Goal: Task Accomplishment & Management: Manage account settings

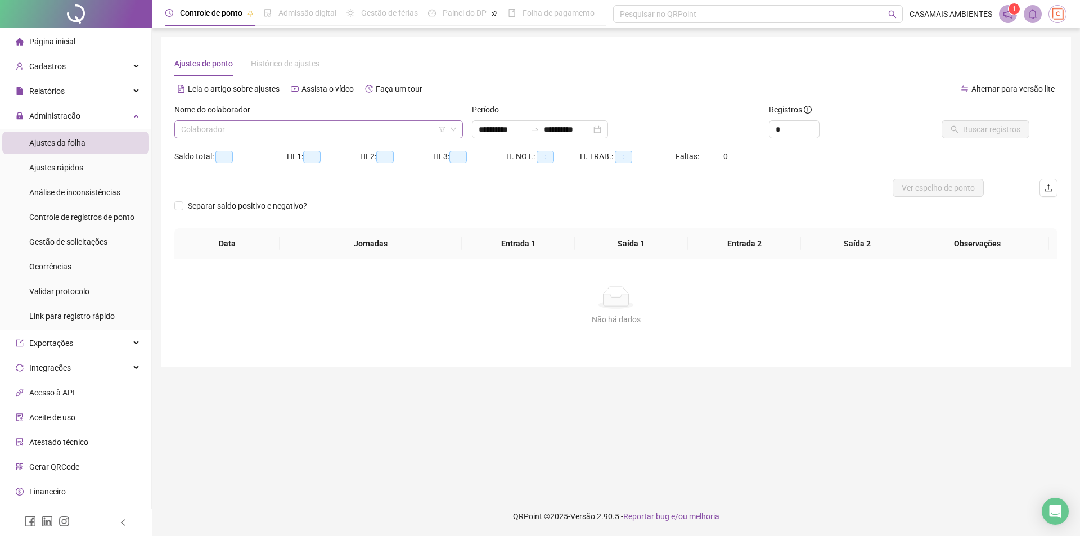
drag, startPoint x: 337, startPoint y: 130, endPoint x: 372, endPoint y: 131, distance: 34.9
click at [338, 130] on input "search" at bounding box center [313, 129] width 265 height 17
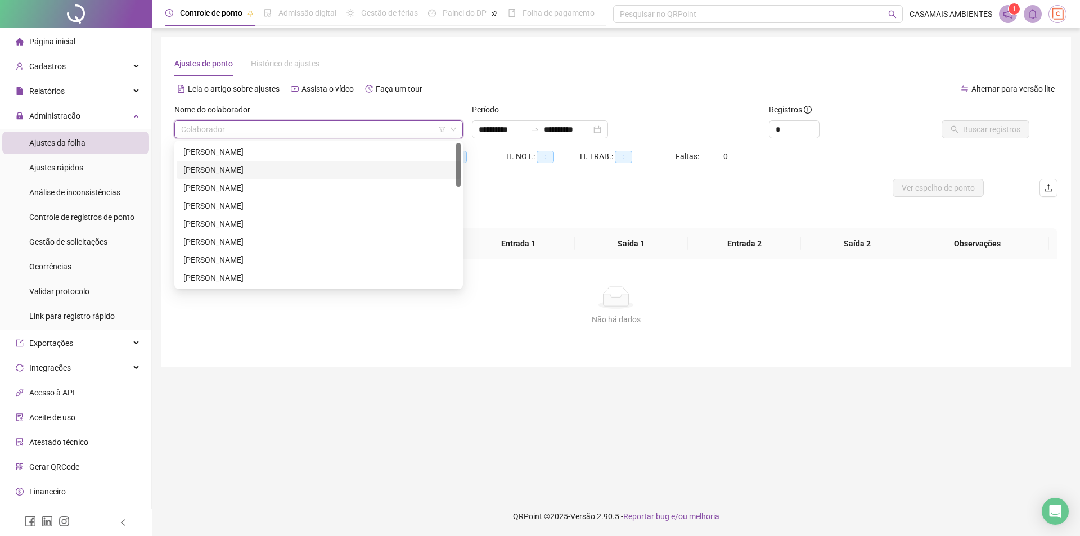
click at [266, 167] on div "[PERSON_NAME]" at bounding box center [318, 170] width 270 height 12
click at [389, 129] on span "[PERSON_NAME]" at bounding box center [318, 129] width 275 height 17
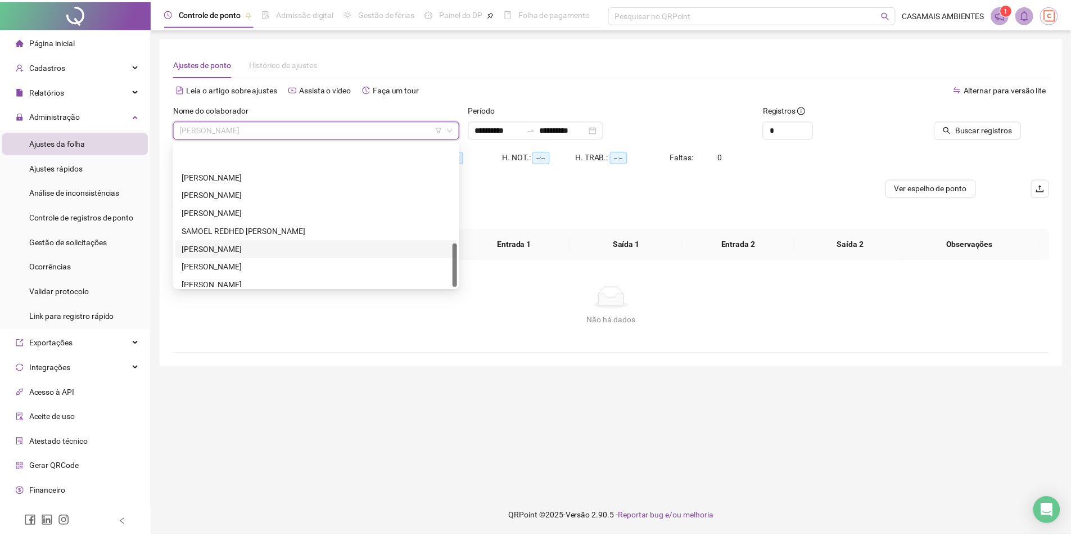
scroll to position [324, 0]
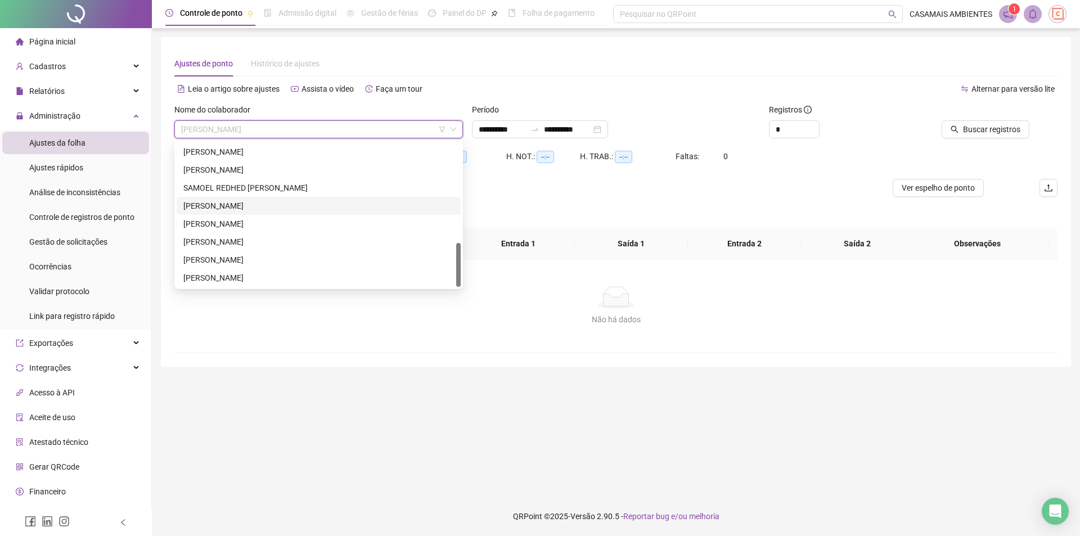
drag, startPoint x: 217, startPoint y: 202, endPoint x: 223, endPoint y: 205, distance: 6.3
click at [221, 205] on div "[PERSON_NAME]" at bounding box center [318, 206] width 270 height 12
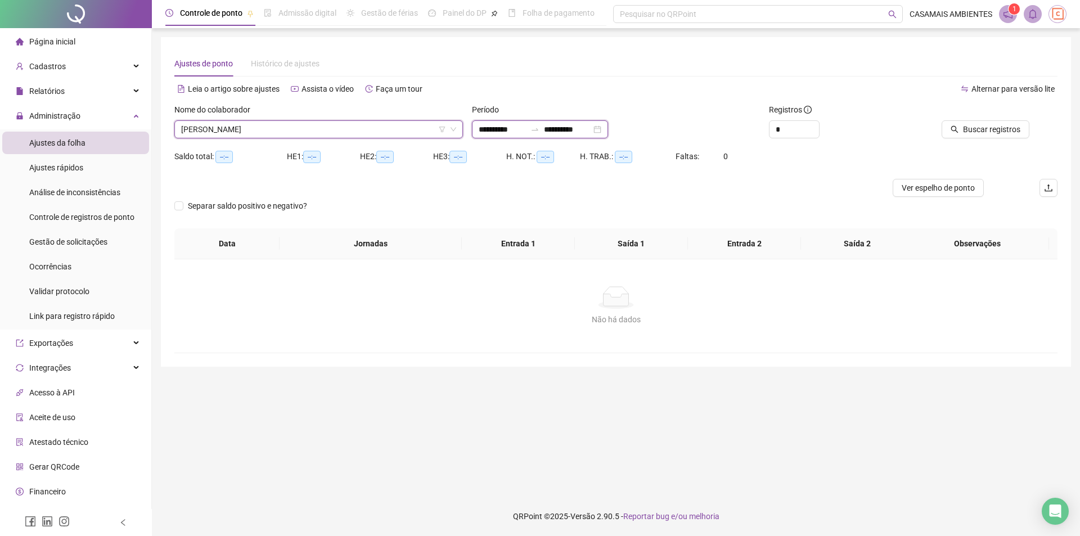
click at [521, 124] on input "**********" at bounding box center [502, 129] width 47 height 12
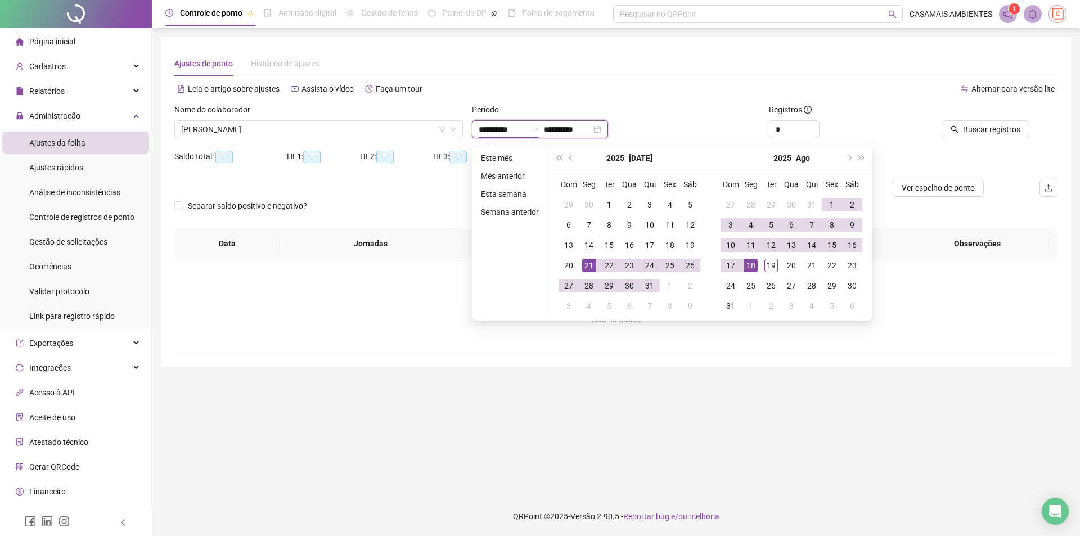
type input "**********"
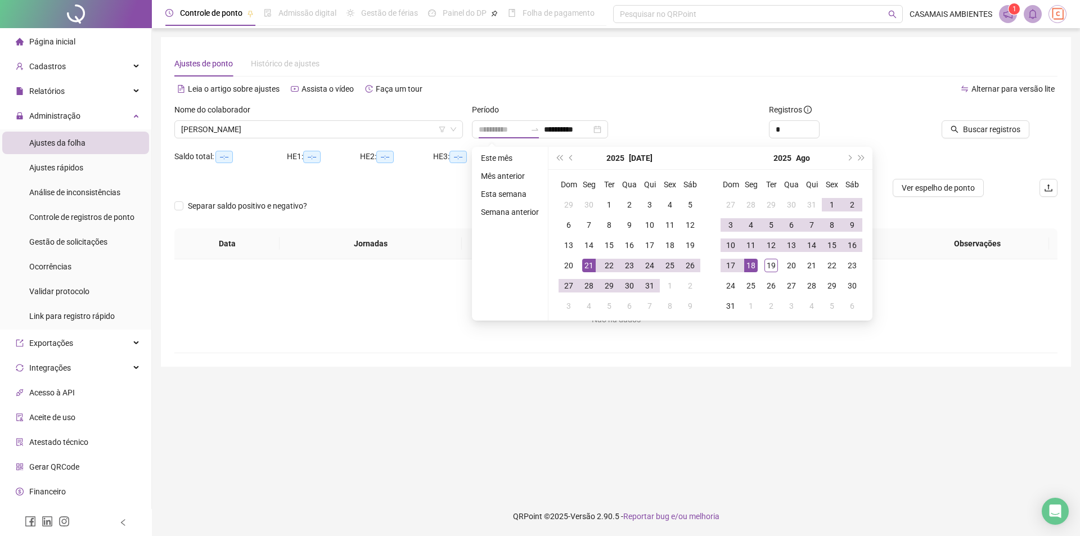
click at [587, 265] on div "21" at bounding box center [588, 265] width 13 height 13
type input "**********"
click at [770, 267] on div "19" at bounding box center [770, 265] width 13 height 13
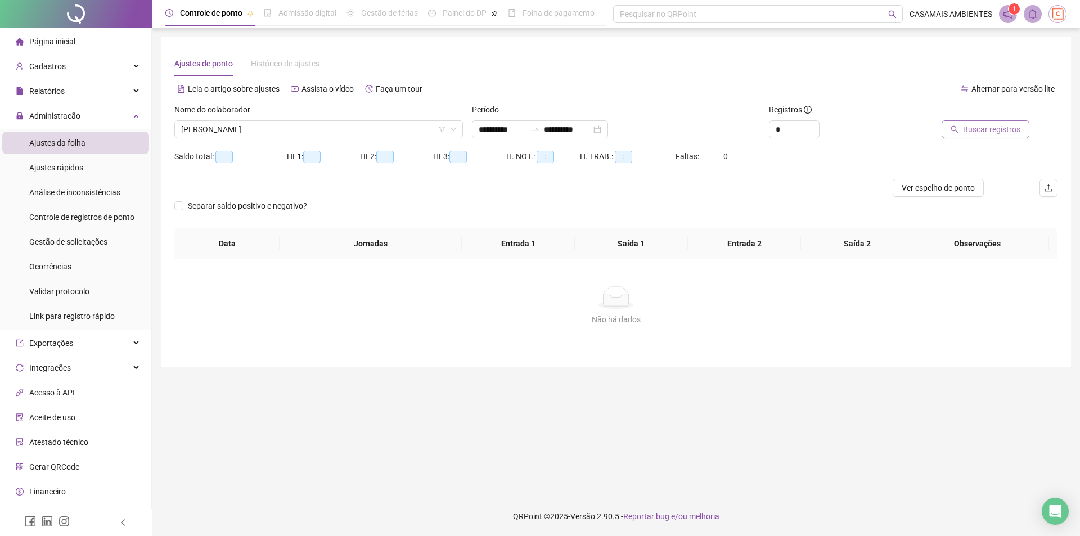
click at [992, 135] on span "Buscar registros" at bounding box center [991, 129] width 57 height 12
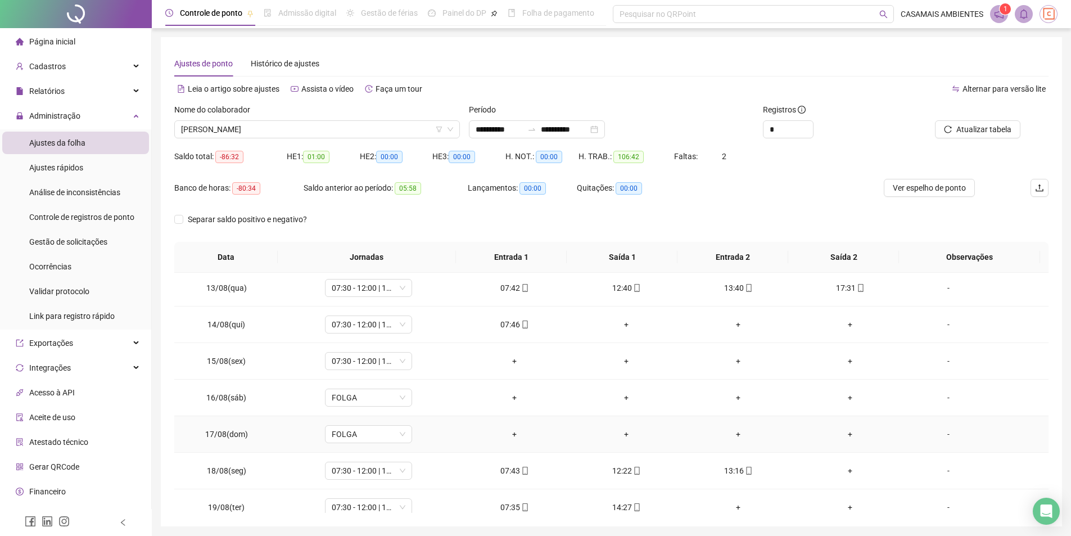
scroll to position [856, 0]
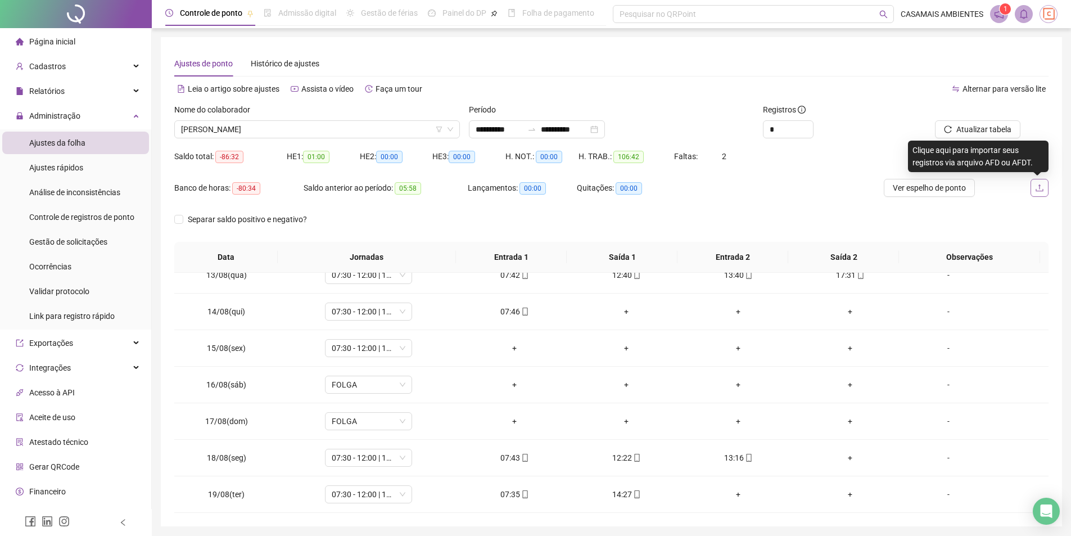
click at [1036, 187] on icon "upload" at bounding box center [1039, 187] width 9 height 9
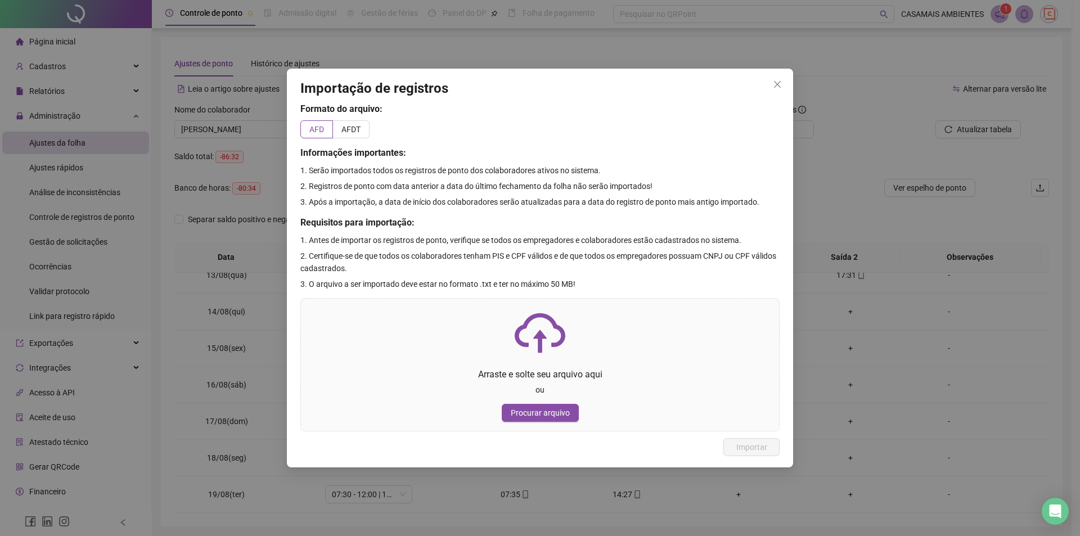
click at [780, 84] on icon "close" at bounding box center [777, 84] width 9 height 9
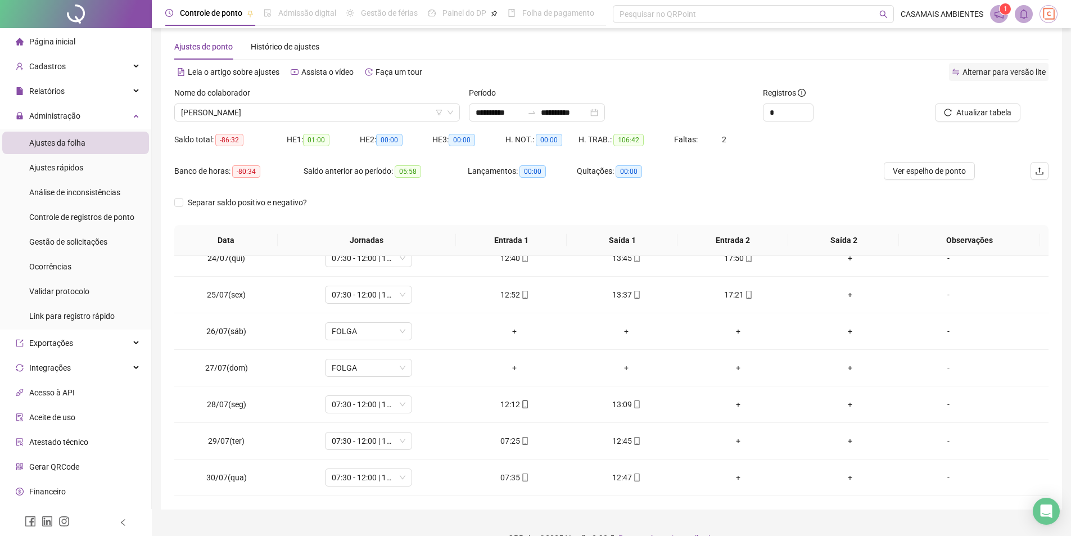
scroll to position [0, 0]
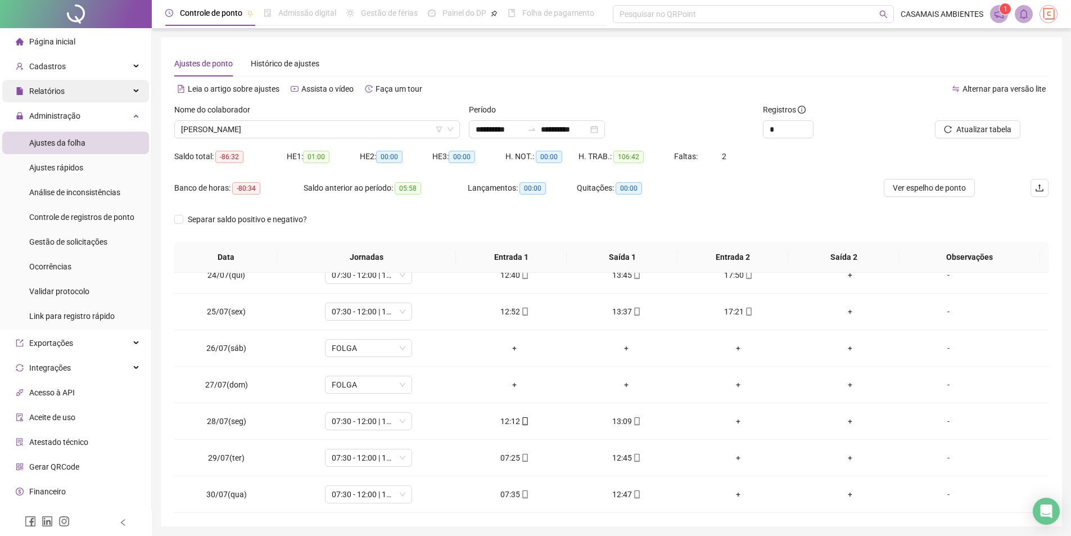
click at [52, 94] on span "Relatórios" at bounding box center [46, 91] width 35 height 9
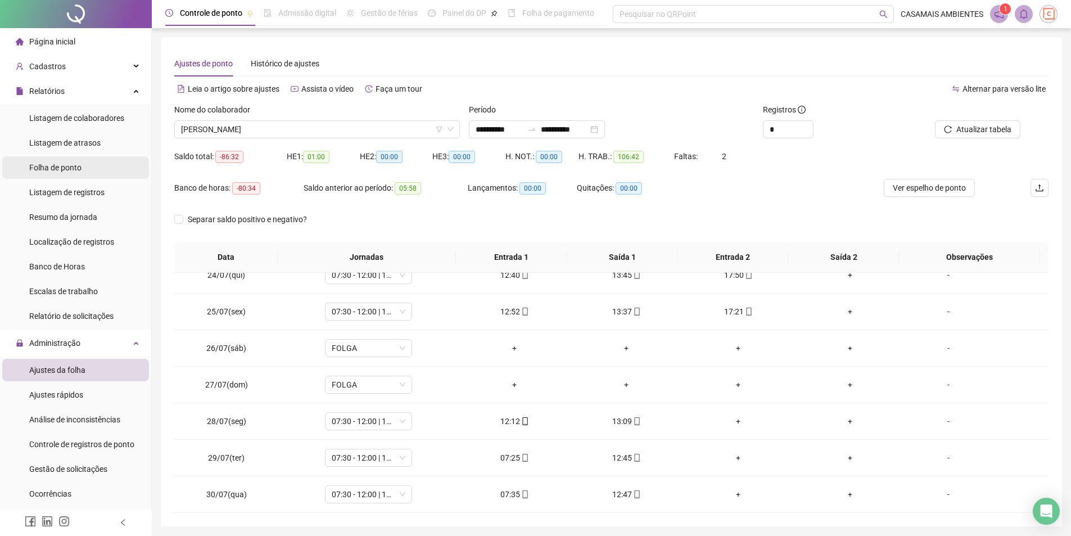
click at [61, 170] on span "Folha de ponto" at bounding box center [55, 167] width 52 height 9
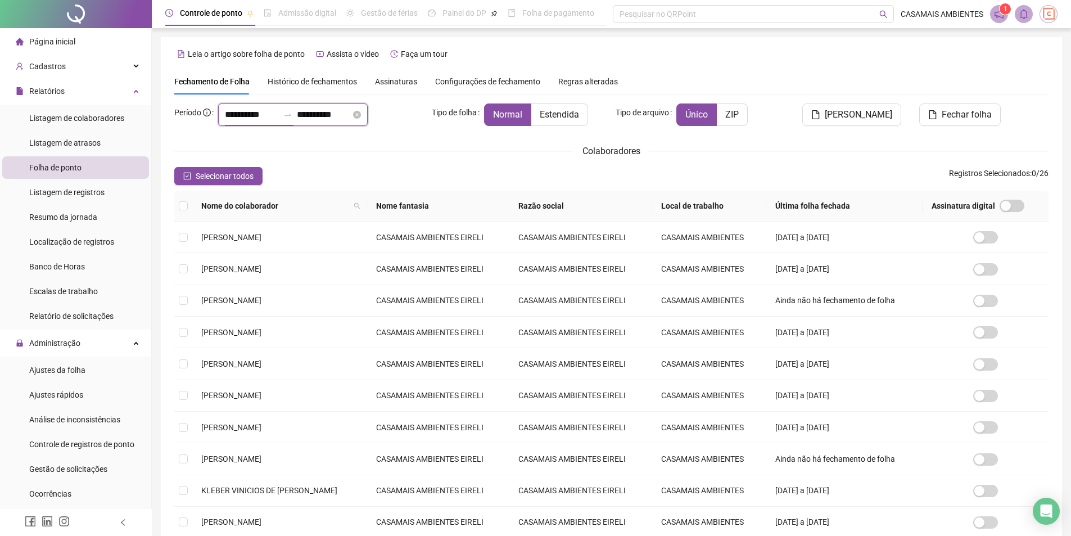
click at [256, 118] on input "**********" at bounding box center [252, 114] width 54 height 13
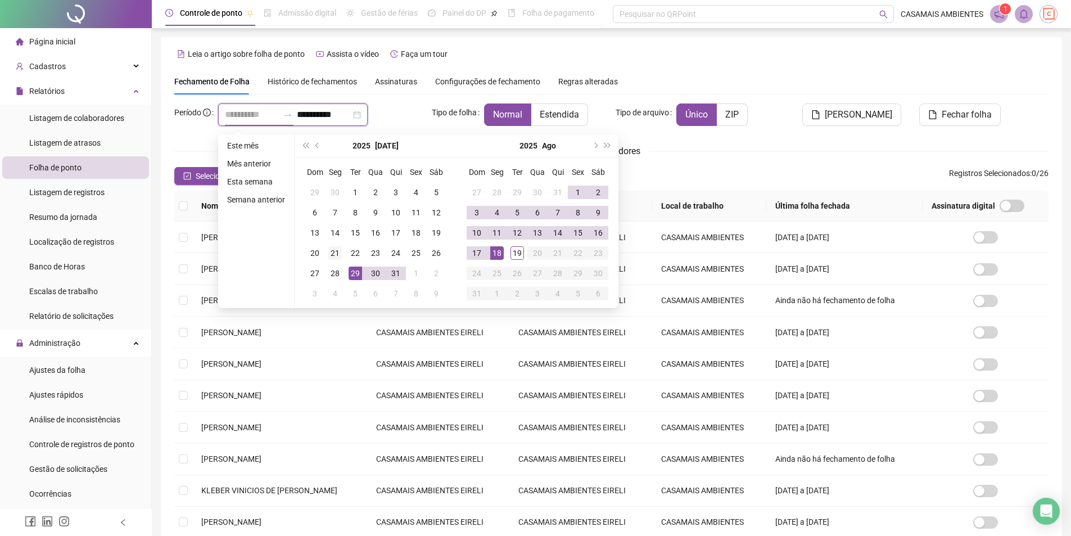
type input "**********"
click at [335, 251] on div "21" at bounding box center [334, 252] width 13 height 13
type input "**********"
click at [517, 252] on div "19" at bounding box center [517, 252] width 13 height 13
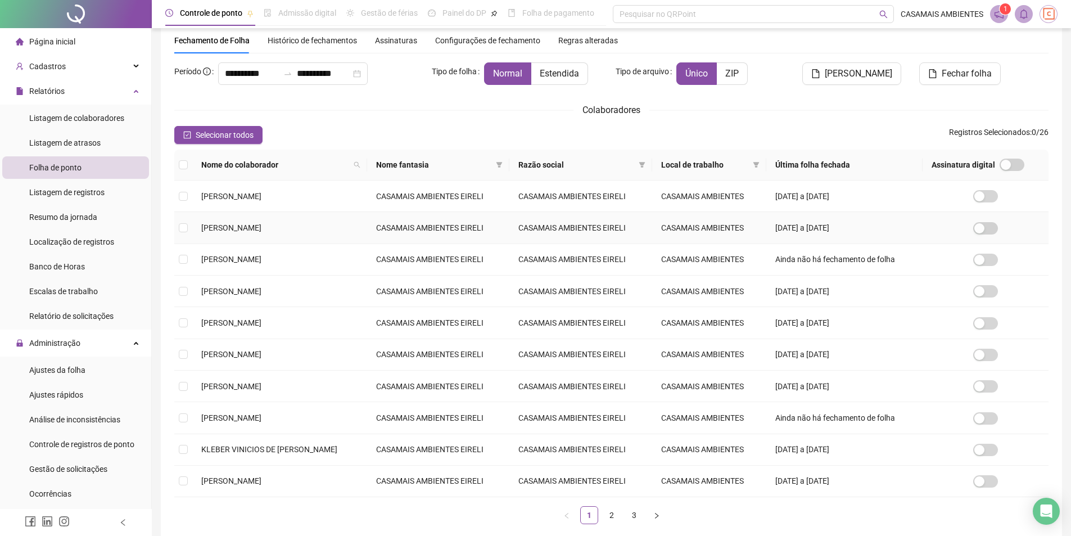
scroll to position [101, 0]
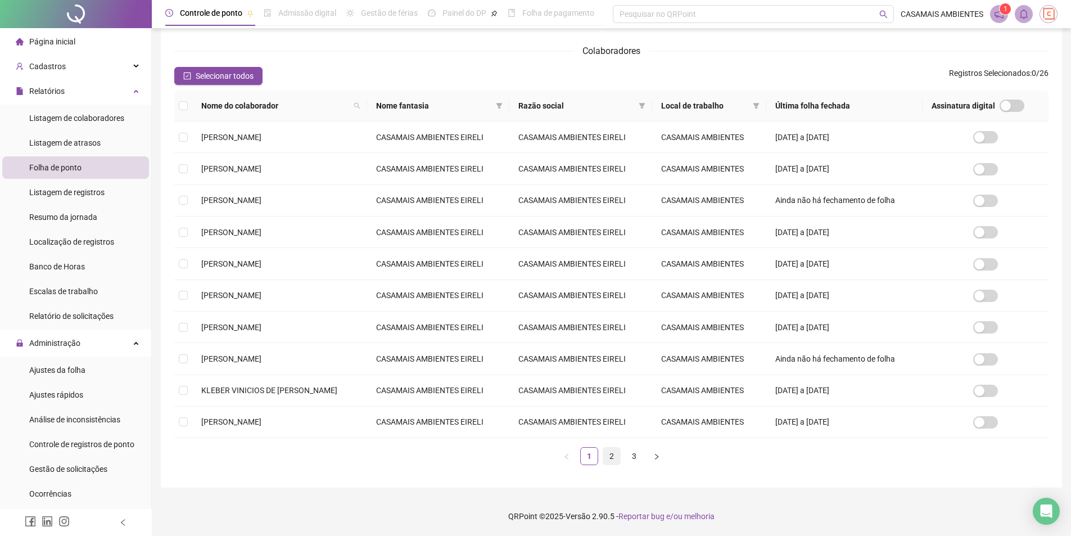
click at [610, 457] on link "2" at bounding box center [611, 456] width 17 height 17
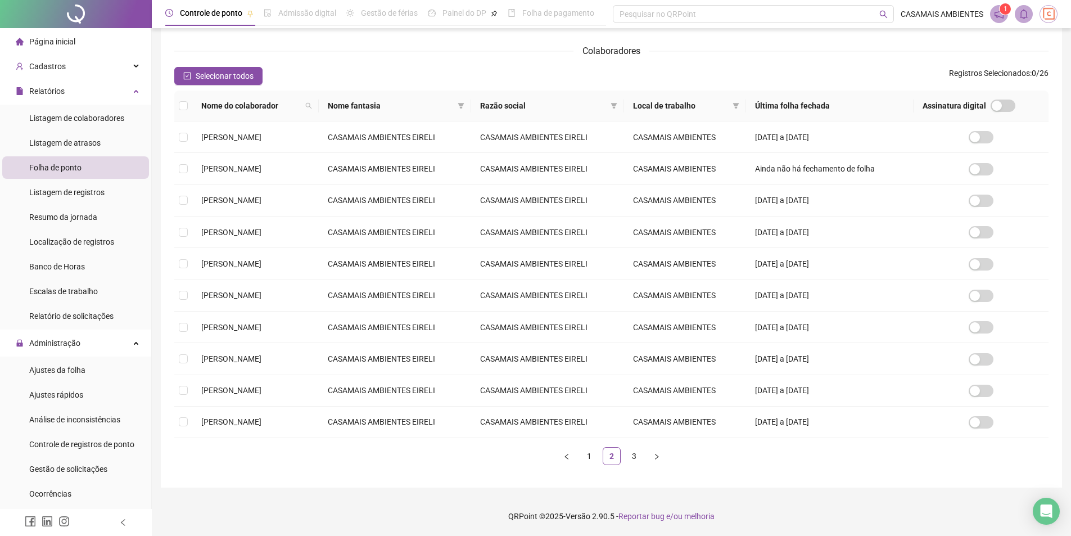
click at [629, 454] on link "3" at bounding box center [634, 456] width 17 height 17
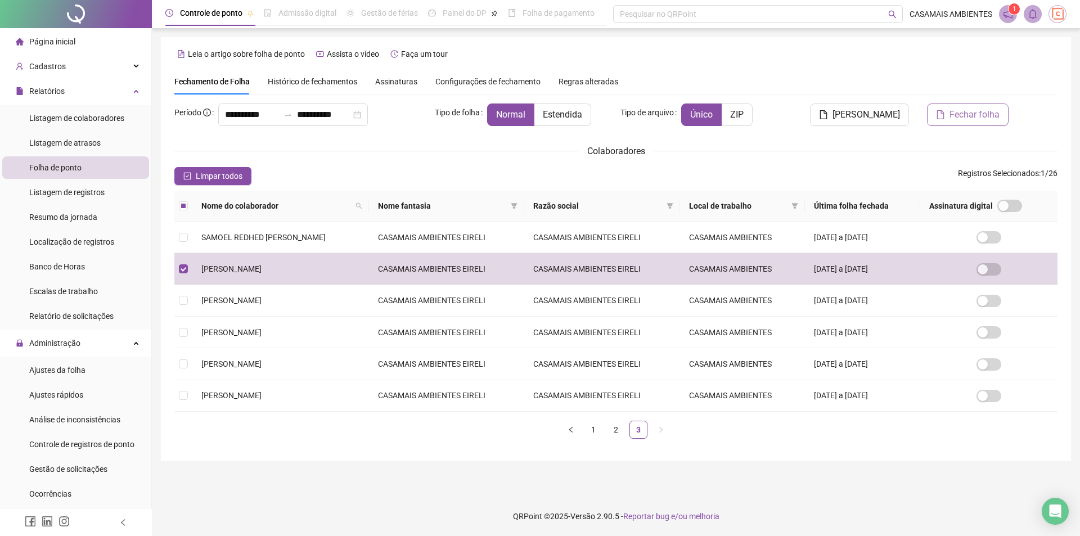
click at [953, 121] on span "Fechar folha" at bounding box center [974, 114] width 50 height 13
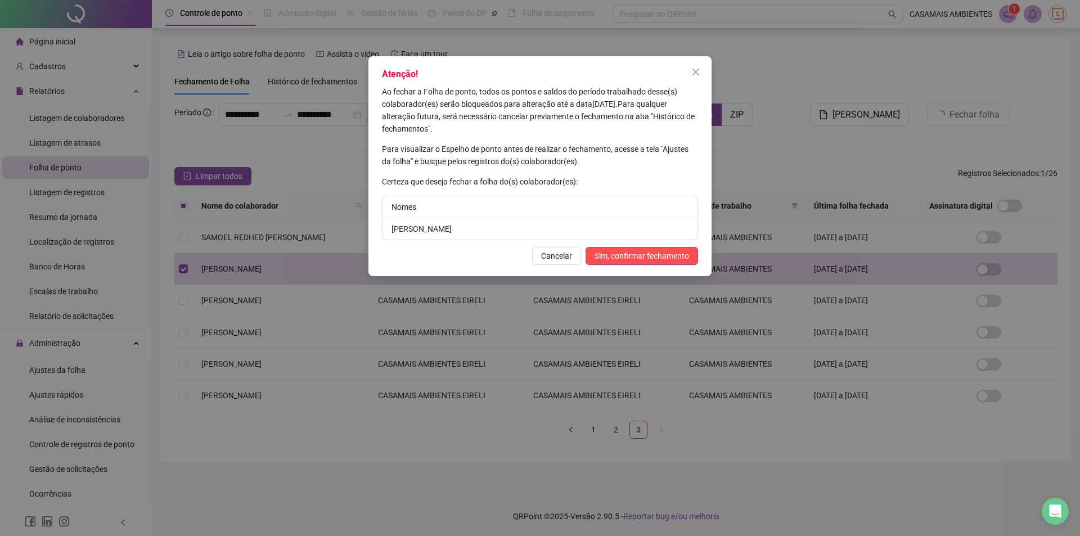
click at [699, 76] on icon "close" at bounding box center [695, 71] width 9 height 9
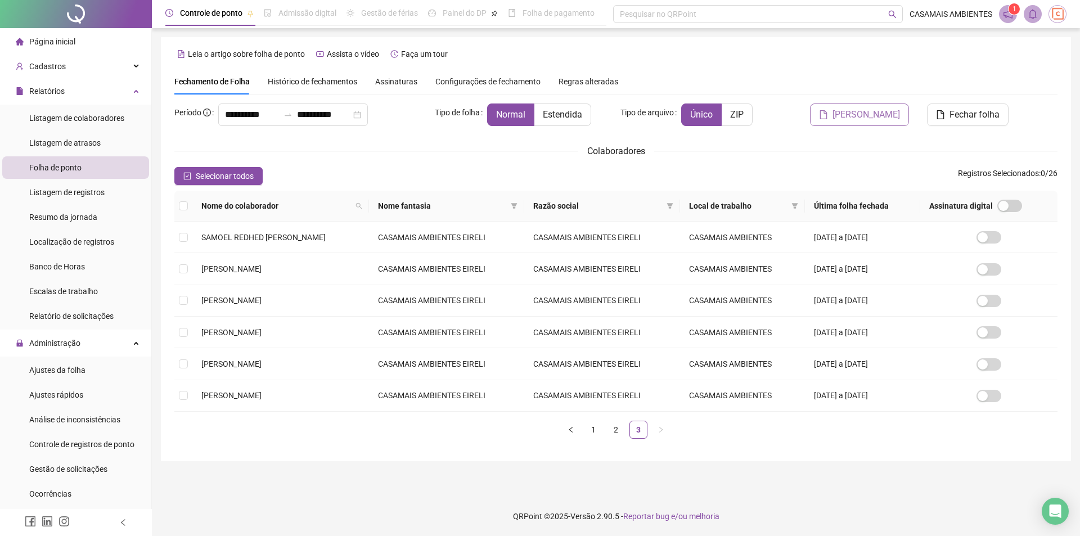
click at [867, 119] on span "[PERSON_NAME]" at bounding box center [865, 114] width 67 height 13
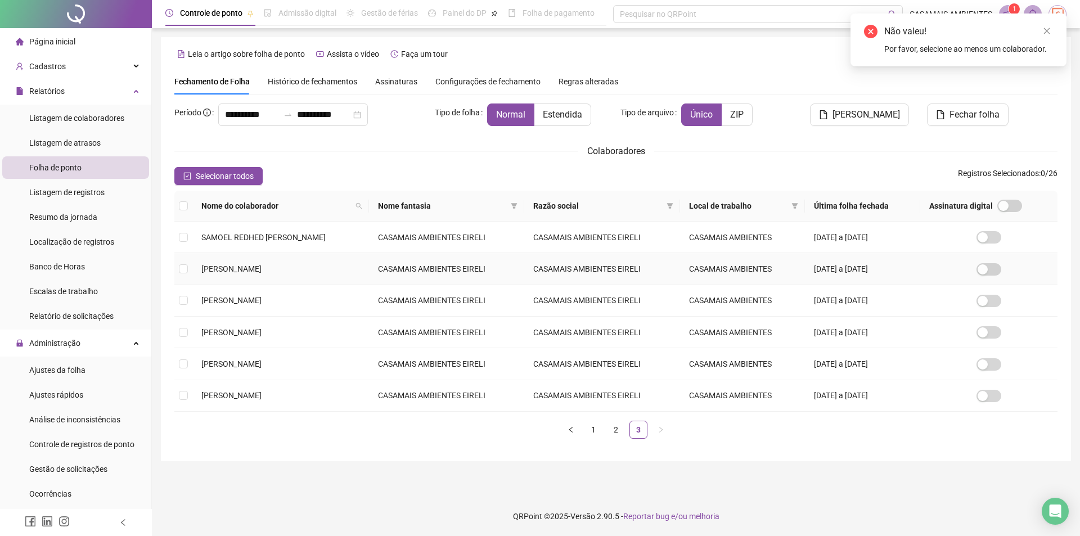
click at [214, 269] on span "[PERSON_NAME]" at bounding box center [231, 268] width 60 height 9
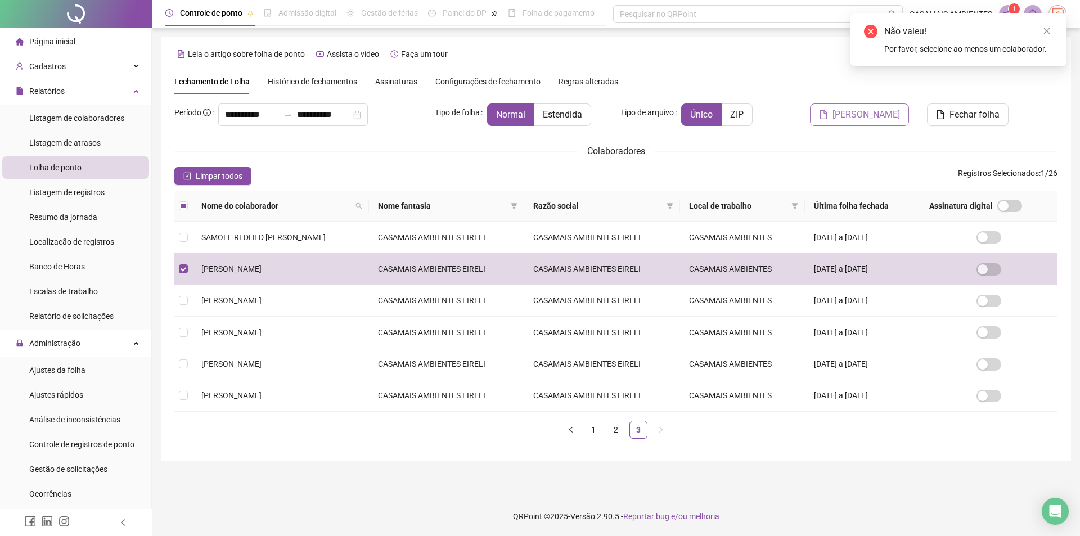
click at [862, 120] on span "[PERSON_NAME]" at bounding box center [865, 114] width 67 height 13
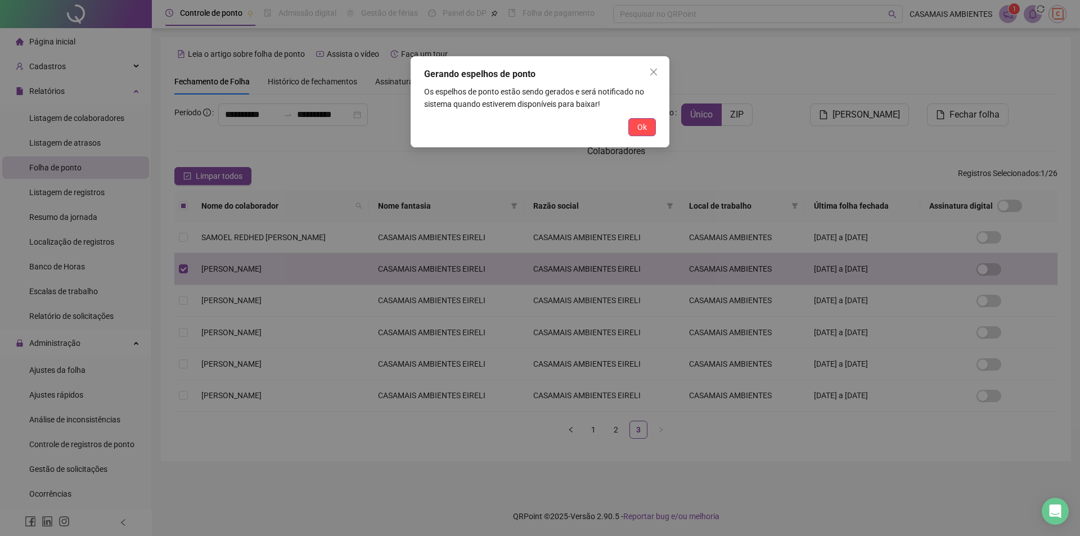
click at [638, 127] on span "Ok" at bounding box center [642, 127] width 10 height 12
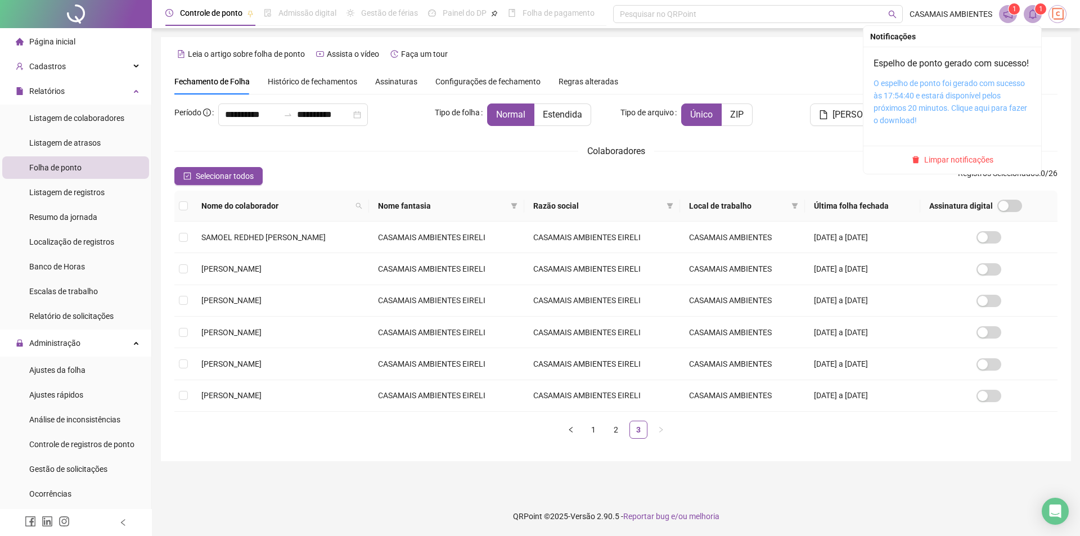
click at [903, 119] on link "O espelho de ponto foi gerado com sucesso às 17:54:40 e estará disponível pelos…" at bounding box center [950, 102] width 154 height 46
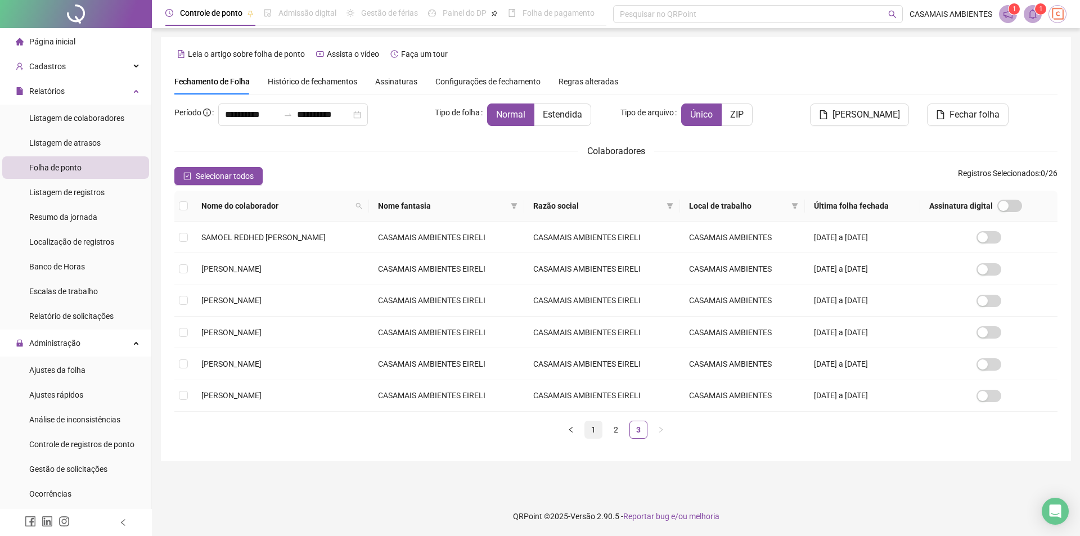
click at [595, 432] on link "1" at bounding box center [593, 429] width 17 height 17
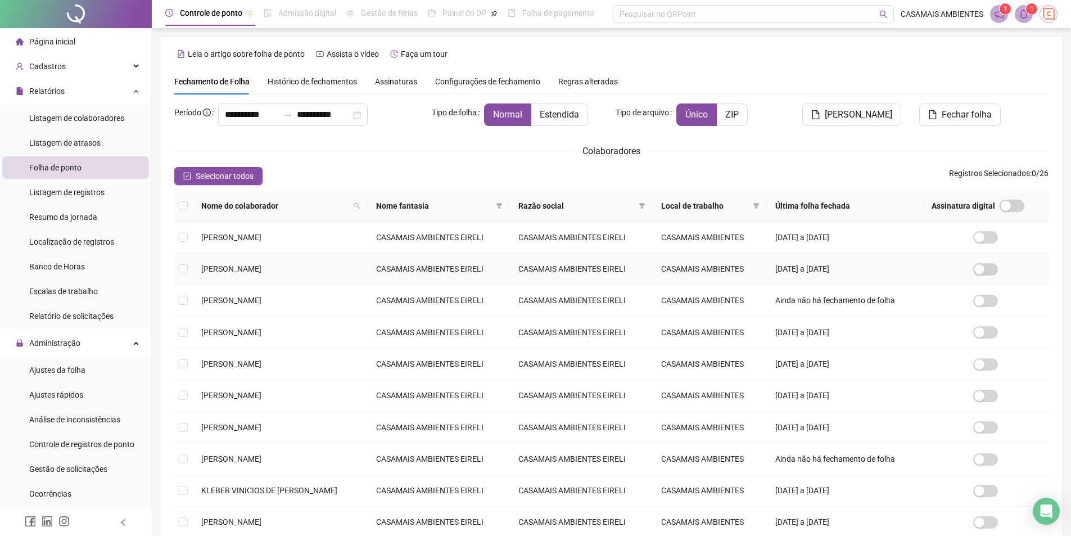
drag, startPoint x: 231, startPoint y: 269, endPoint x: 303, endPoint y: 254, distance: 73.4
click at [232, 268] on span "[PERSON_NAME]" at bounding box center [231, 268] width 60 height 9
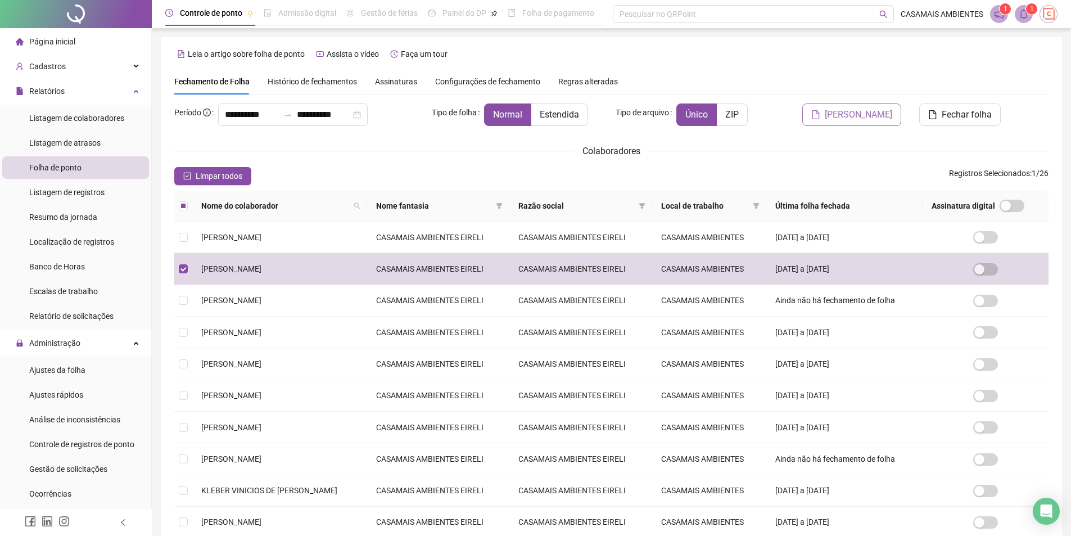
click at [873, 116] on span "[PERSON_NAME]" at bounding box center [858, 114] width 67 height 13
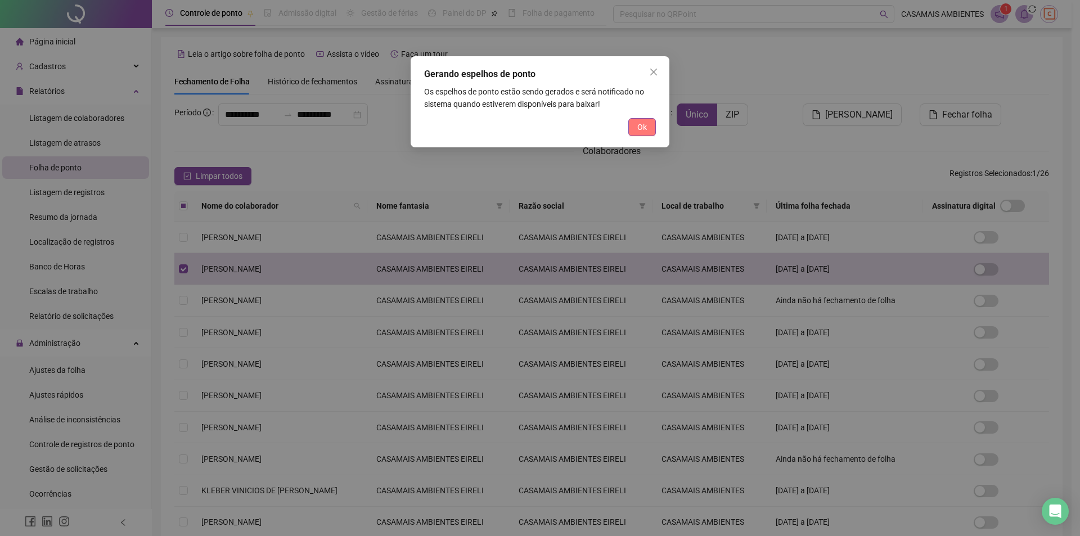
click at [644, 118] on div "Gerando espelhos de ponto Os espelhos de ponto estão sendo gerados e será notif…" at bounding box center [539, 101] width 259 height 91
drag, startPoint x: 645, startPoint y: 125, endPoint x: 640, endPoint y: 114, distance: 12.6
click at [645, 126] on span "Ok" at bounding box center [642, 127] width 10 height 12
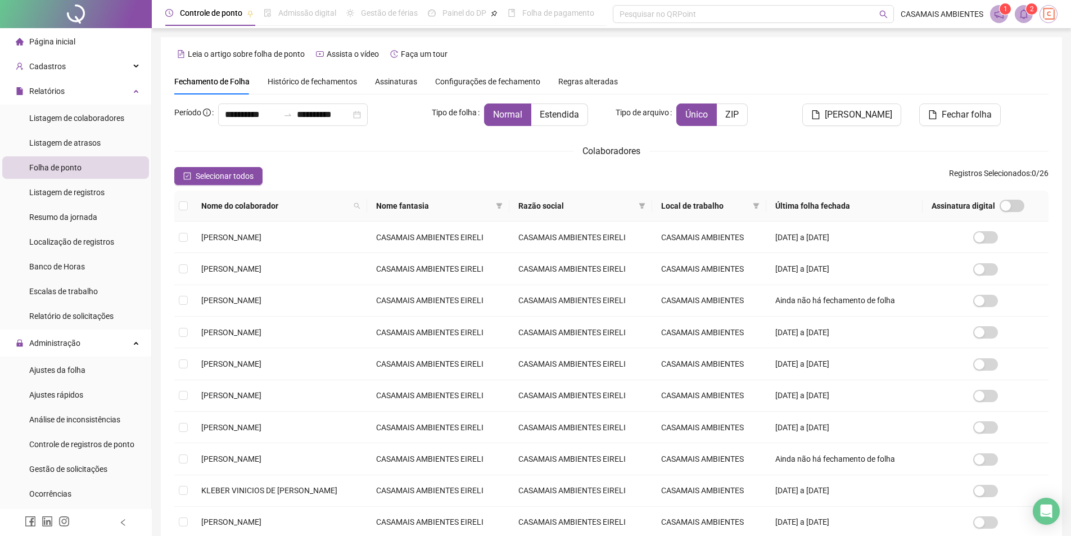
click at [1006, 16] on span at bounding box center [999, 14] width 18 height 18
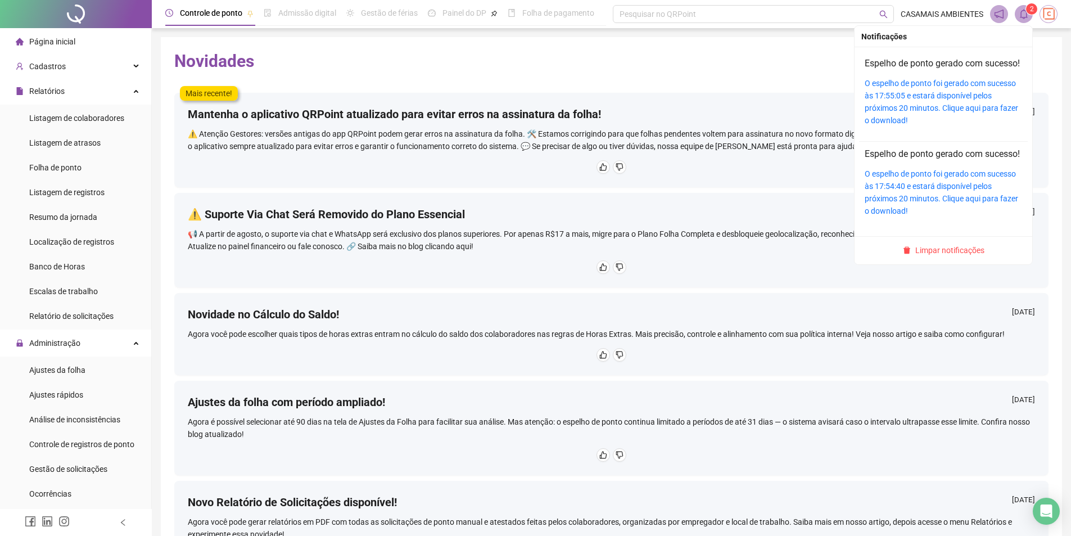
click at [1023, 20] on span at bounding box center [1024, 14] width 18 height 18
click at [891, 127] on div "O espelho de ponto foi gerado com sucesso às 17:55:05 e estará disponível pelos…" at bounding box center [943, 101] width 157 height 49
click at [891, 120] on link "O espelho de ponto foi gerado com sucesso às 17:55:05 e estará disponível pelos…" at bounding box center [942, 102] width 154 height 46
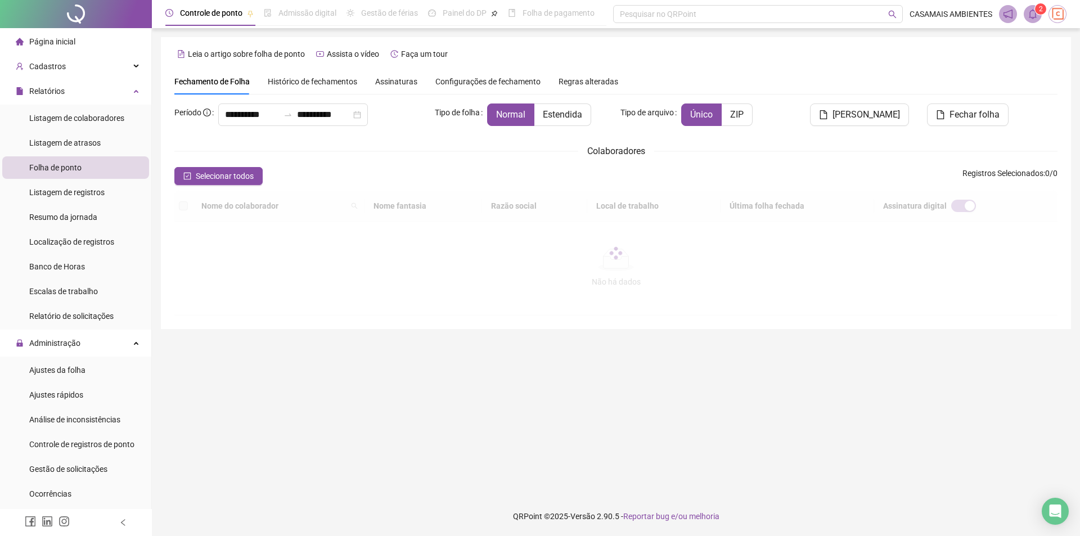
type input "**********"
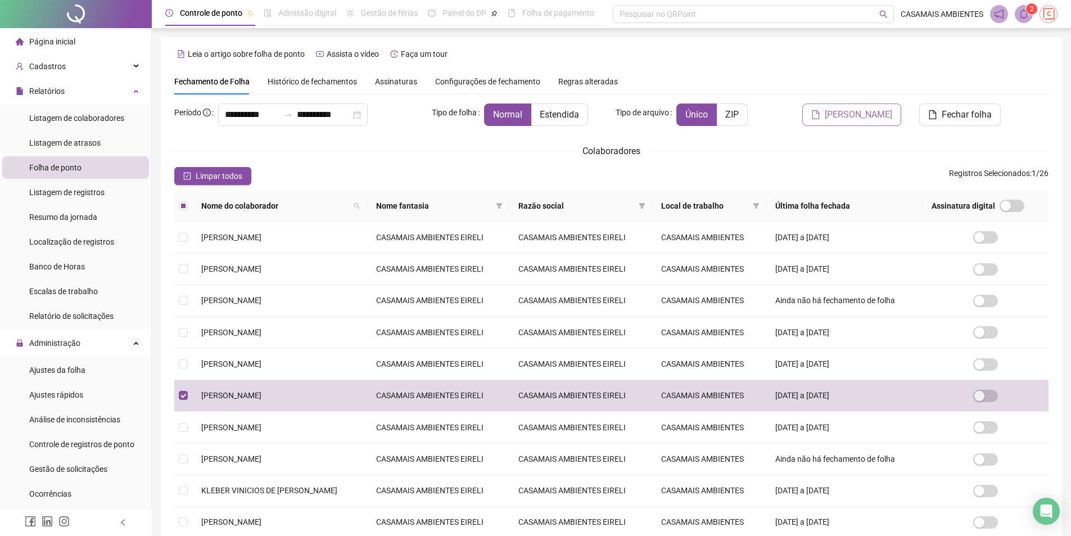
click at [888, 114] on span "[PERSON_NAME]" at bounding box center [858, 114] width 67 height 13
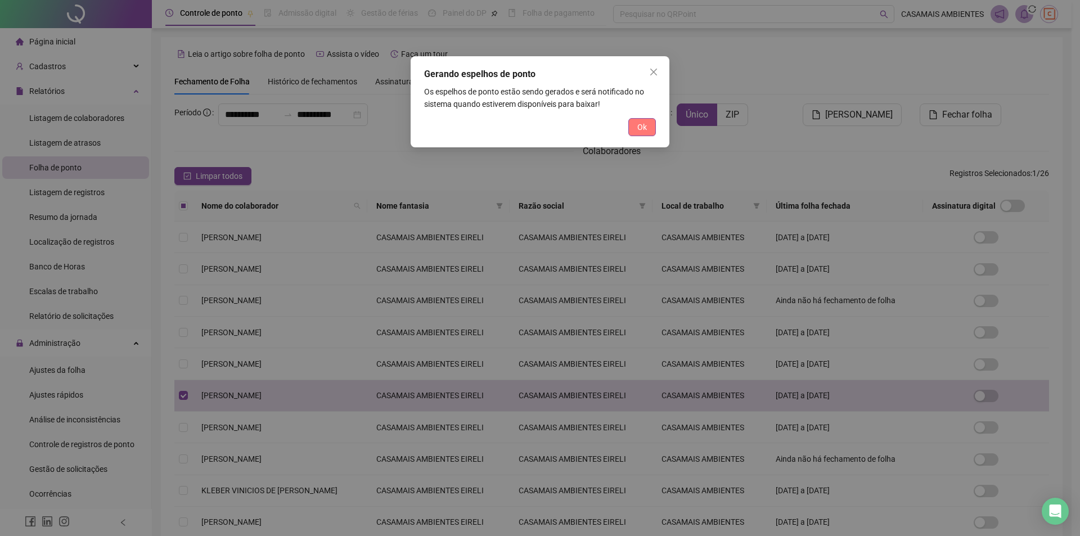
click at [633, 123] on button "Ok" at bounding box center [642, 127] width 28 height 18
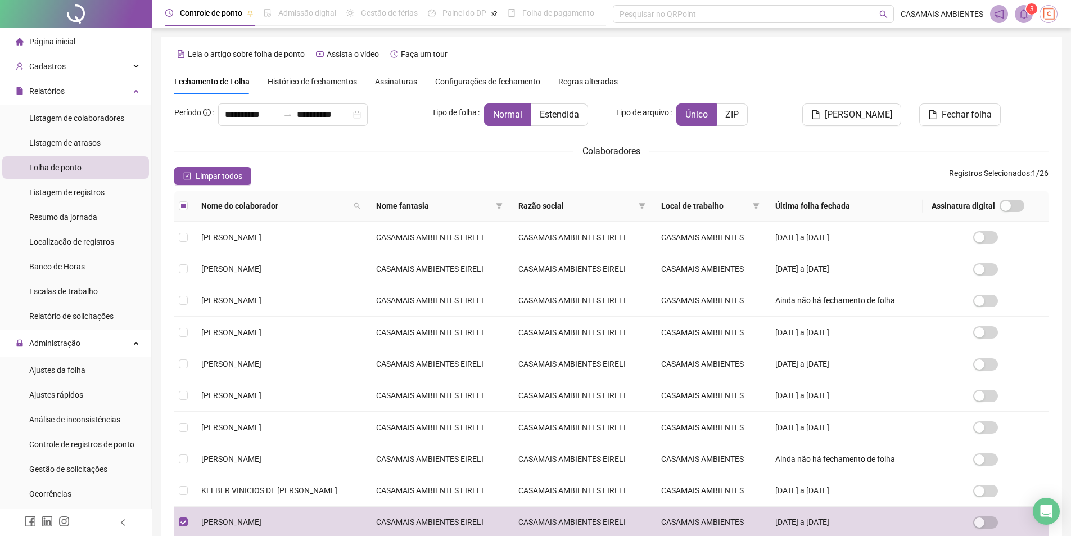
drag, startPoint x: 870, startPoint y: 115, endPoint x: 873, endPoint y: 128, distance: 13.2
click at [869, 115] on span "[PERSON_NAME]" at bounding box center [858, 114] width 67 height 13
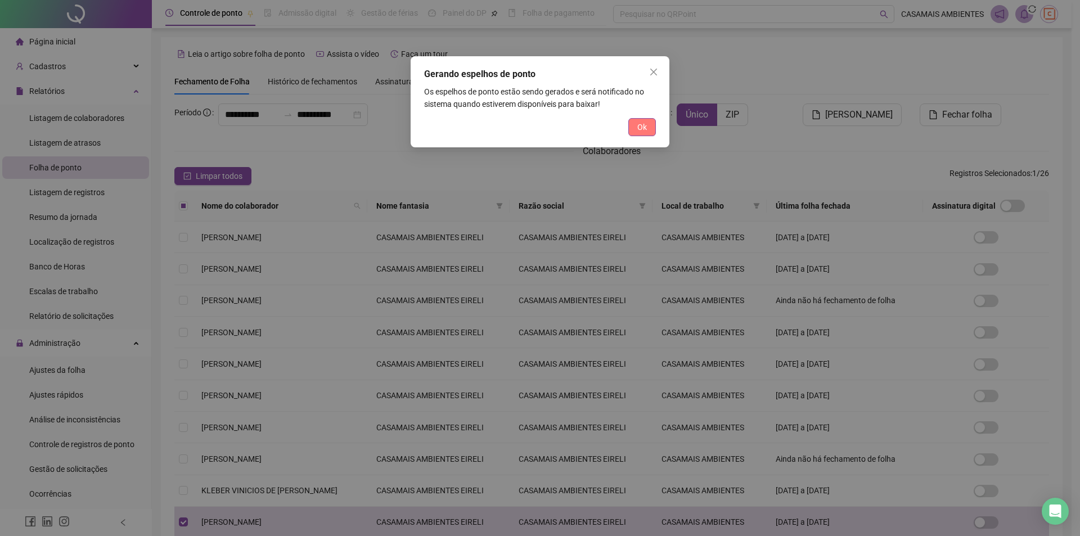
drag, startPoint x: 640, startPoint y: 124, endPoint x: 819, endPoint y: 360, distance: 296.2
click at [640, 124] on span "Ok" at bounding box center [642, 127] width 10 height 12
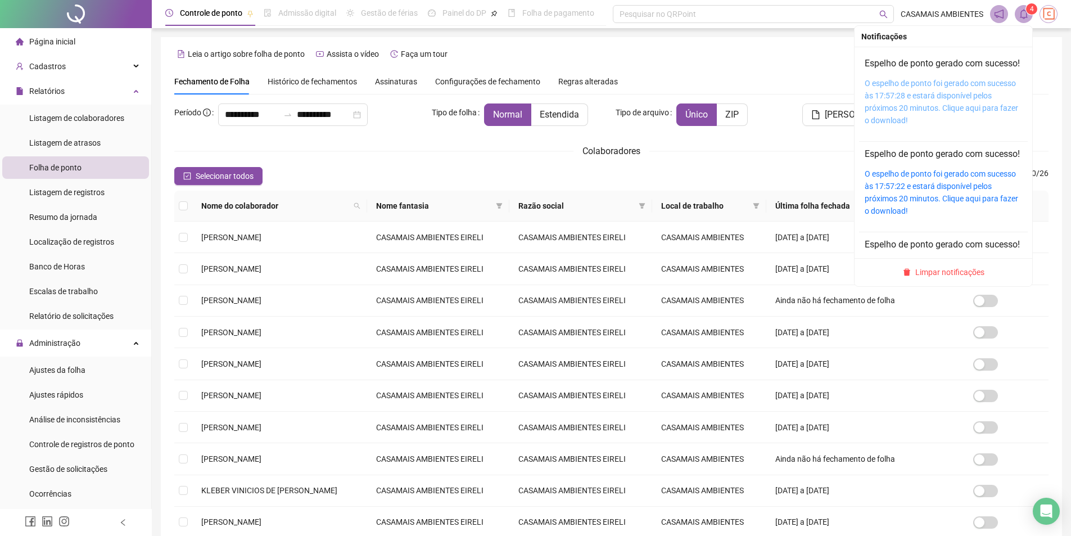
click at [905, 112] on link "O espelho de ponto foi gerado com sucesso às 17:57:28 e estará disponível pelos…" at bounding box center [942, 102] width 154 height 46
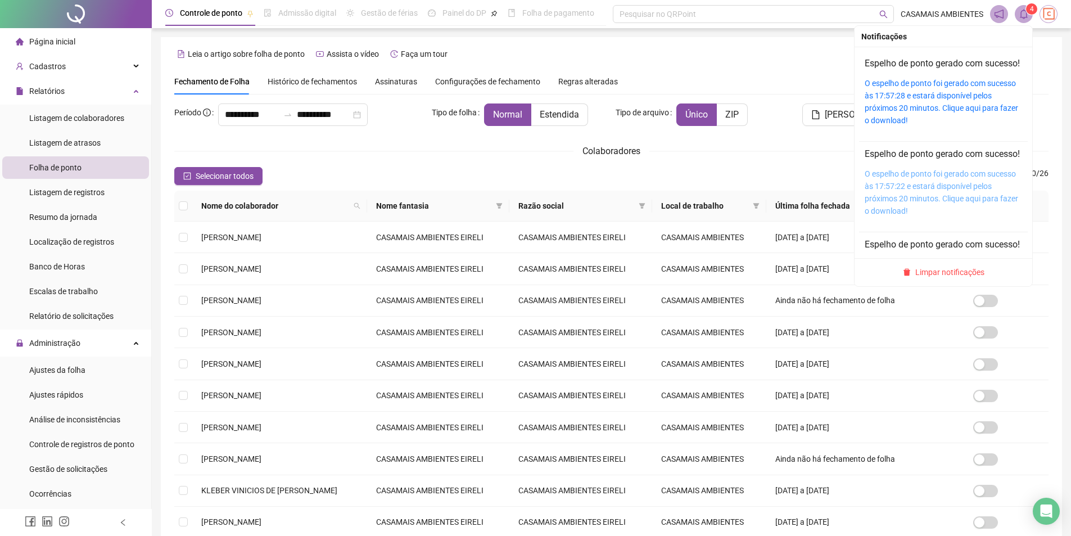
click at [882, 215] on link "O espelho de ponto foi gerado com sucesso às 17:57:22 e estará disponível pelos…" at bounding box center [942, 192] width 154 height 46
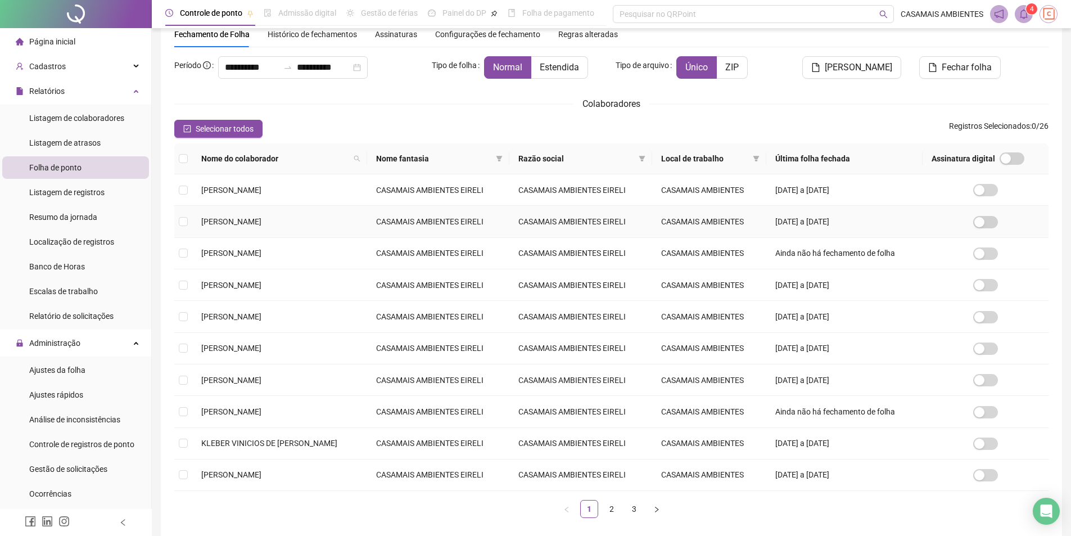
scroll to position [101, 0]
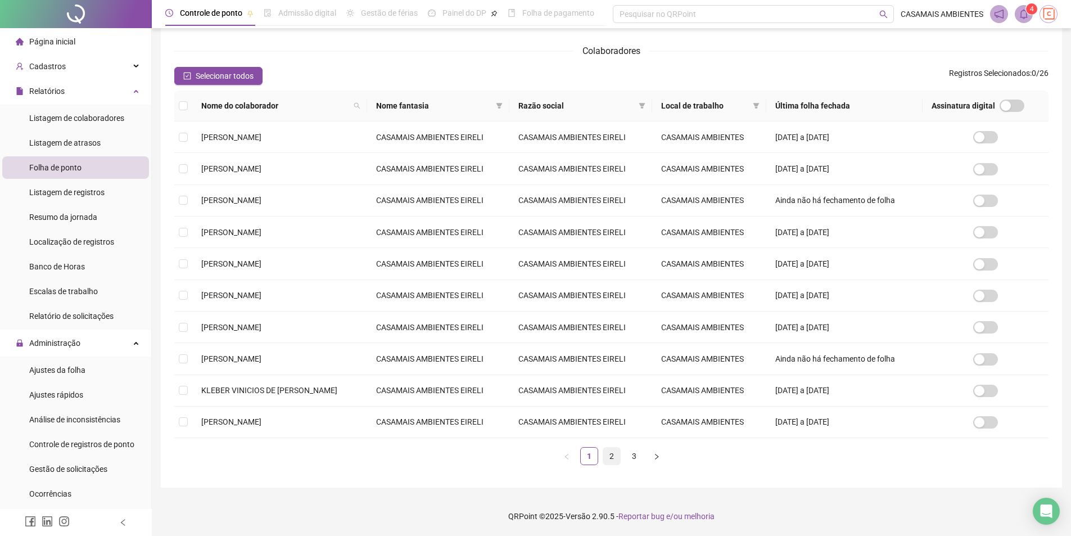
click at [605, 463] on link "2" at bounding box center [611, 456] width 17 height 17
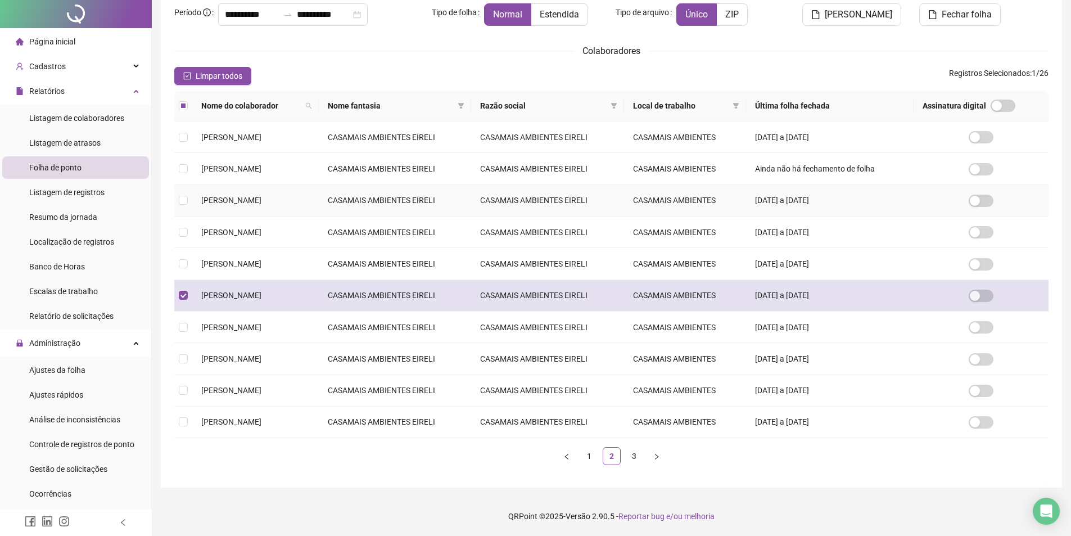
scroll to position [0, 0]
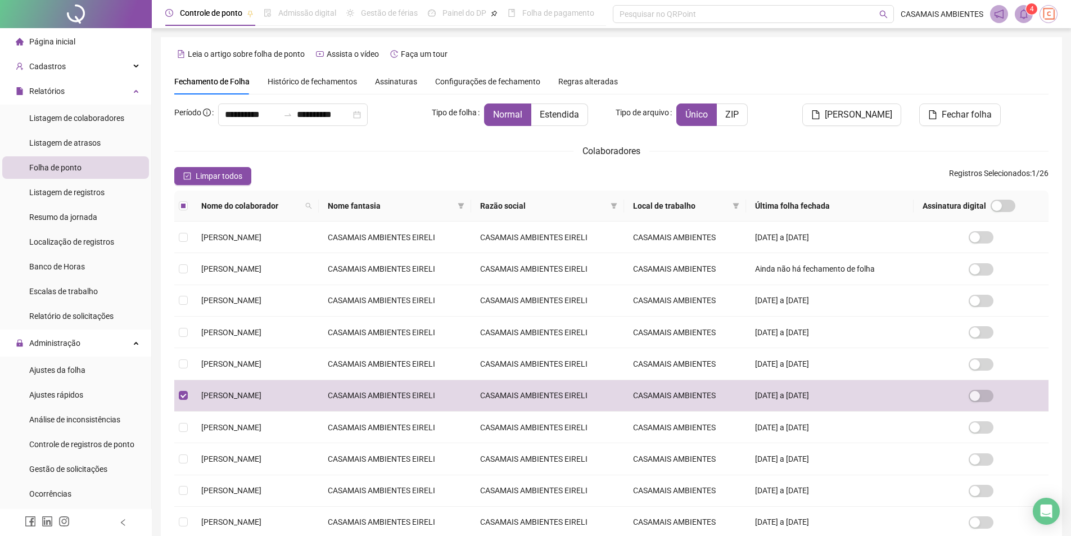
drag, startPoint x: 844, startPoint y: 116, endPoint x: 824, endPoint y: 154, distance: 42.3
click at [844, 116] on span "[PERSON_NAME]" at bounding box center [858, 114] width 67 height 13
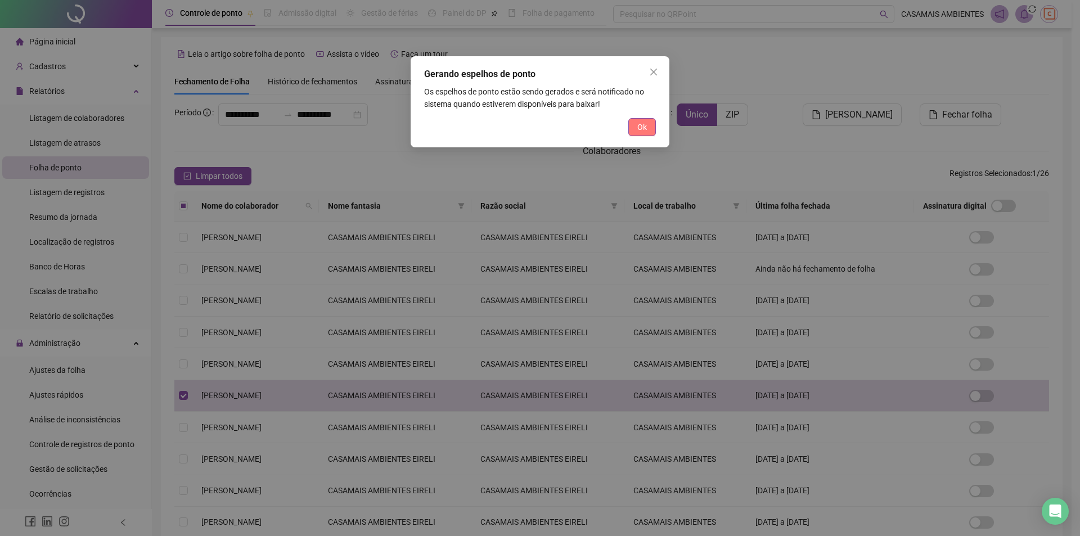
click at [637, 130] on span "Ok" at bounding box center [642, 127] width 10 height 12
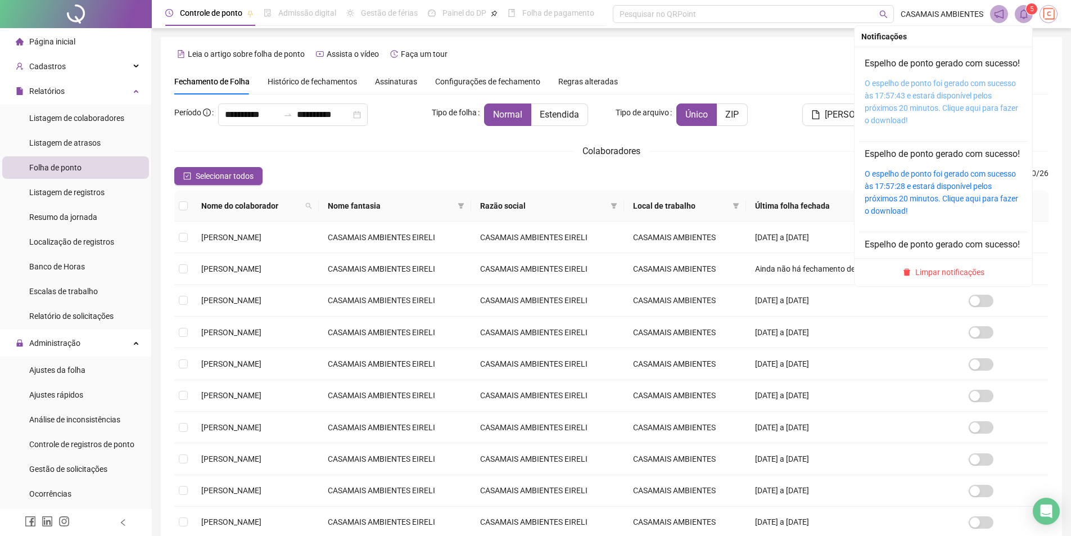
click at [904, 108] on link "O espelho de ponto foi gerado com sucesso às 17:57:43 e estará disponível pelos…" at bounding box center [942, 102] width 154 height 46
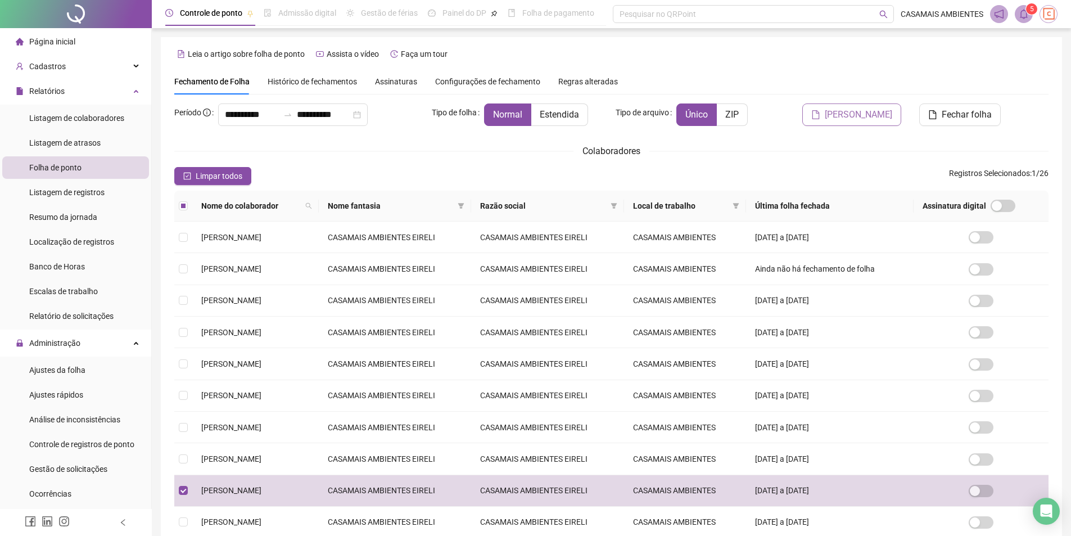
drag, startPoint x: 870, startPoint y: 116, endPoint x: 878, endPoint y: 122, distance: 10.0
click at [869, 117] on span "[PERSON_NAME]" at bounding box center [858, 114] width 67 height 13
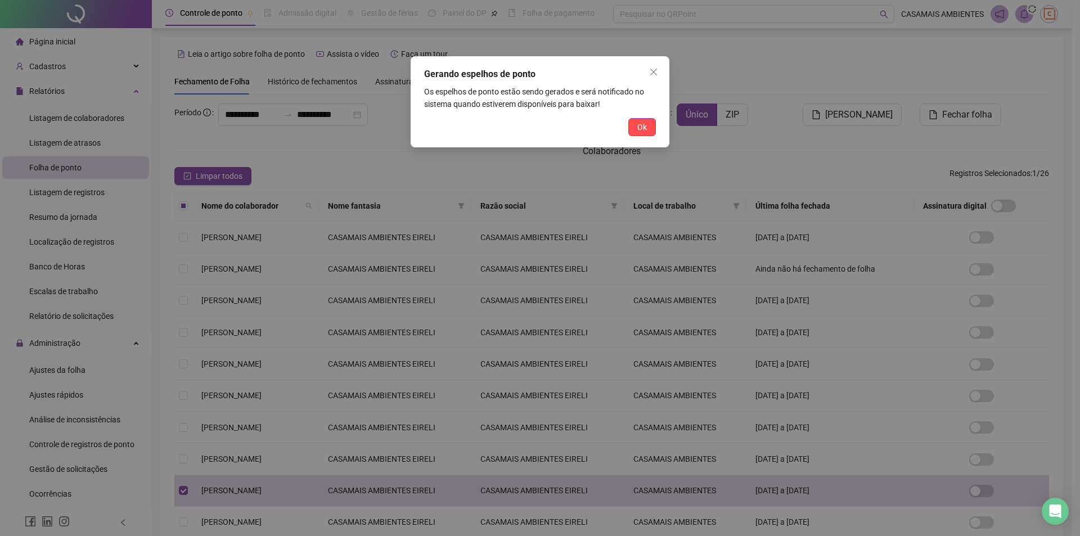
click at [644, 130] on span "Ok" at bounding box center [642, 127] width 10 height 12
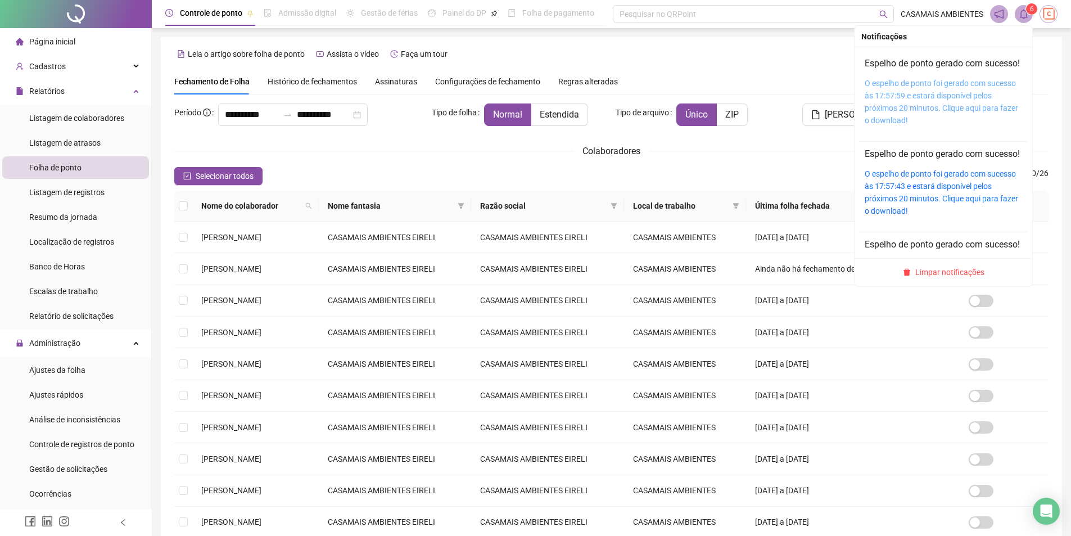
click at [886, 116] on link "O espelho de ponto foi gerado com sucesso às 17:57:59 e estará disponível pelos…" at bounding box center [942, 102] width 154 height 46
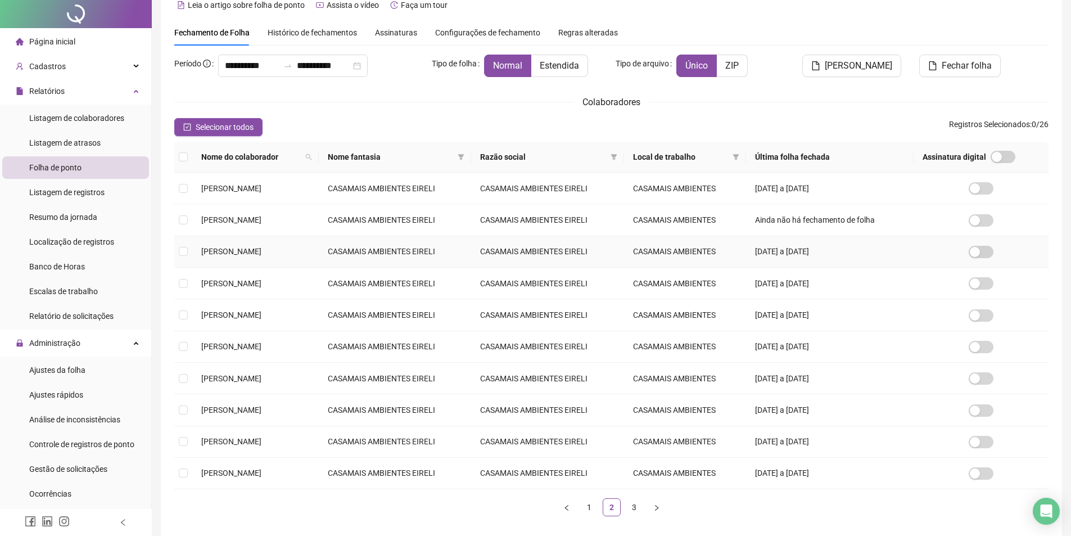
scroll to position [101, 0]
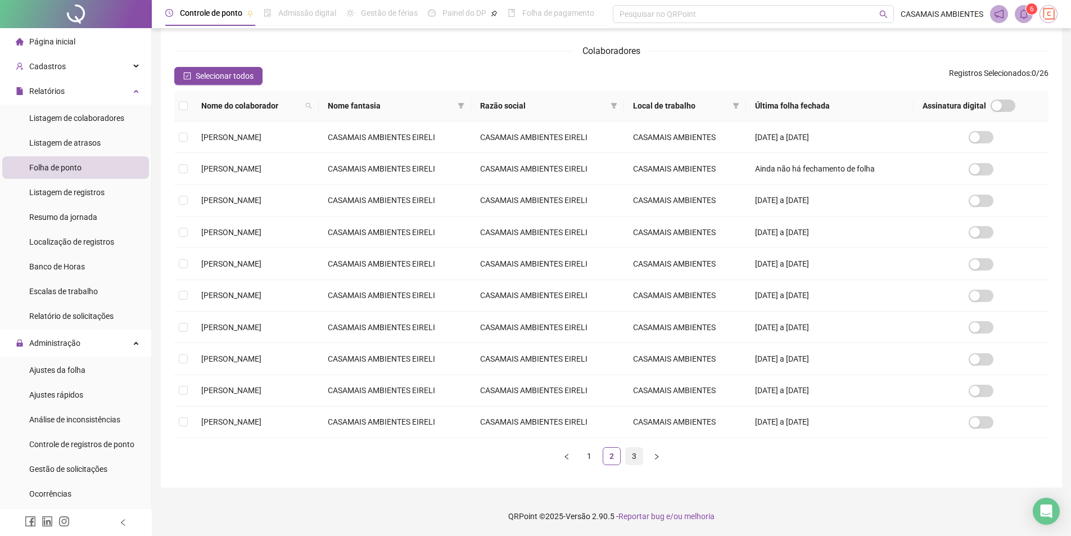
click at [632, 454] on link "3" at bounding box center [634, 456] width 17 height 17
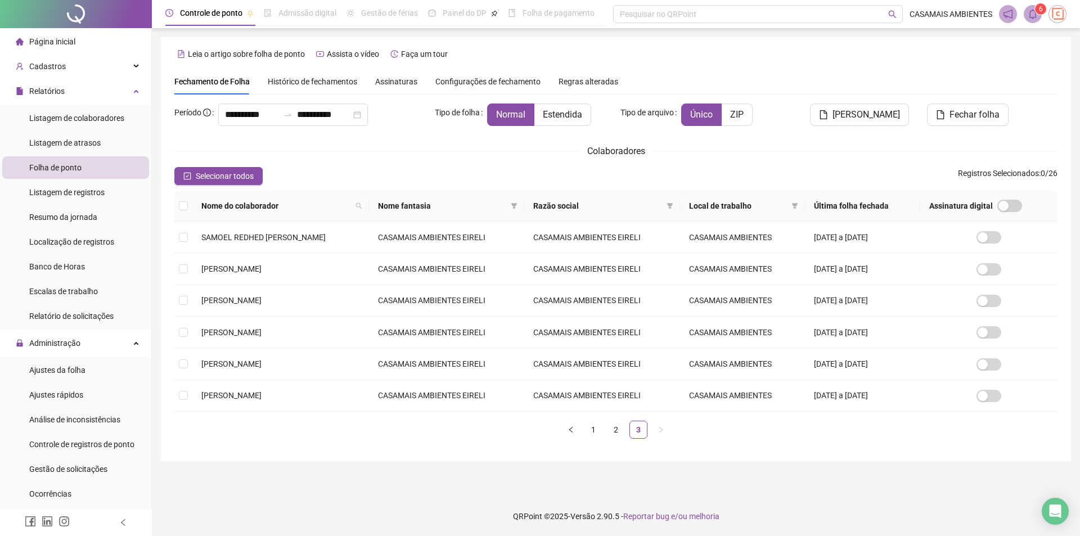
click at [485, 166] on div "**********" at bounding box center [615, 275] width 883 height 344
click at [74, 336] on span "Administração" at bounding box center [48, 343] width 65 height 22
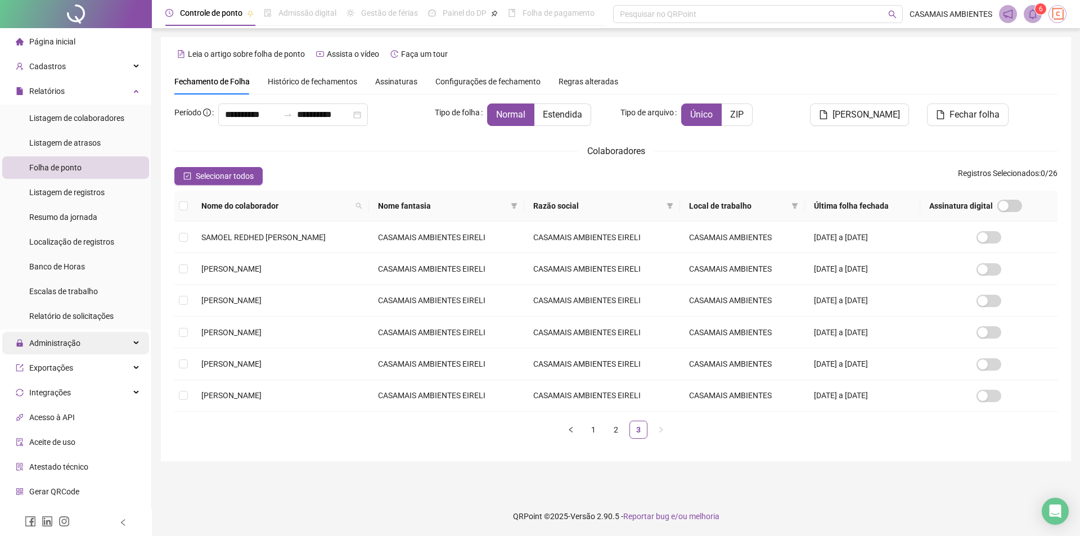
click at [66, 339] on span "Administração" at bounding box center [54, 343] width 51 height 9
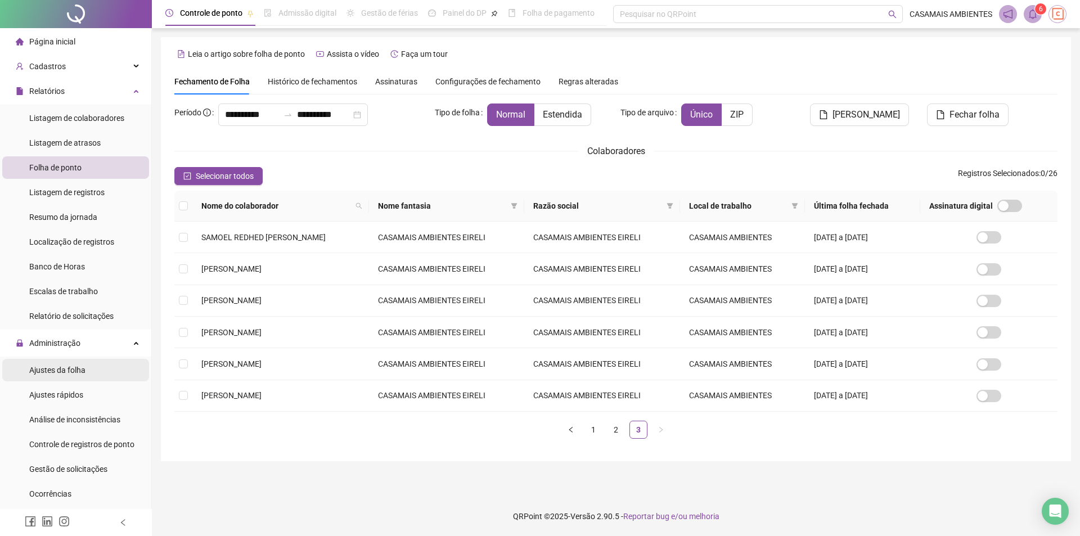
click at [74, 375] on div "Ajustes da folha" at bounding box center [57, 370] width 56 height 22
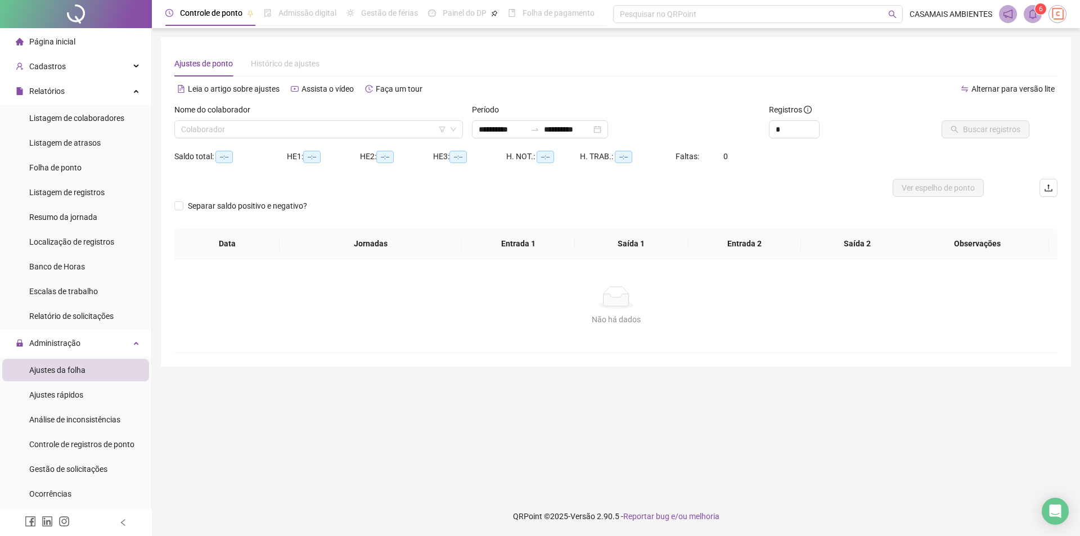
type input "**********"
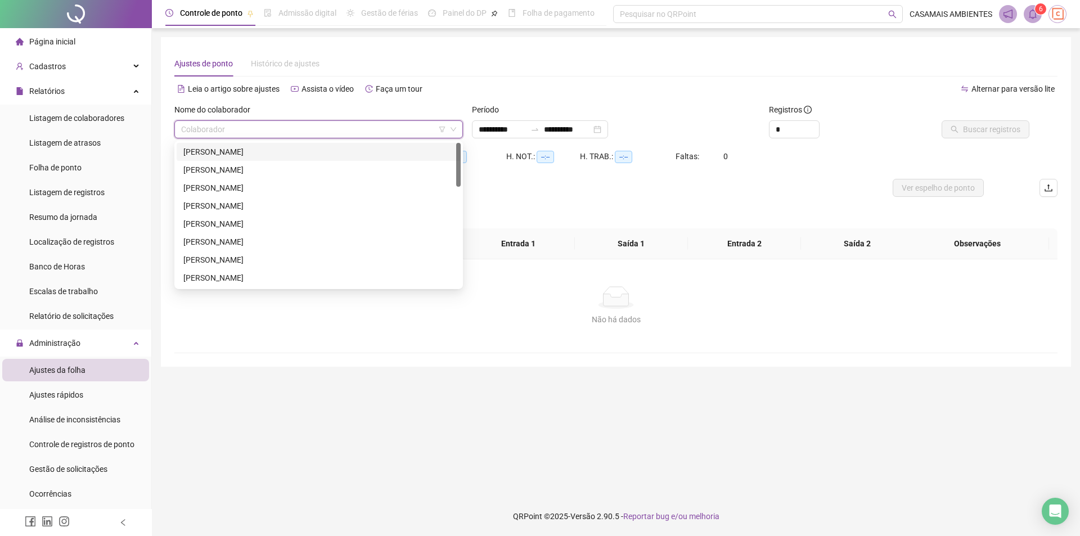
drag, startPoint x: 287, startPoint y: 136, endPoint x: 290, endPoint y: 147, distance: 11.6
click at [287, 137] on input "search" at bounding box center [313, 129] width 265 height 17
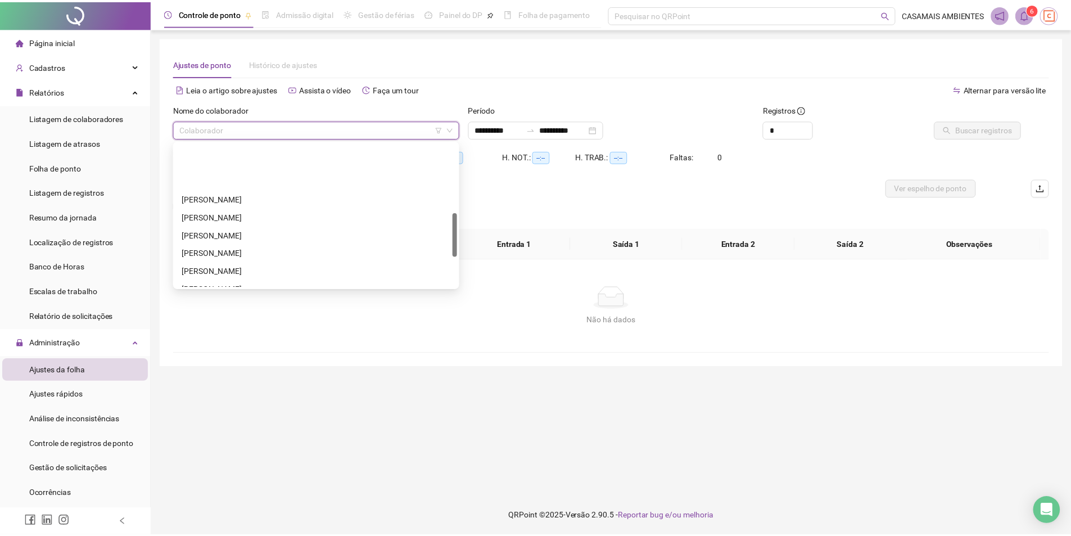
scroll to position [225, 0]
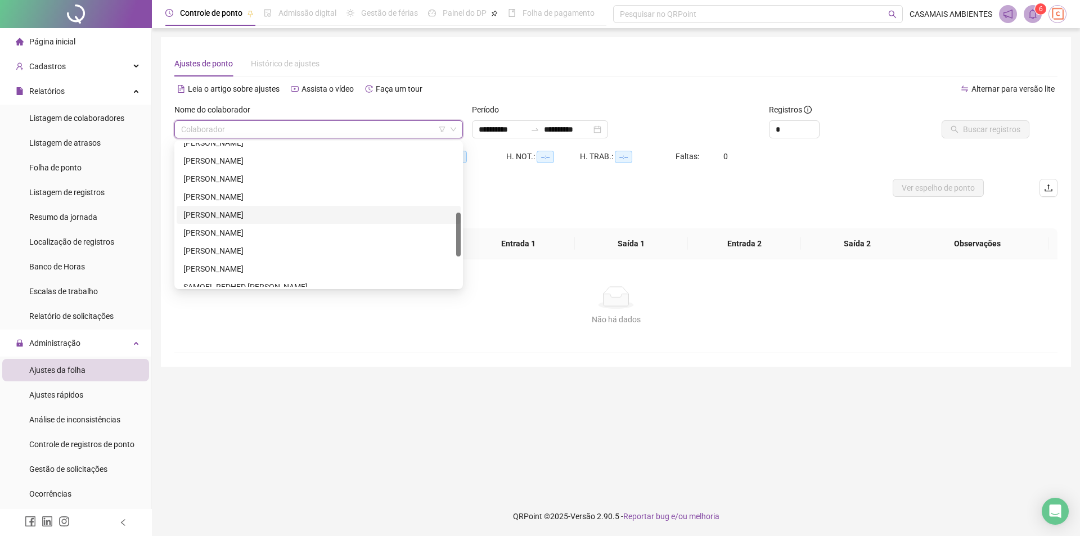
click at [256, 216] on div "[PERSON_NAME]" at bounding box center [318, 215] width 270 height 12
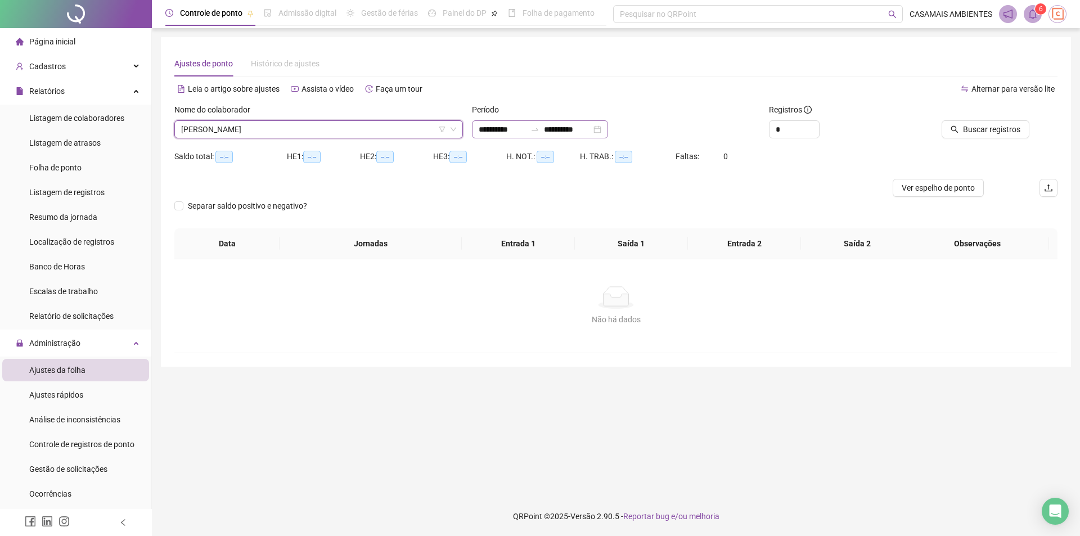
click at [608, 131] on div "**********" at bounding box center [540, 129] width 136 height 18
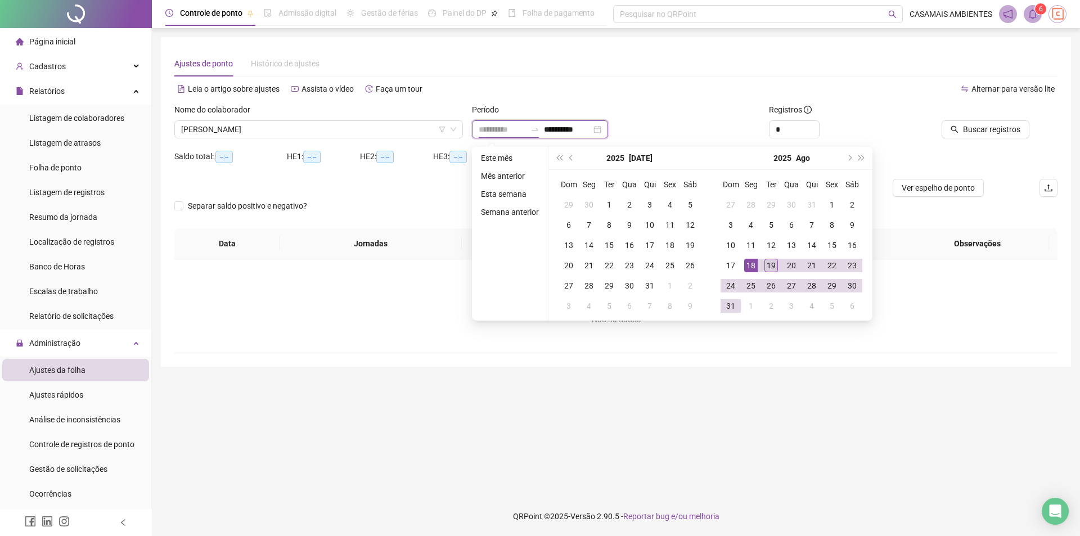
type input "**********"
click at [773, 263] on div "19" at bounding box center [770, 265] width 13 height 13
type input "**********"
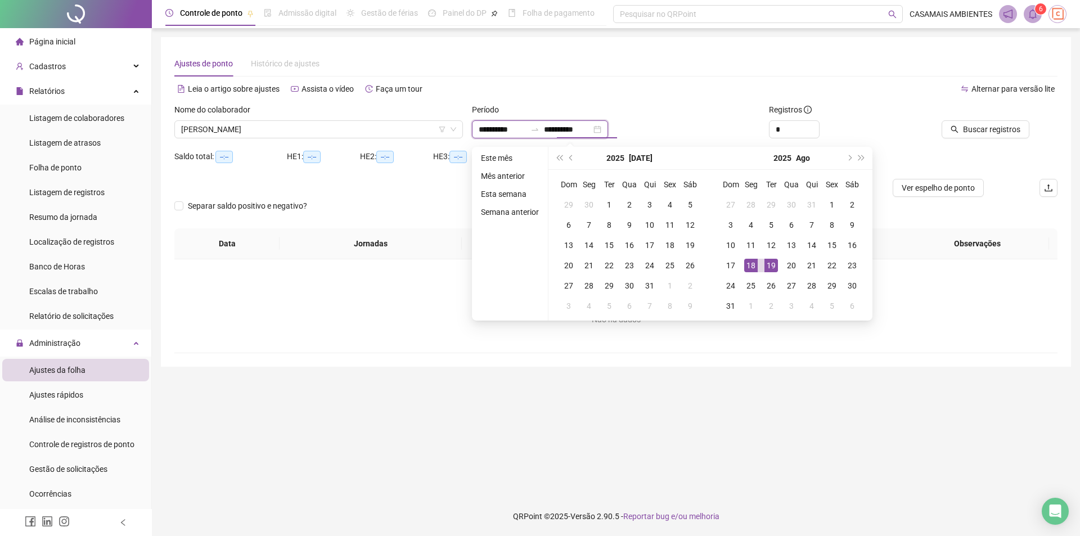
click at [482, 125] on input "**********" at bounding box center [502, 129] width 47 height 12
type input "**********"
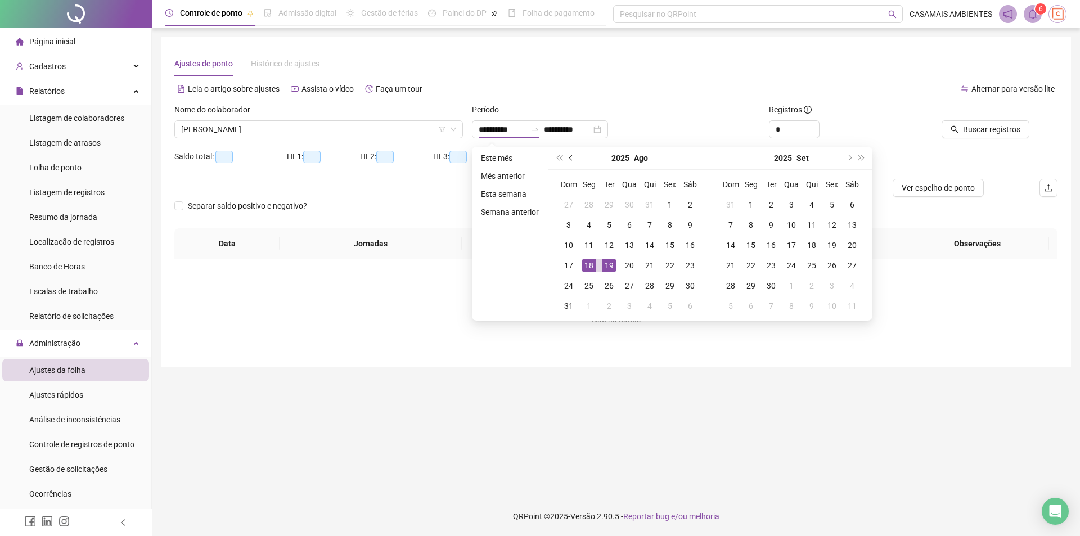
click at [570, 158] on span "prev-year" at bounding box center [572, 158] width 6 height 6
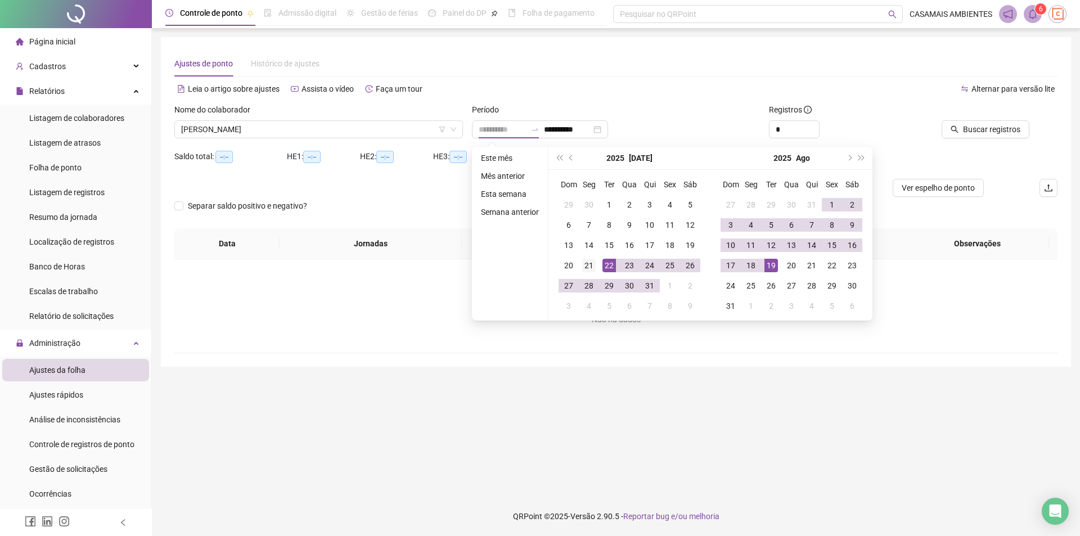
type input "**********"
click at [590, 267] on div "21" at bounding box center [588, 265] width 13 height 13
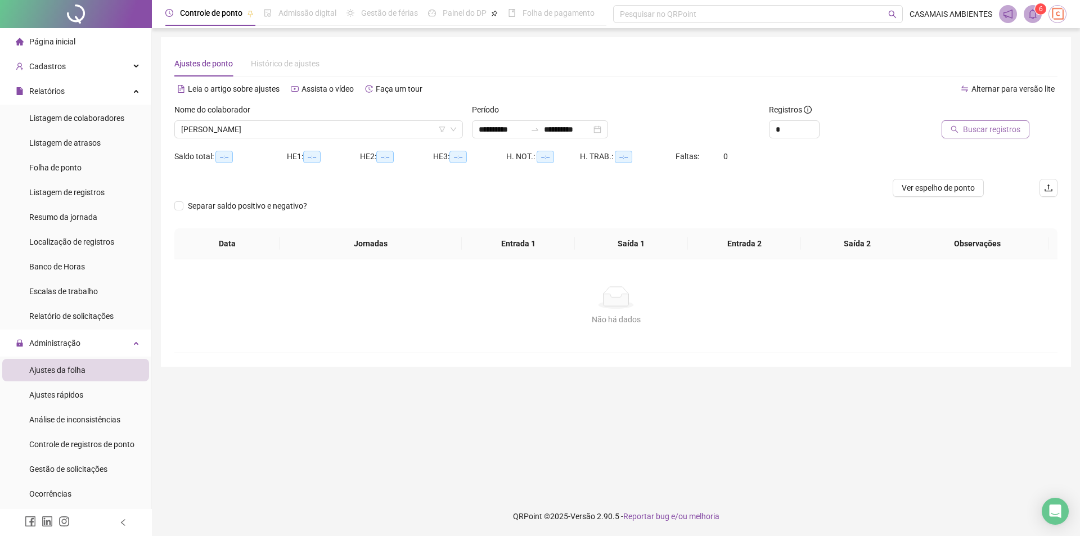
click at [969, 133] on span "Buscar registros" at bounding box center [991, 129] width 57 height 12
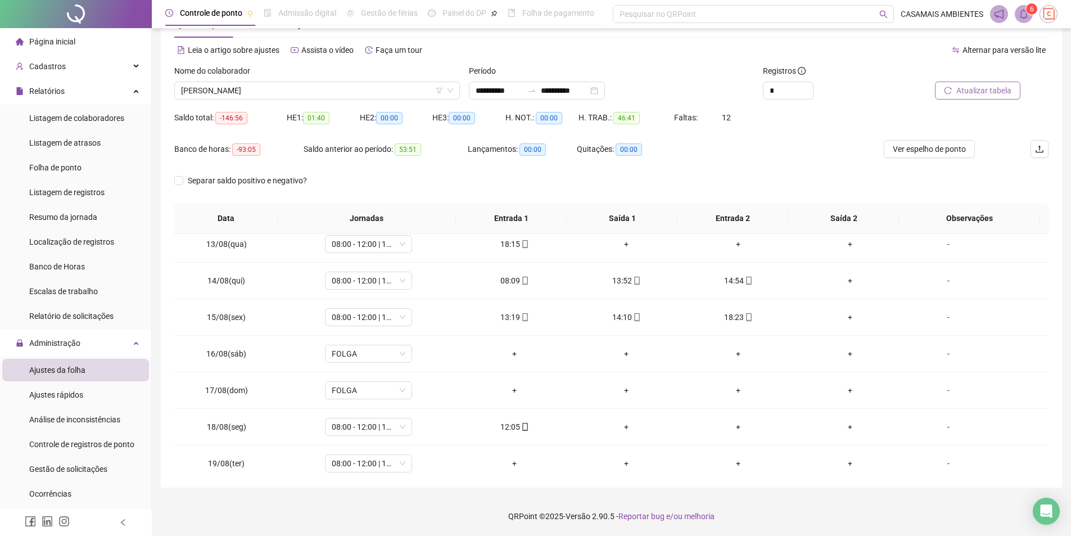
scroll to position [856, 0]
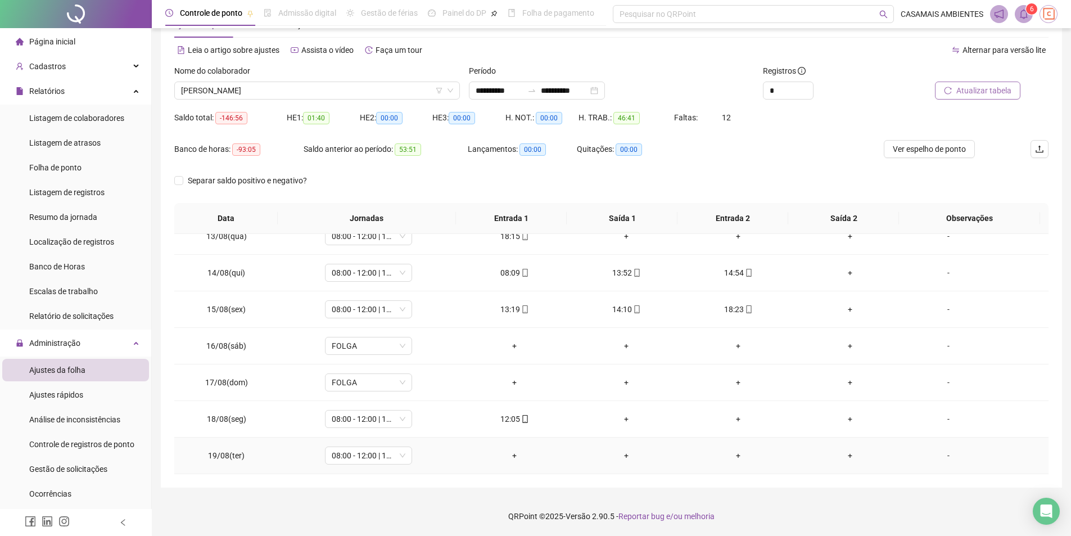
click at [520, 452] on div "+" at bounding box center [515, 455] width 94 height 12
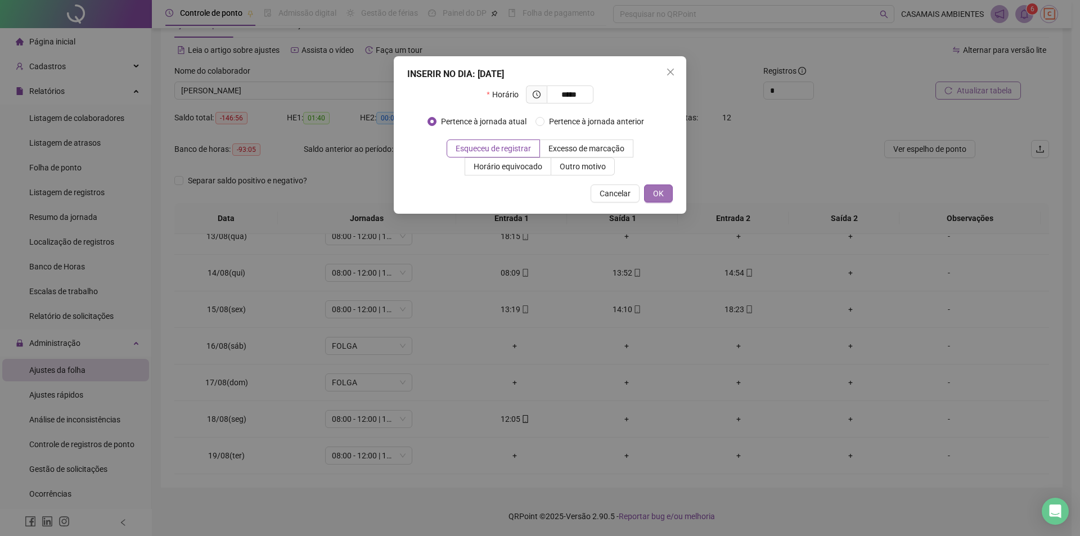
type input "*****"
click at [665, 195] on button "OK" at bounding box center [658, 193] width 29 height 18
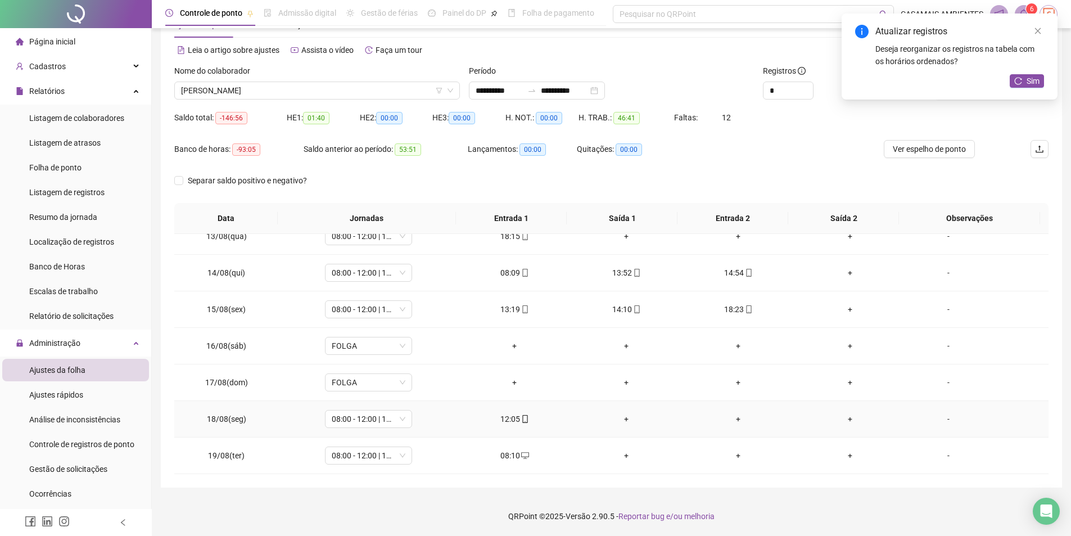
click at [625, 418] on div "+" at bounding box center [627, 419] width 94 height 12
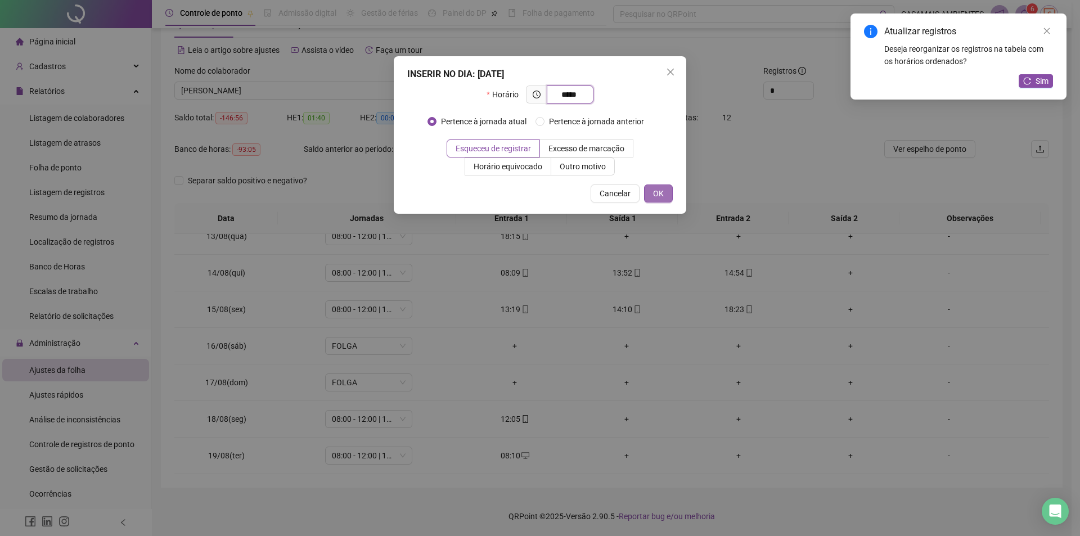
type input "*****"
click at [667, 190] on button "OK" at bounding box center [658, 193] width 29 height 18
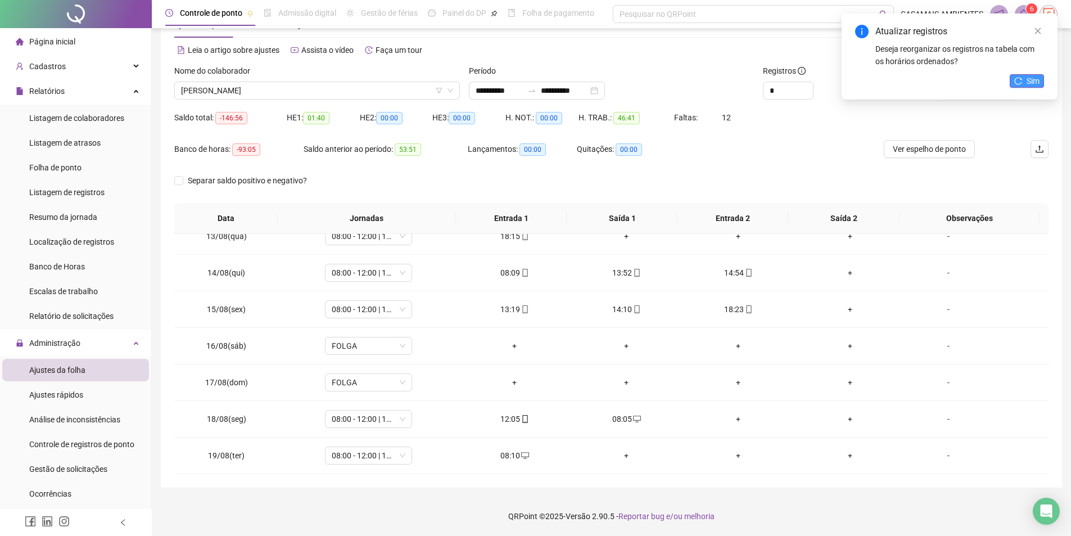
click at [1034, 83] on span "Sim" at bounding box center [1033, 81] width 13 height 12
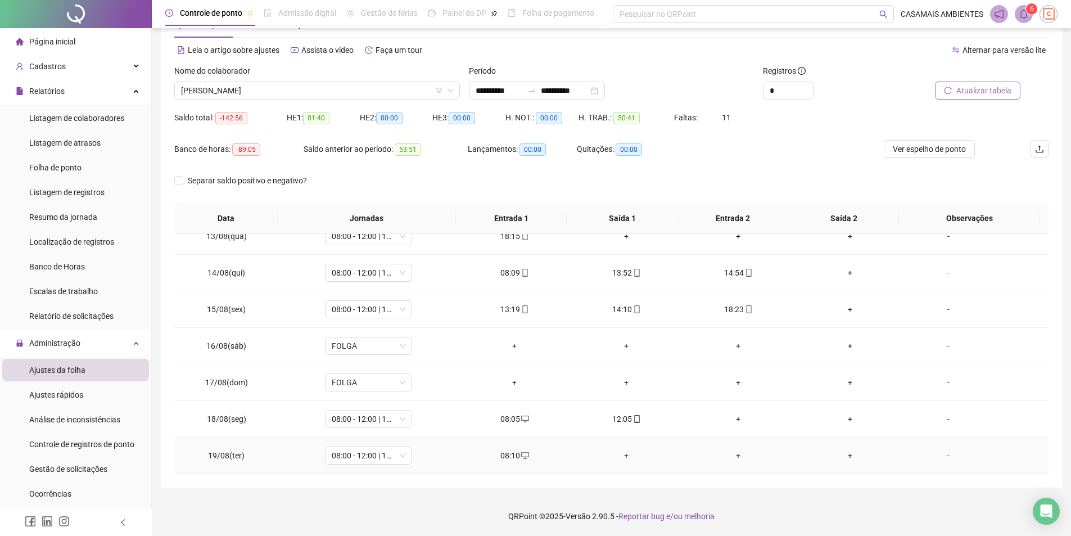
click at [848, 459] on div "+" at bounding box center [851, 455] width 94 height 12
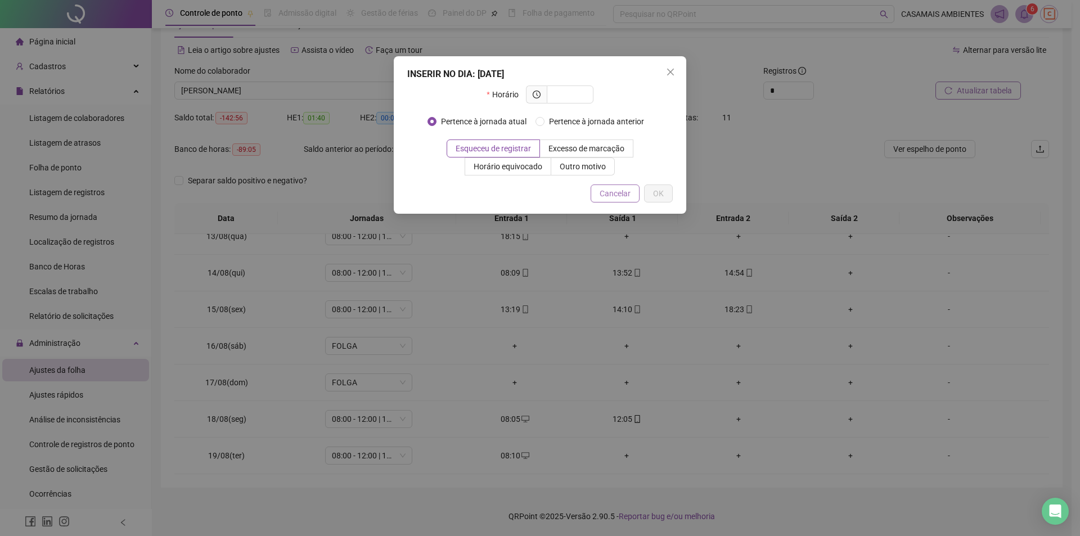
click at [637, 192] on button "Cancelar" at bounding box center [614, 193] width 49 height 18
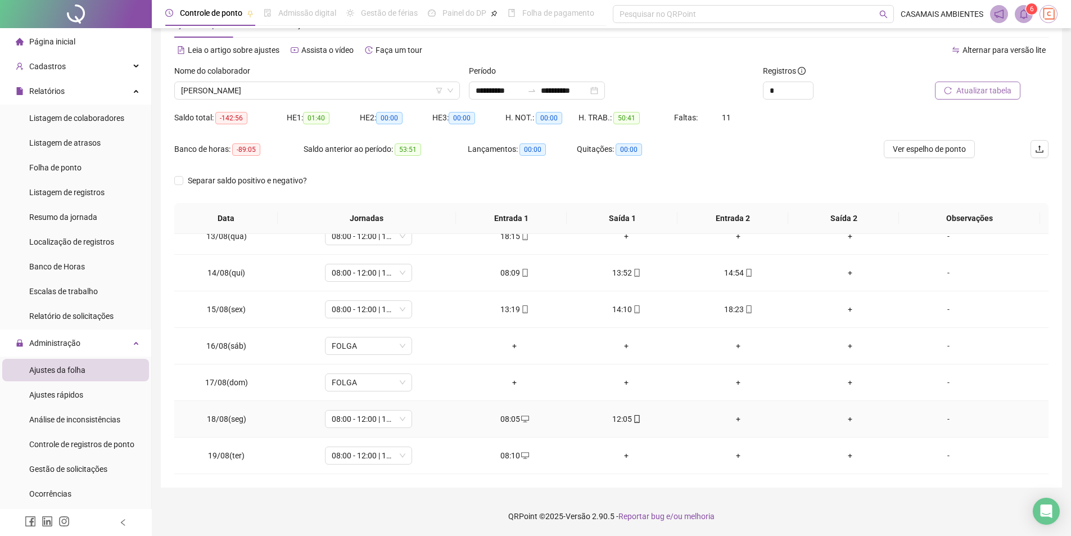
click at [847, 418] on div "+" at bounding box center [851, 419] width 94 height 12
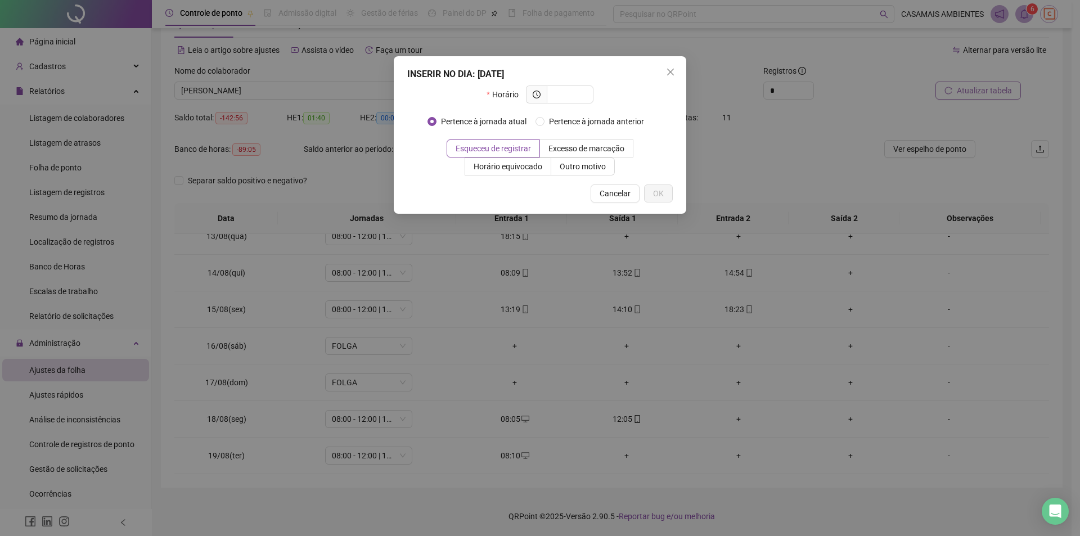
drag, startPoint x: 598, startPoint y: 188, endPoint x: 663, endPoint y: 489, distance: 307.3
click at [599, 190] on button "Cancelar" at bounding box center [614, 193] width 49 height 18
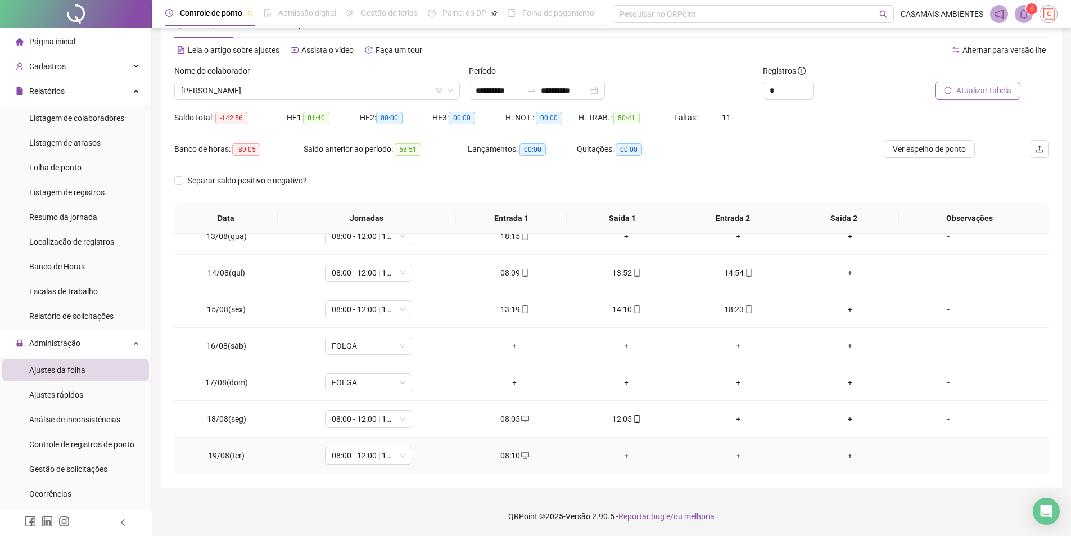
click at [620, 457] on div "+" at bounding box center [627, 455] width 94 height 12
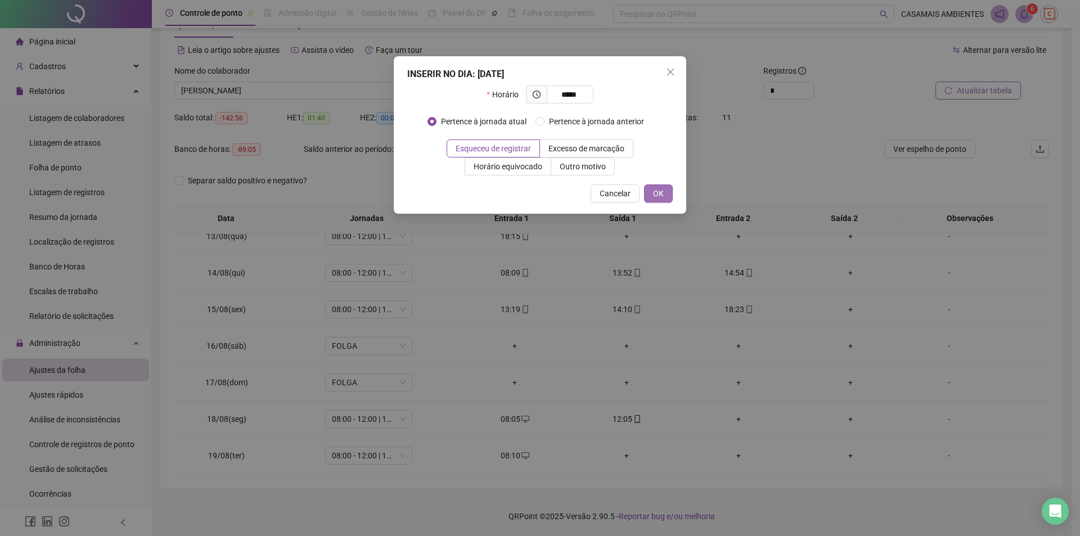
type input "*****"
click at [657, 196] on span "OK" at bounding box center [658, 193] width 11 height 12
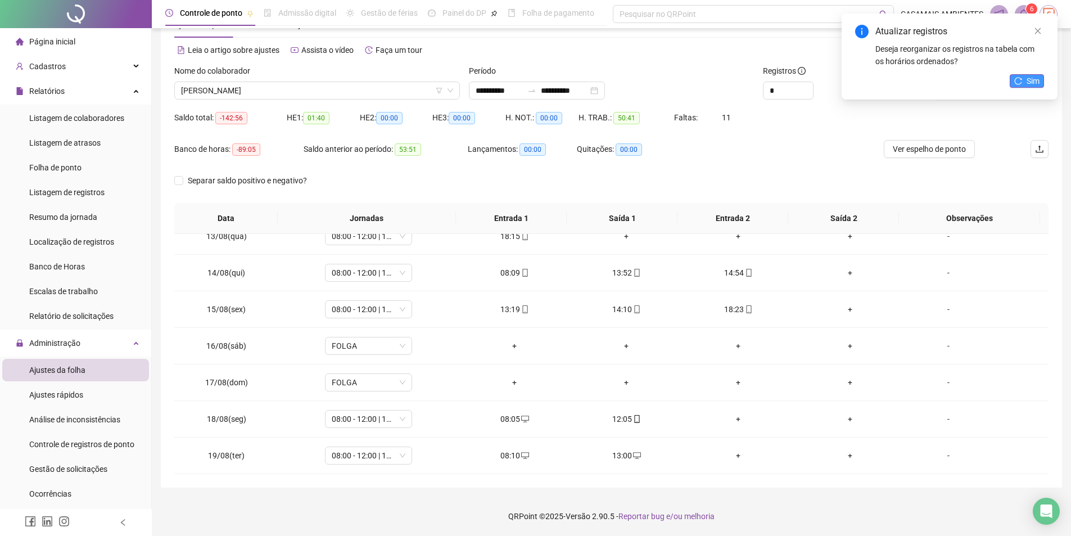
click at [1026, 84] on button "Sim" at bounding box center [1027, 80] width 34 height 13
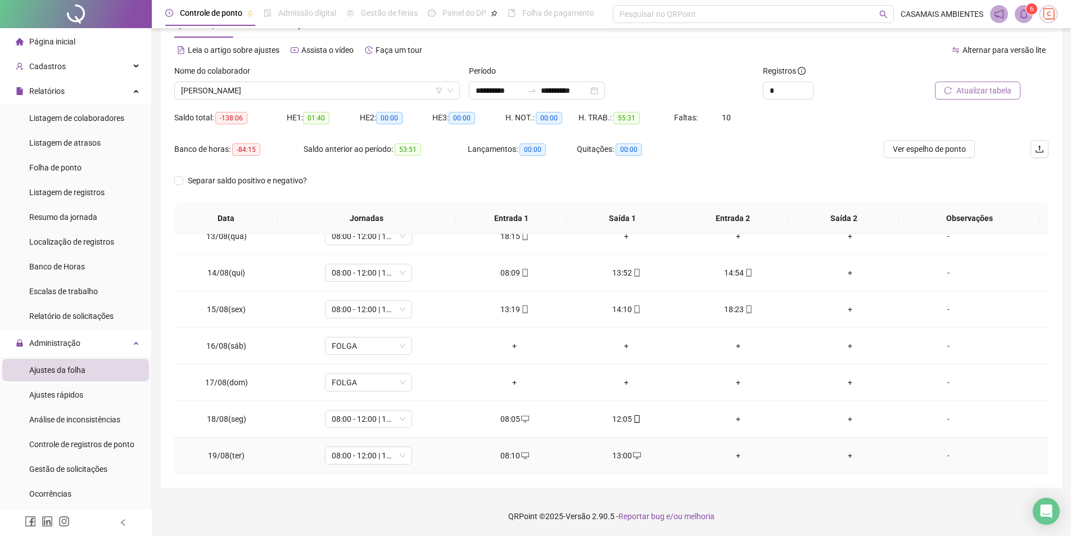
click at [727, 455] on div "+" at bounding box center [739, 455] width 94 height 12
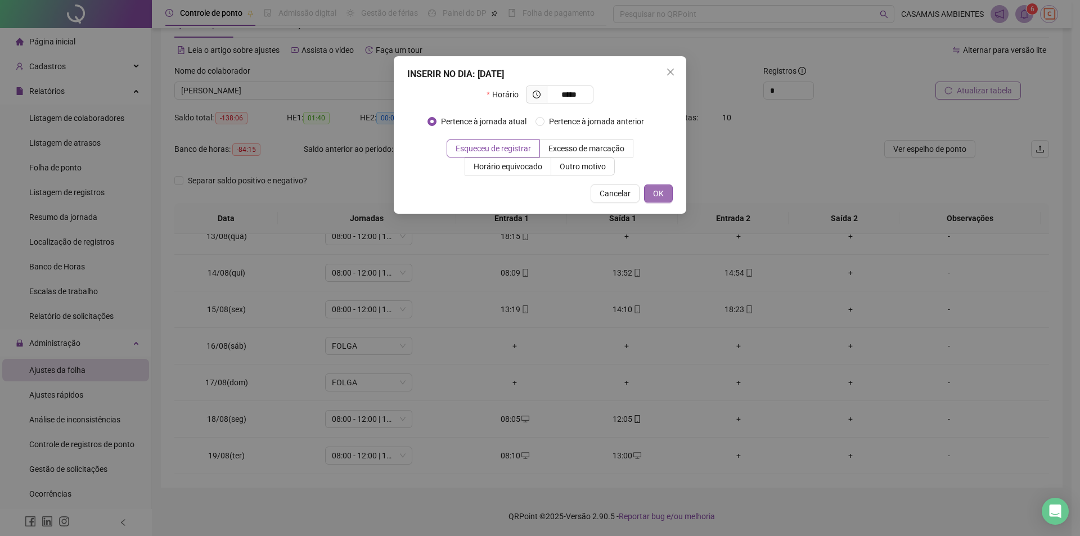
type input "*****"
click at [662, 196] on span "OK" at bounding box center [658, 193] width 11 height 12
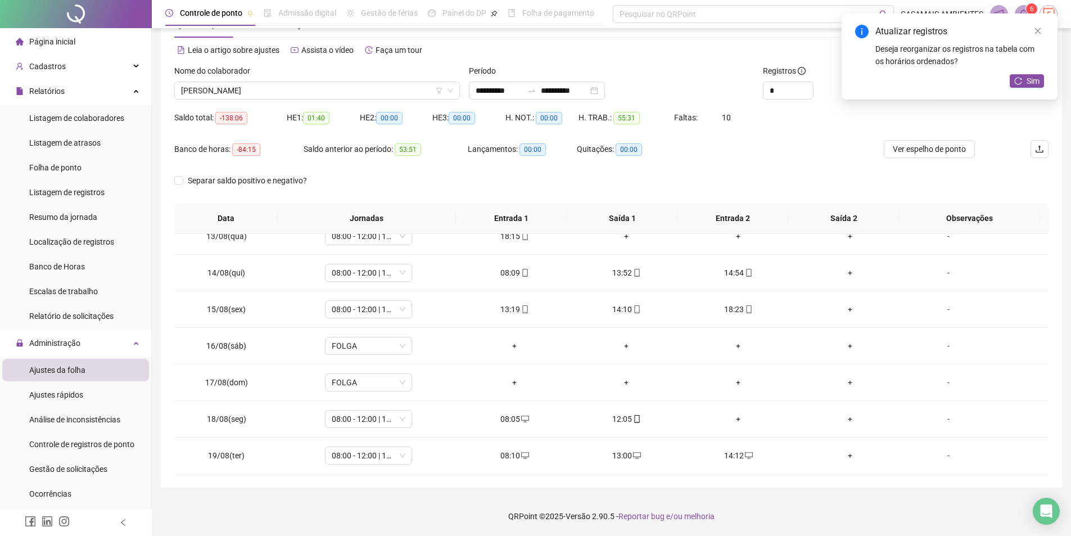
drag, startPoint x: 1031, startPoint y: 82, endPoint x: 1021, endPoint y: 101, distance: 21.1
click at [1031, 82] on span "Sim" at bounding box center [1033, 81] width 13 height 12
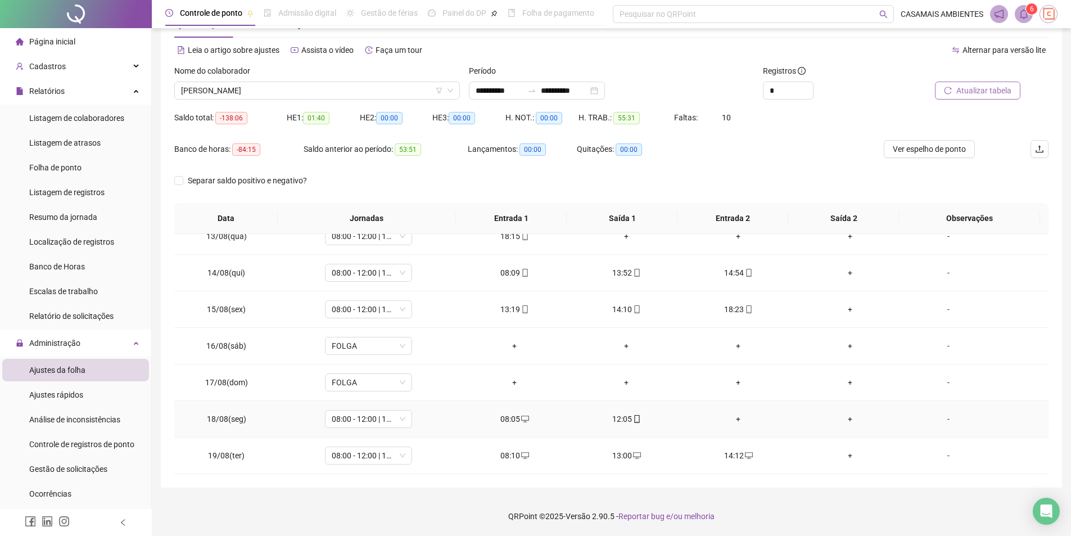
click at [735, 419] on div "+" at bounding box center [739, 419] width 94 height 12
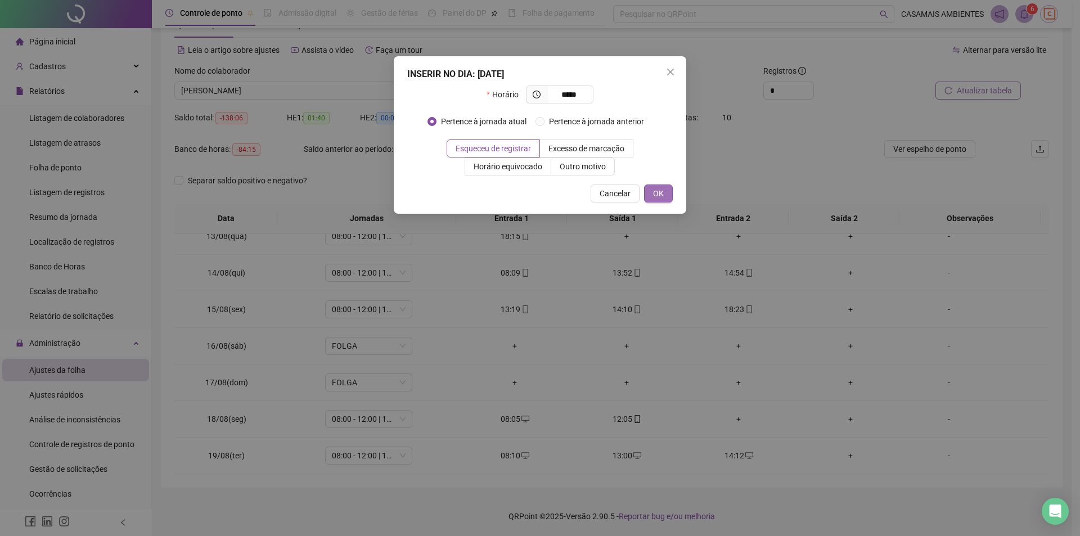
type input "*****"
click at [665, 191] on button "OK" at bounding box center [658, 193] width 29 height 18
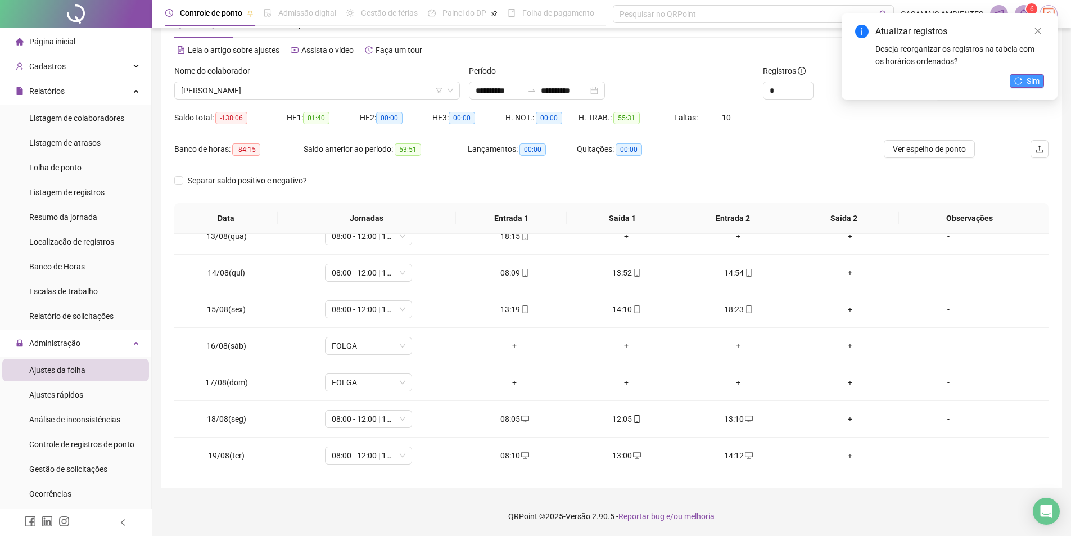
click at [1026, 76] on button "Sim" at bounding box center [1027, 80] width 34 height 13
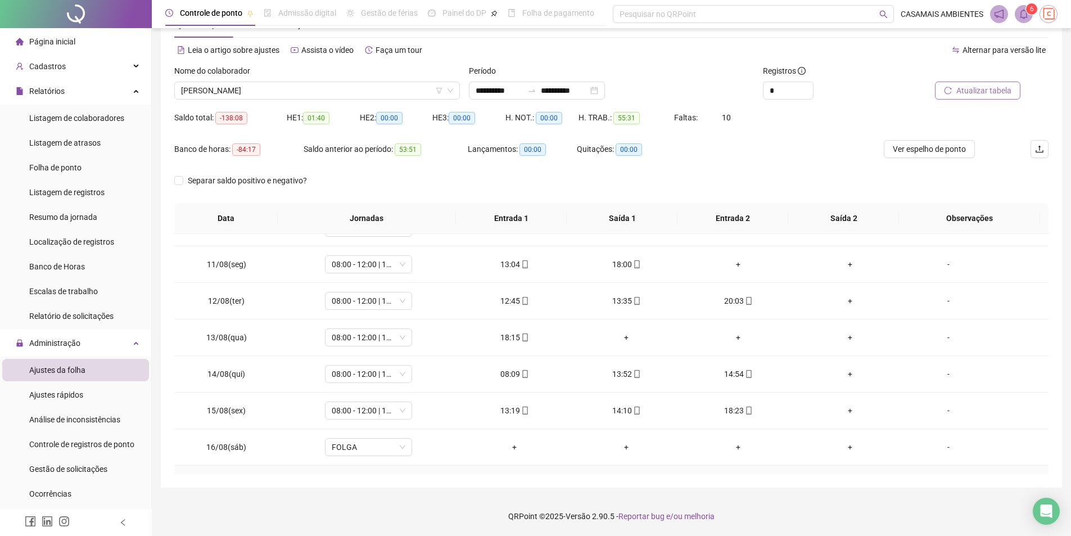
scroll to position [744, 0]
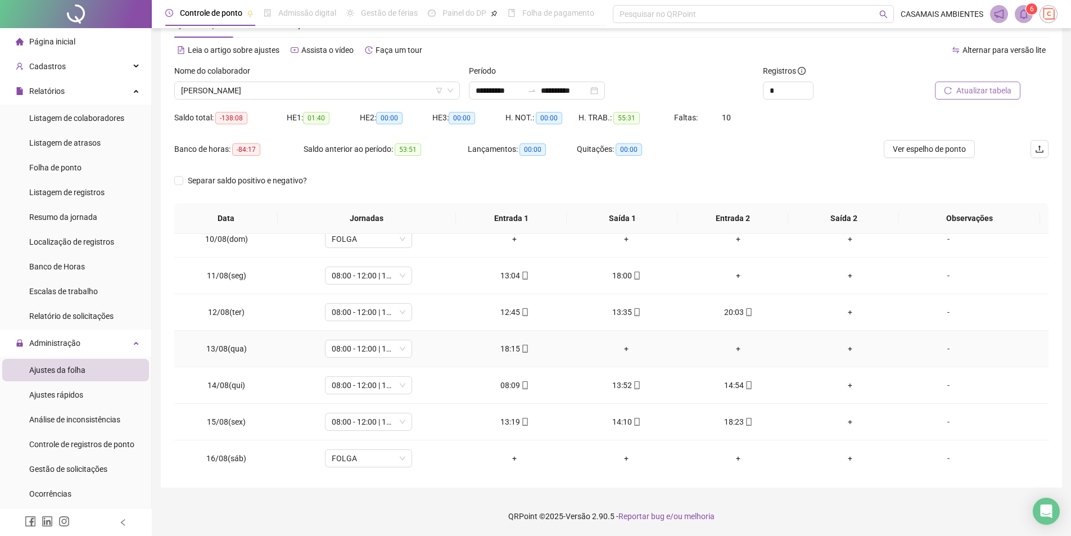
click at [625, 349] on div "+" at bounding box center [627, 348] width 94 height 12
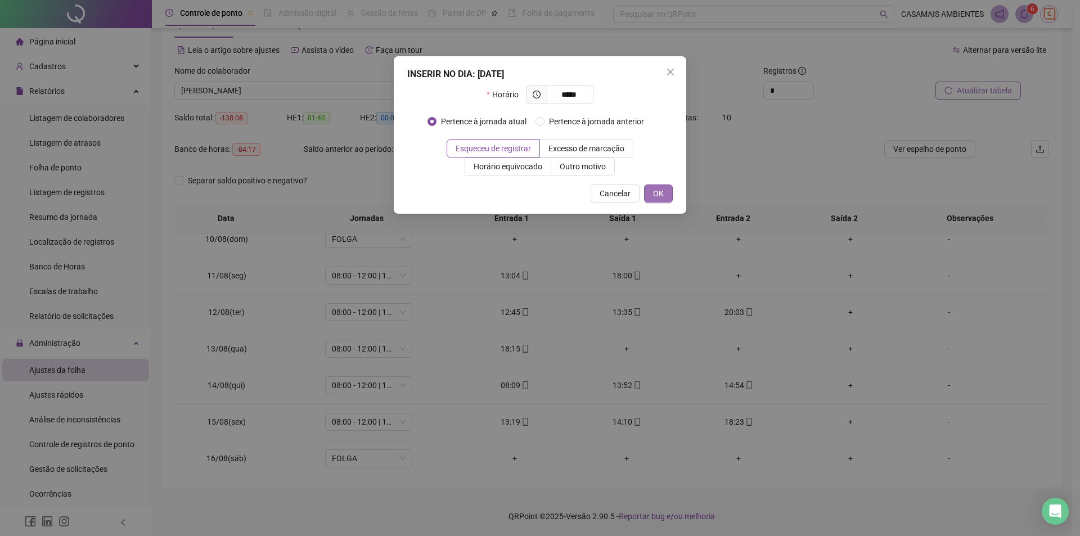
type input "*****"
click at [651, 194] on button "OK" at bounding box center [658, 193] width 29 height 18
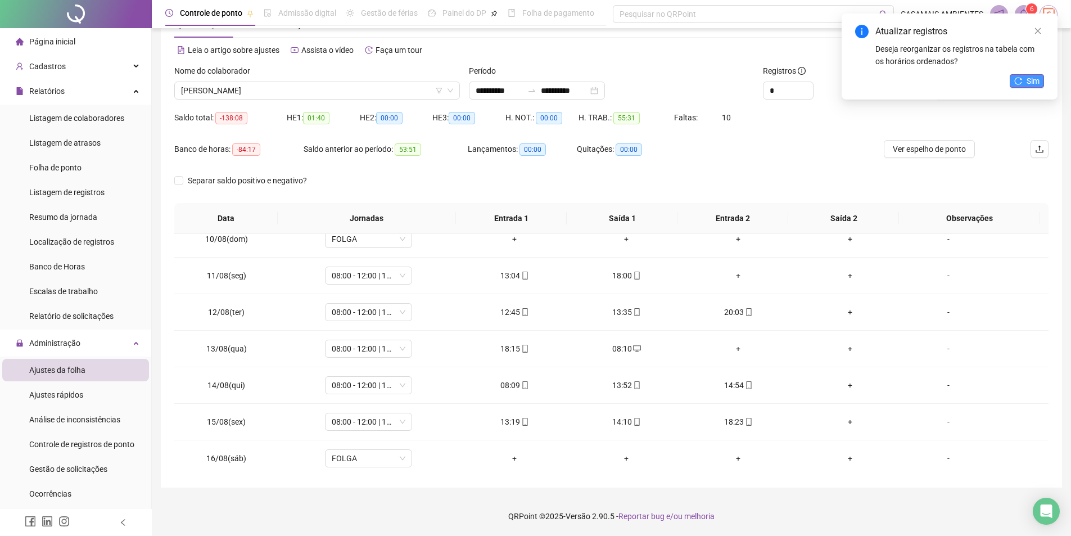
click at [1021, 80] on icon "reload" at bounding box center [1018, 81] width 8 height 8
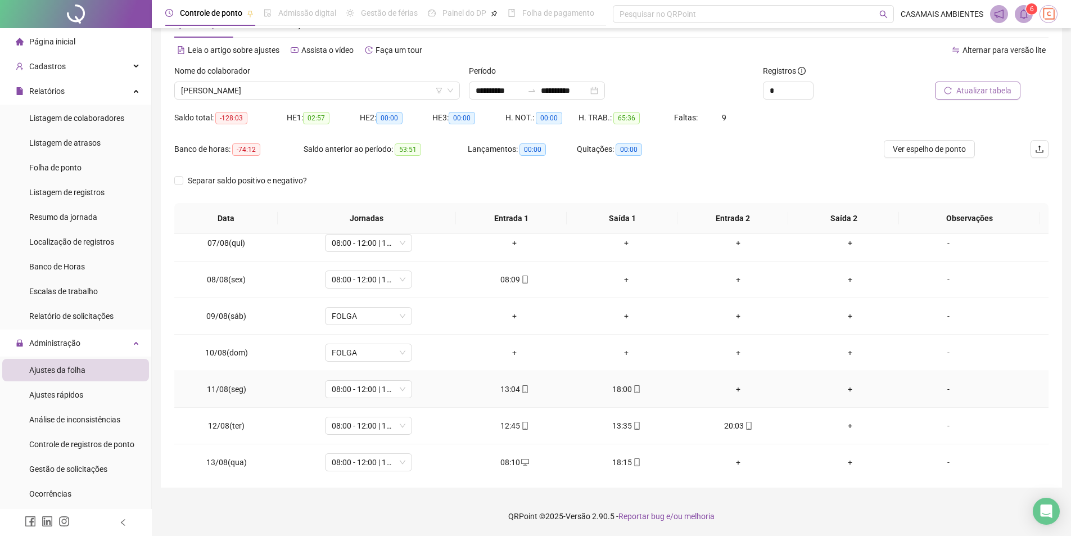
scroll to position [631, 0]
click at [731, 387] on div "+" at bounding box center [739, 388] width 94 height 12
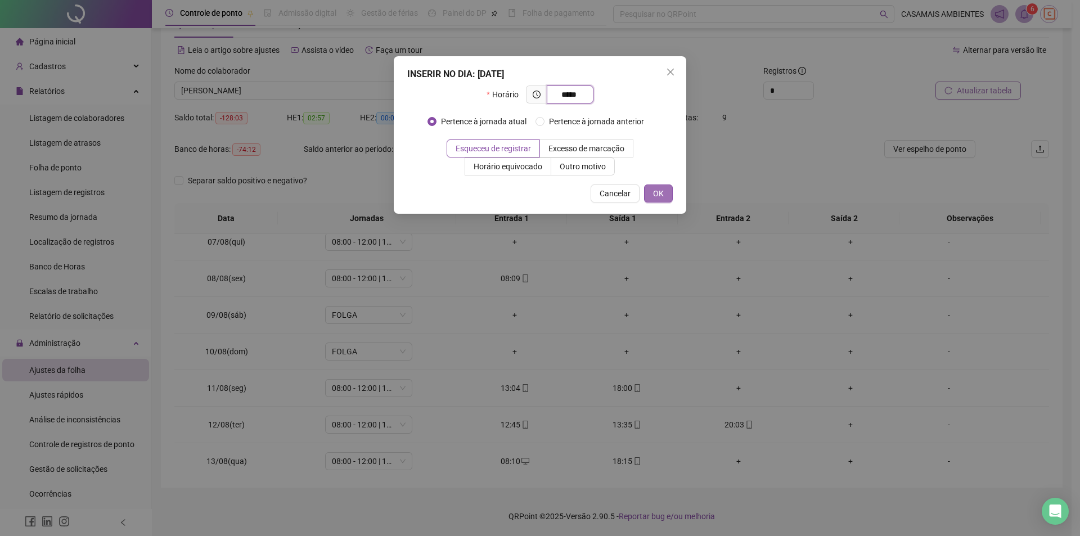
type input "*****"
click at [651, 193] on button "OK" at bounding box center [658, 193] width 29 height 18
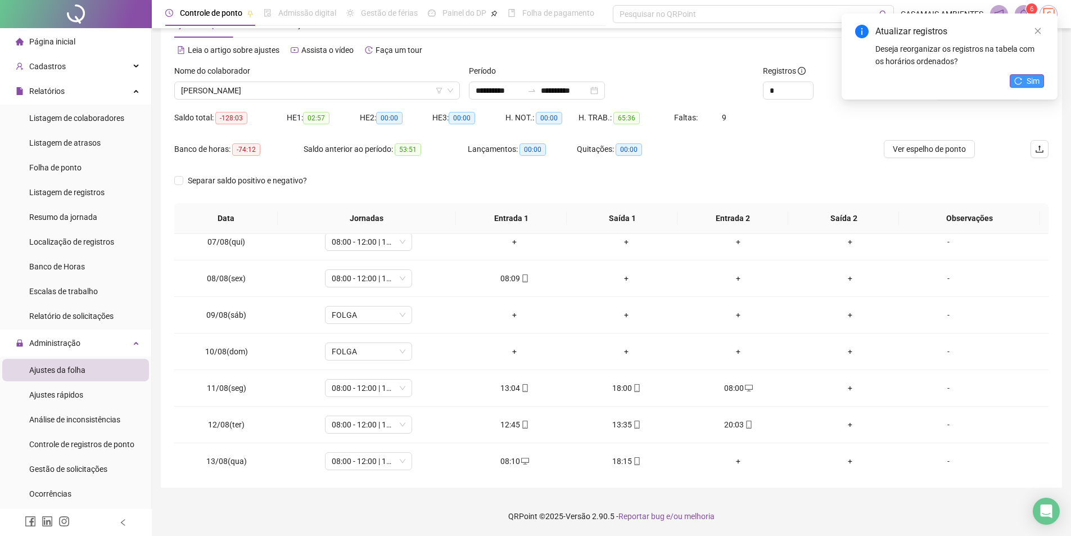
click at [1022, 81] on icon "reload" at bounding box center [1018, 81] width 8 height 8
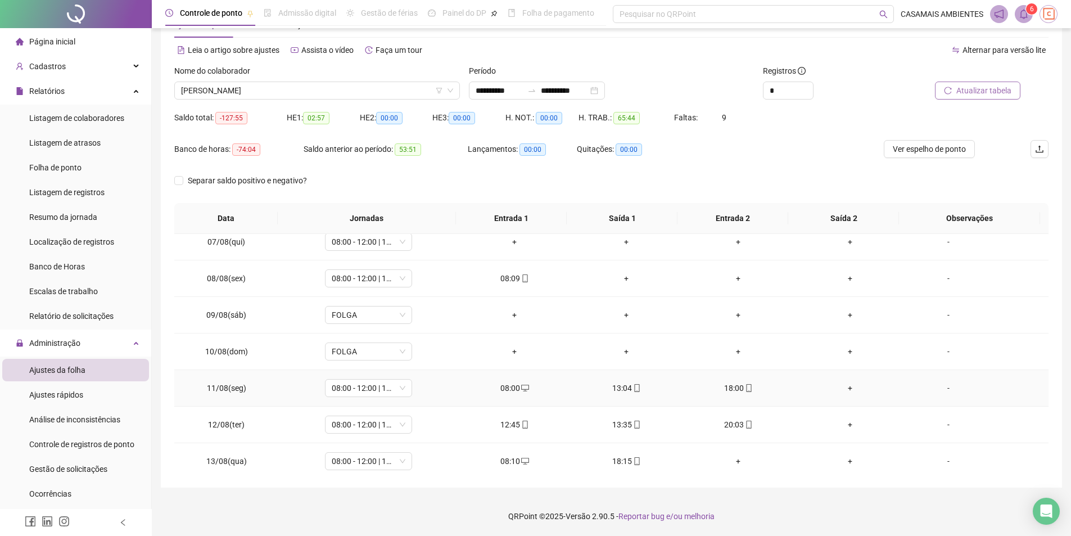
click at [845, 387] on div "+" at bounding box center [851, 388] width 94 height 12
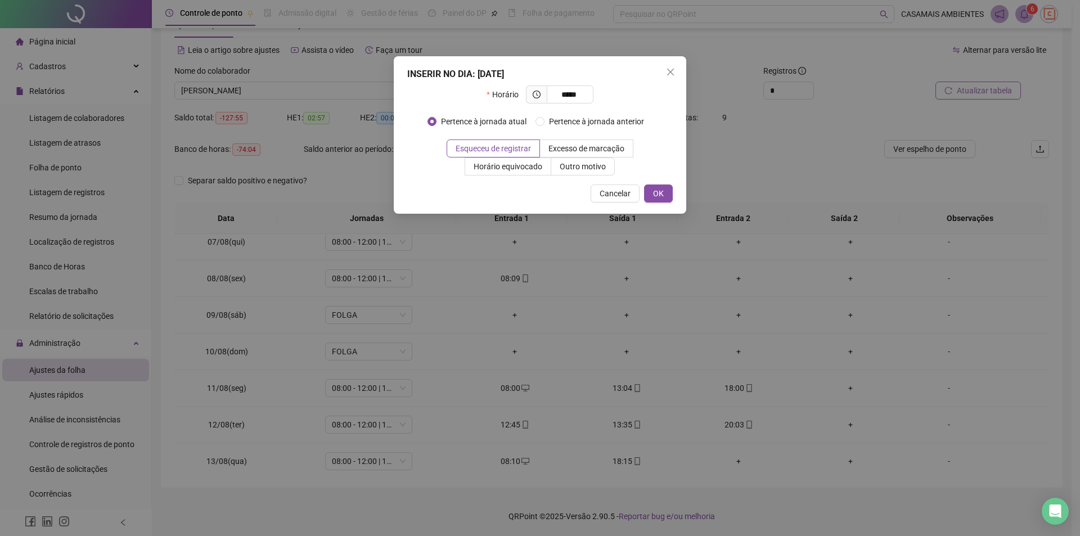
type input "*****"
click at [671, 202] on div "INSERIR NO DIA : [DATE] Horário ***** Pertence à jornada atual Pertence à jorna…" at bounding box center [540, 134] width 292 height 157
click at [669, 200] on button "OK" at bounding box center [658, 193] width 29 height 18
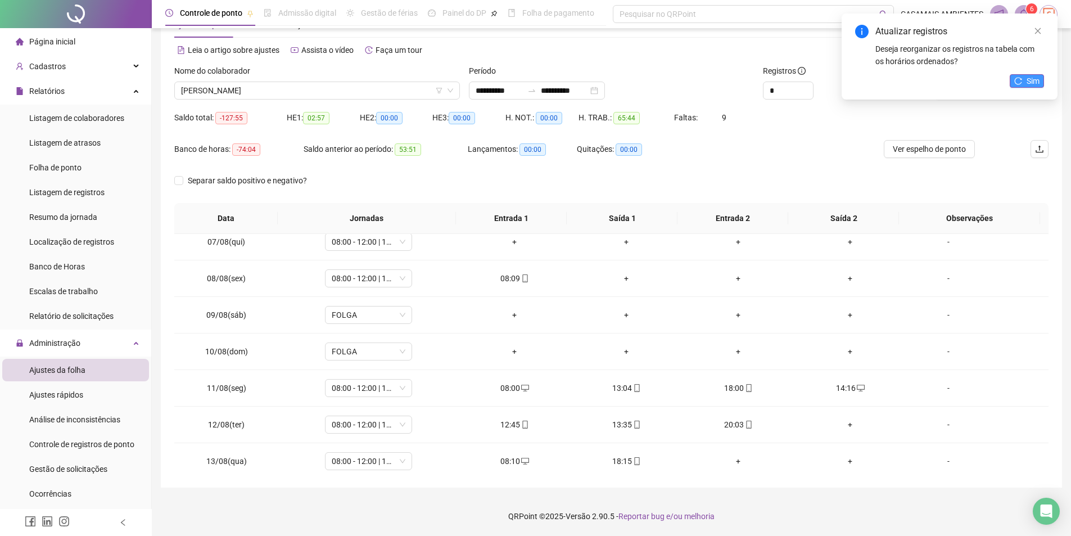
click at [1022, 83] on icon "reload" at bounding box center [1018, 81] width 8 height 8
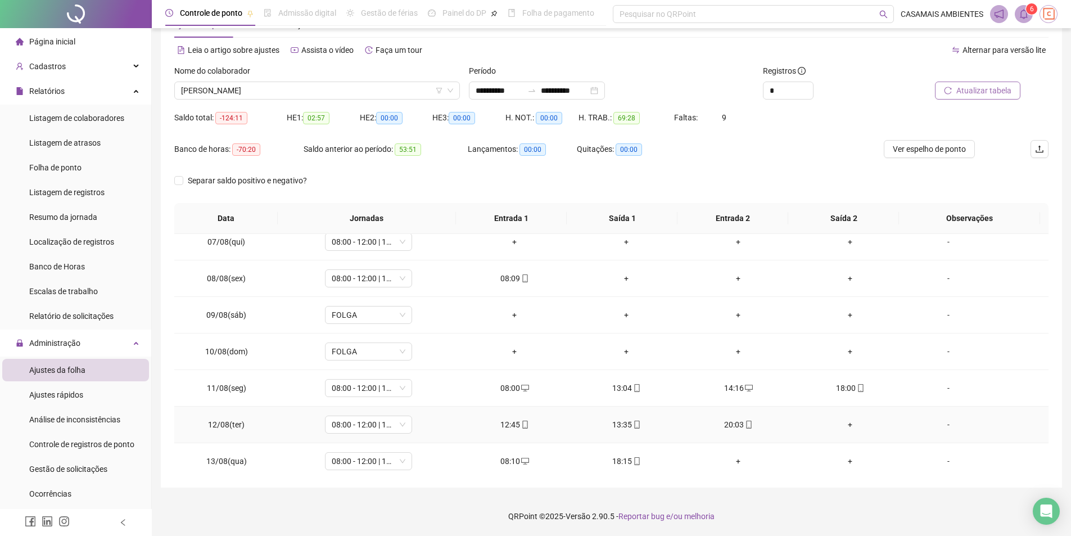
click at [843, 426] on div "+" at bounding box center [851, 424] width 94 height 12
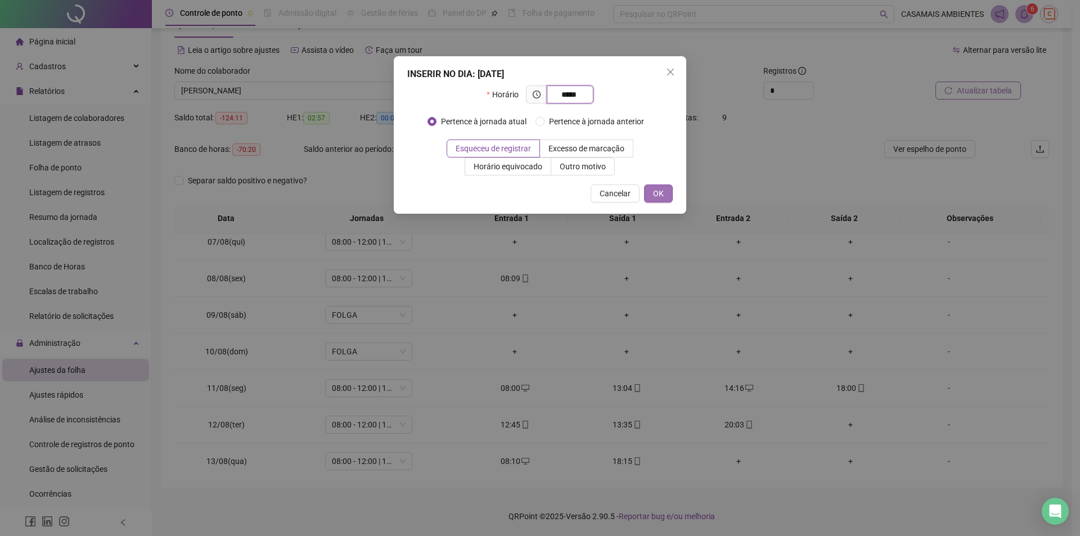
type input "*****"
drag, startPoint x: 652, startPoint y: 189, endPoint x: 770, endPoint y: 290, distance: 155.1
click at [653, 190] on button "OK" at bounding box center [658, 193] width 29 height 18
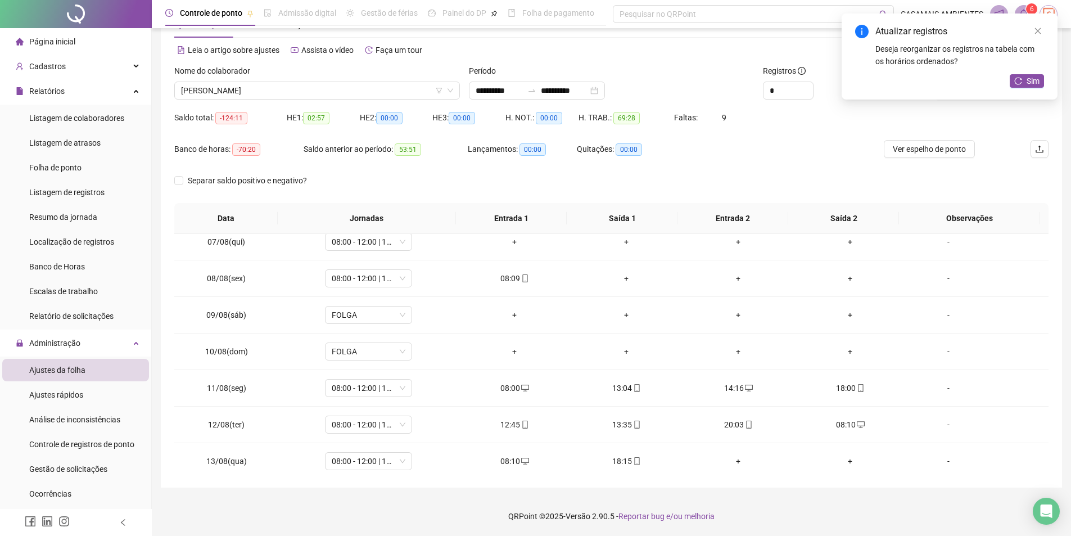
click at [1033, 88] on div "Sim" at bounding box center [1027, 81] width 34 height 14
click at [1033, 85] on span "Sim" at bounding box center [1033, 81] width 13 height 12
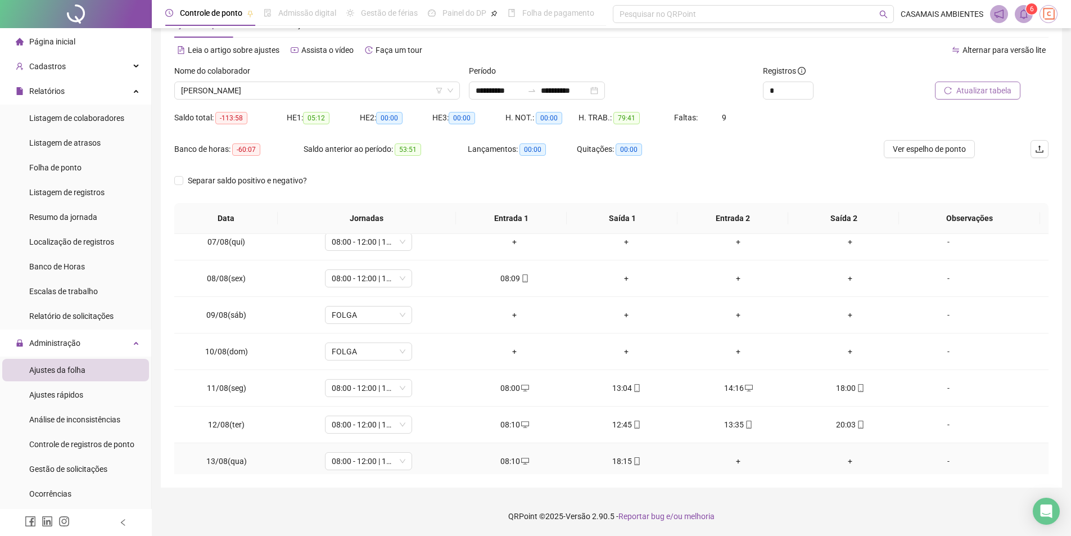
click at [732, 464] on div "+" at bounding box center [739, 461] width 94 height 12
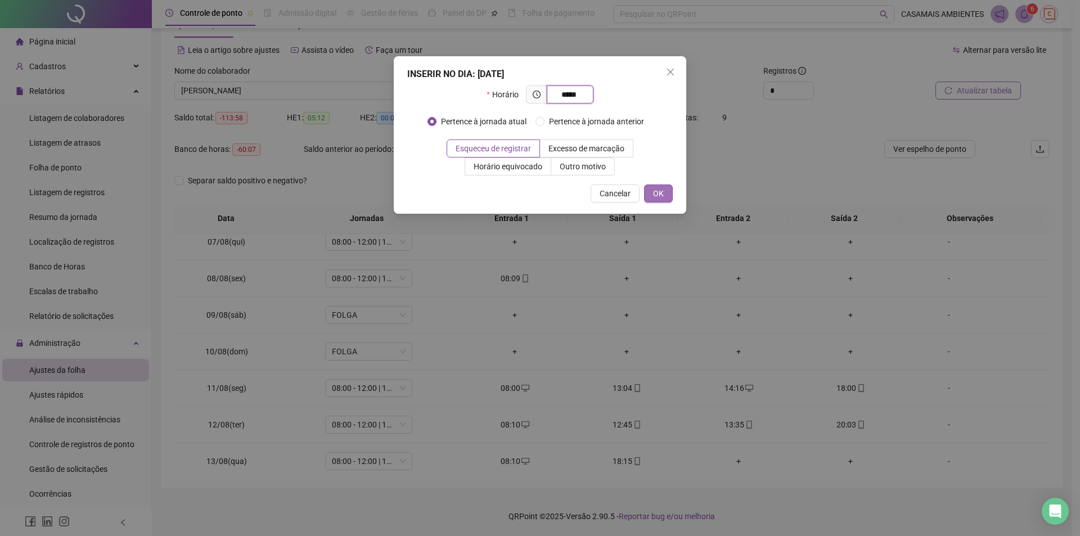
type input "*****"
click at [667, 194] on button "OK" at bounding box center [658, 193] width 29 height 18
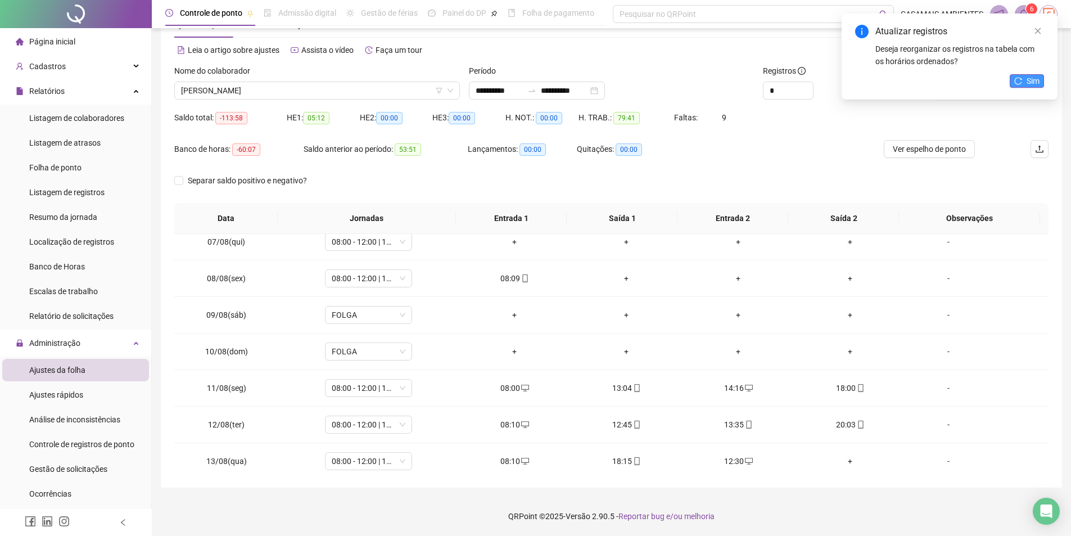
click at [1017, 81] on icon "reload" at bounding box center [1018, 81] width 8 height 8
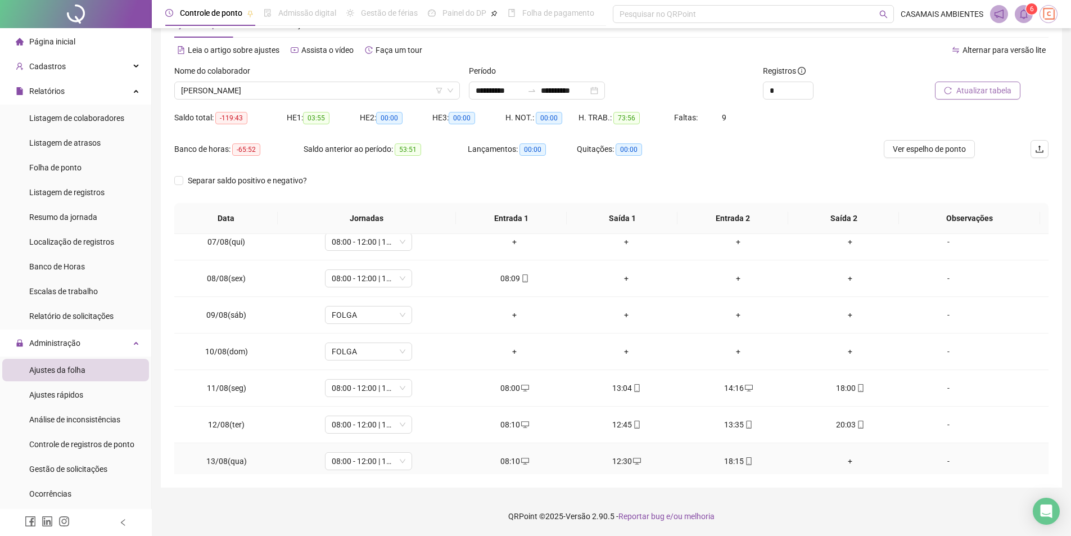
click at [842, 462] on div "+" at bounding box center [851, 461] width 94 height 12
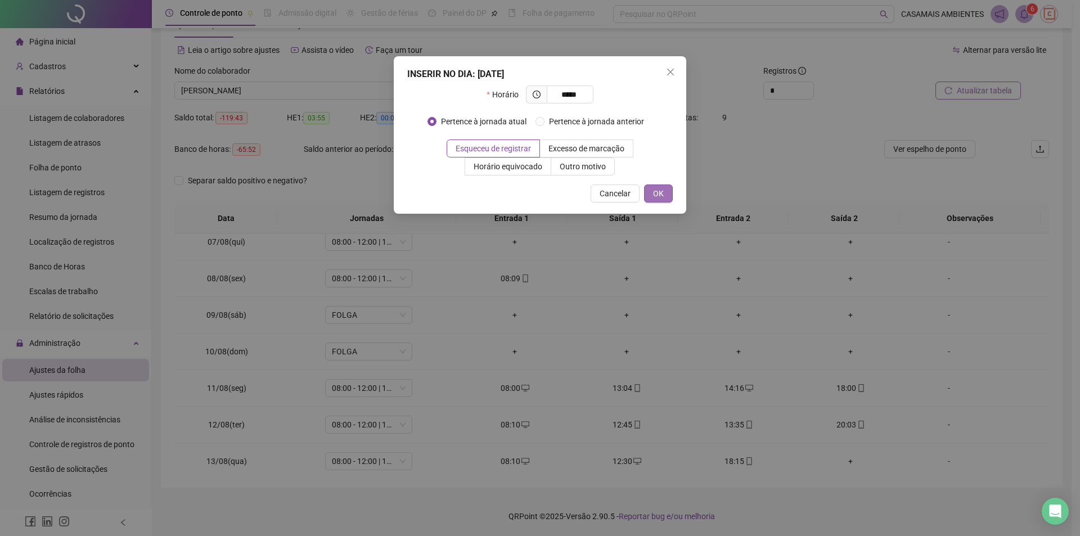
type input "*****"
click at [659, 196] on span "OK" at bounding box center [658, 193] width 11 height 12
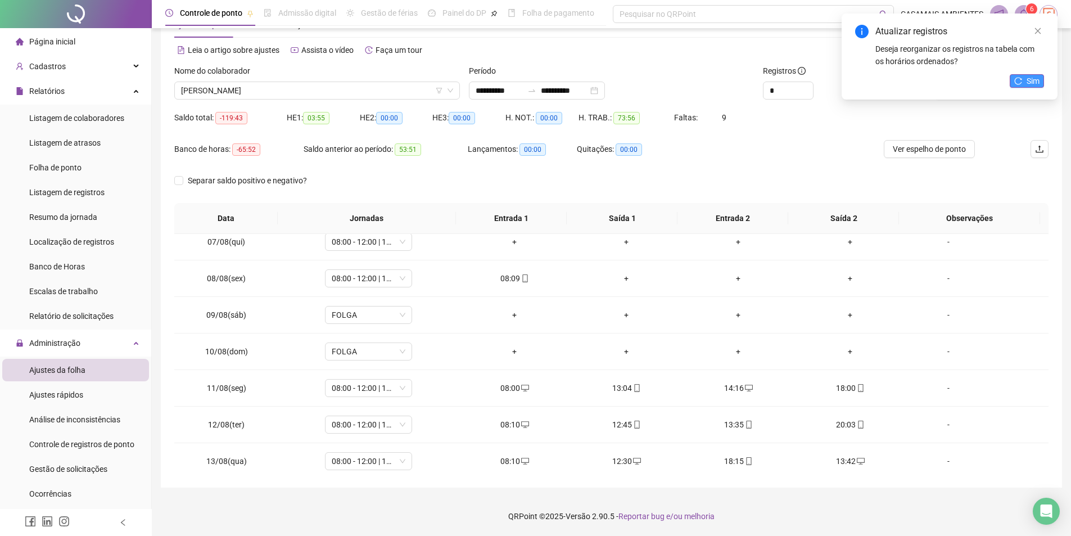
click at [1038, 80] on span "Sim" at bounding box center [1033, 81] width 13 height 12
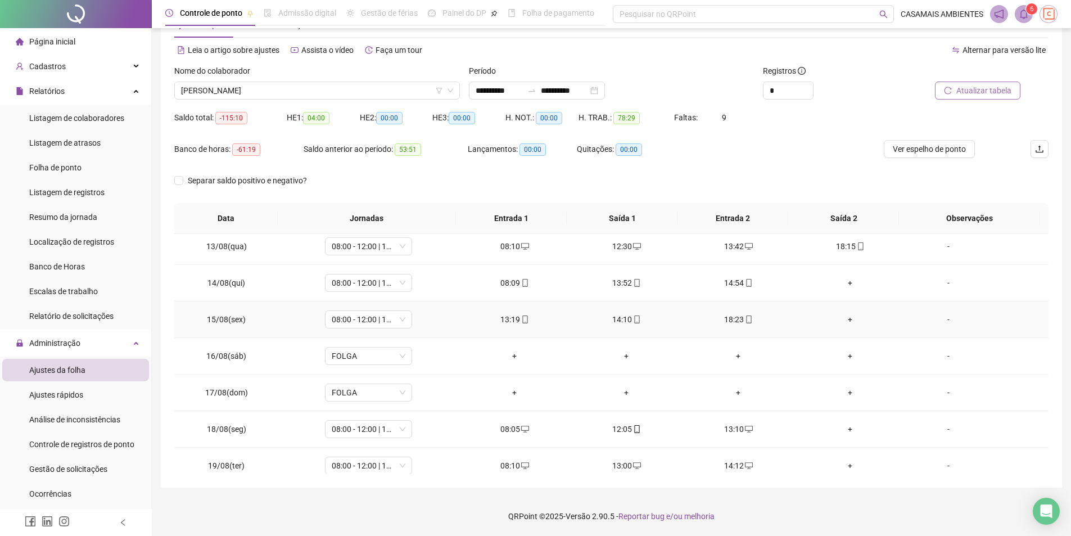
scroll to position [856, 0]
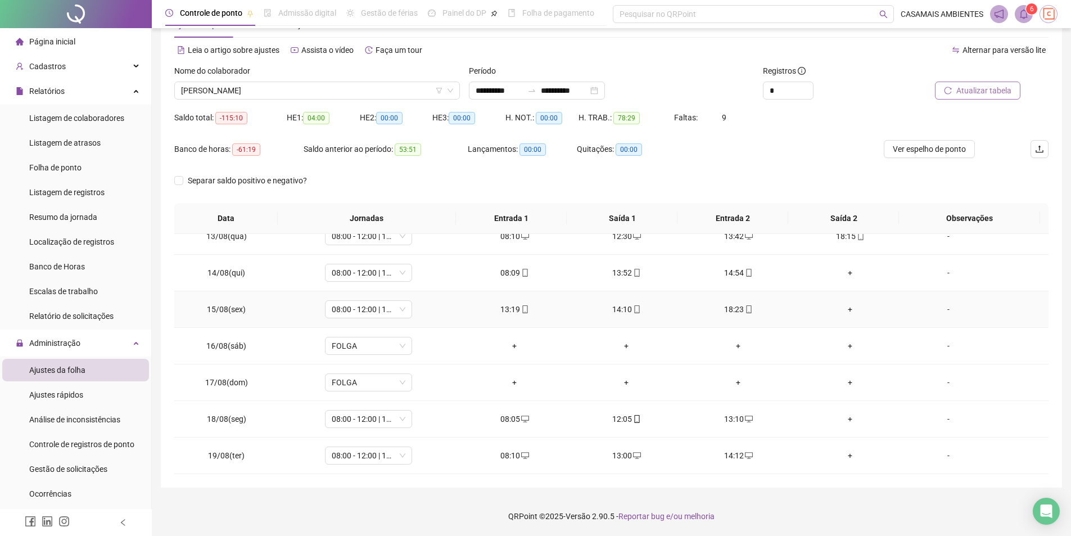
click at [844, 308] on div "+" at bounding box center [851, 309] width 94 height 12
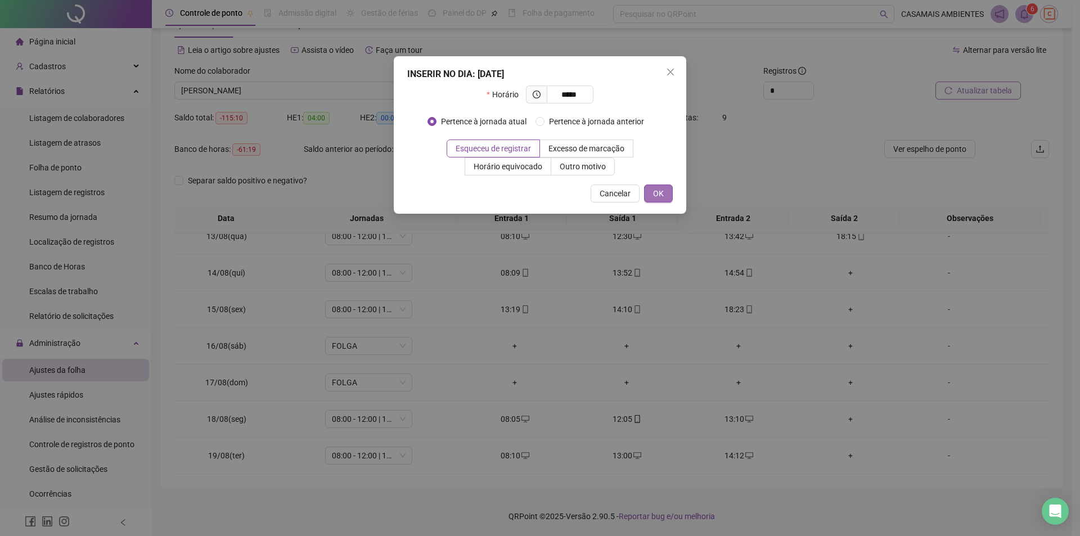
type input "*****"
click at [656, 188] on span "OK" at bounding box center [658, 193] width 11 height 12
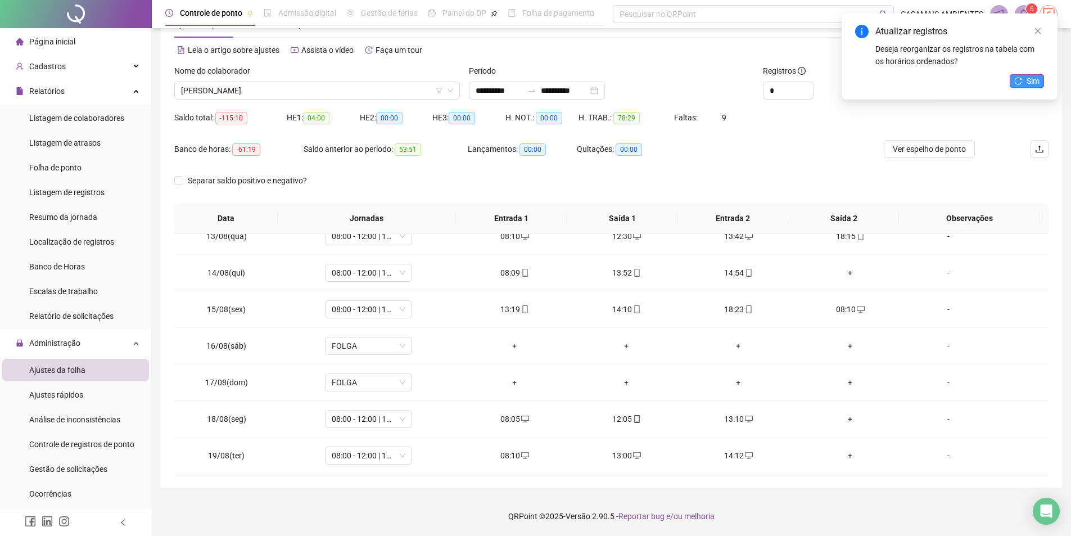
click at [1035, 79] on span "Sim" at bounding box center [1033, 81] width 13 height 12
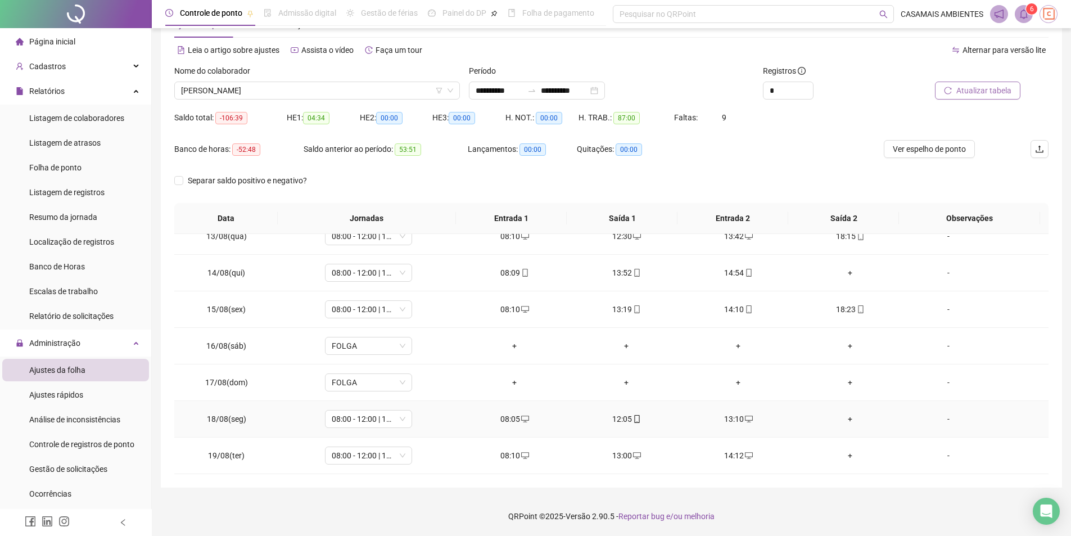
click at [843, 419] on div "+" at bounding box center [851, 419] width 94 height 12
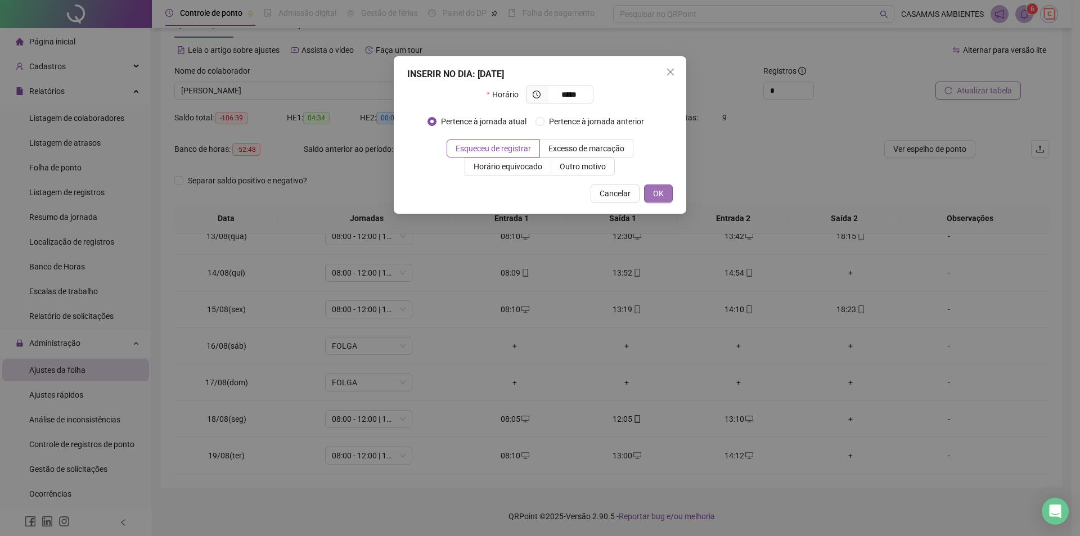
type input "*****"
click at [662, 189] on span "OK" at bounding box center [658, 193] width 11 height 12
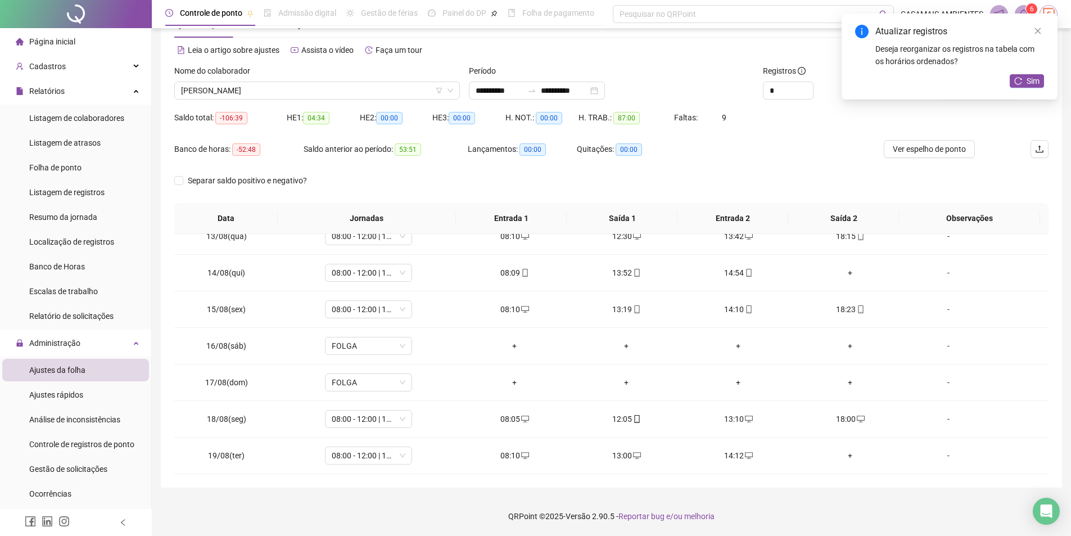
click at [1017, 80] on icon "reload" at bounding box center [1018, 81] width 8 height 8
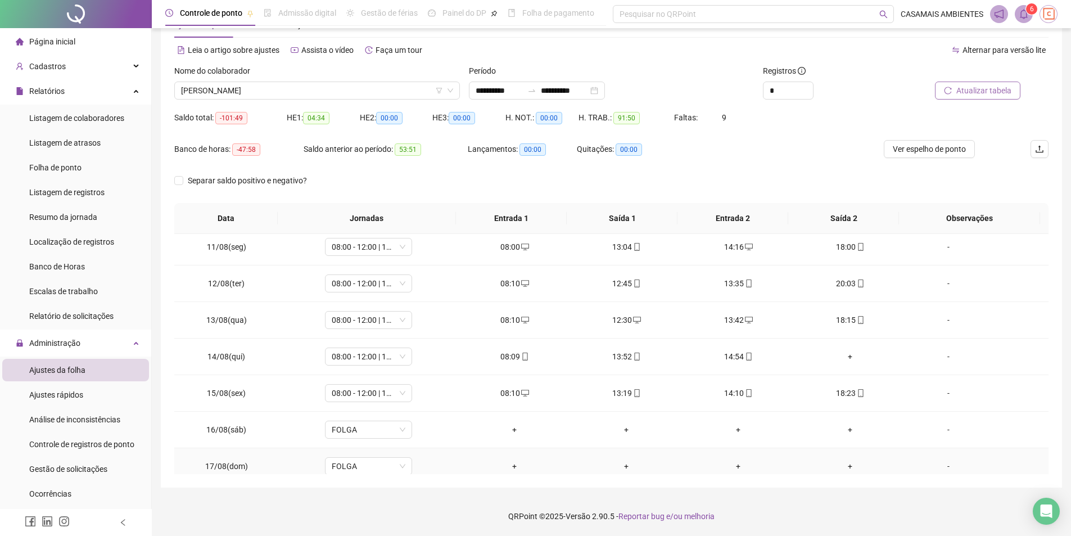
scroll to position [744, 0]
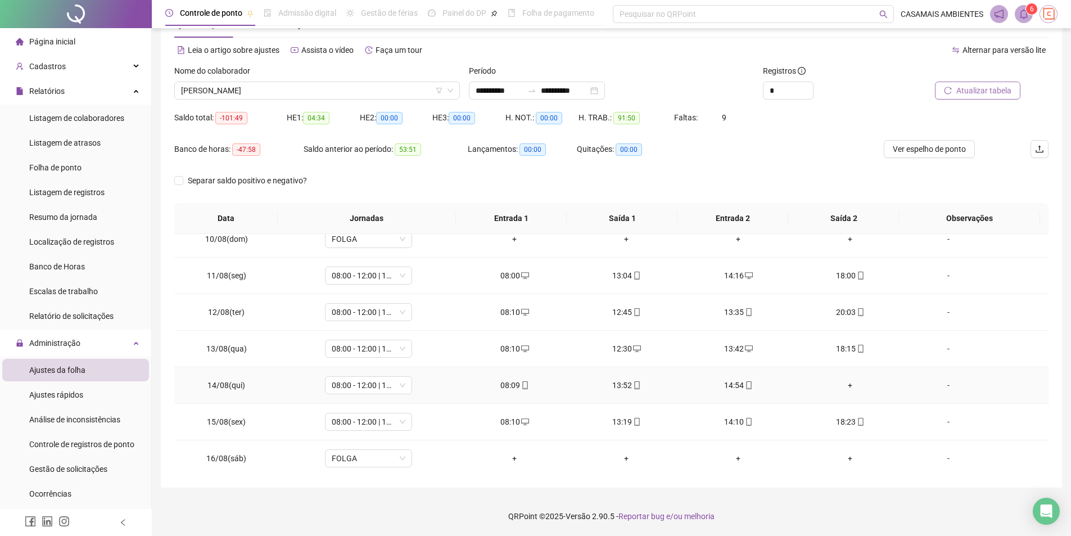
click at [843, 385] on div "+" at bounding box center [851, 385] width 94 height 12
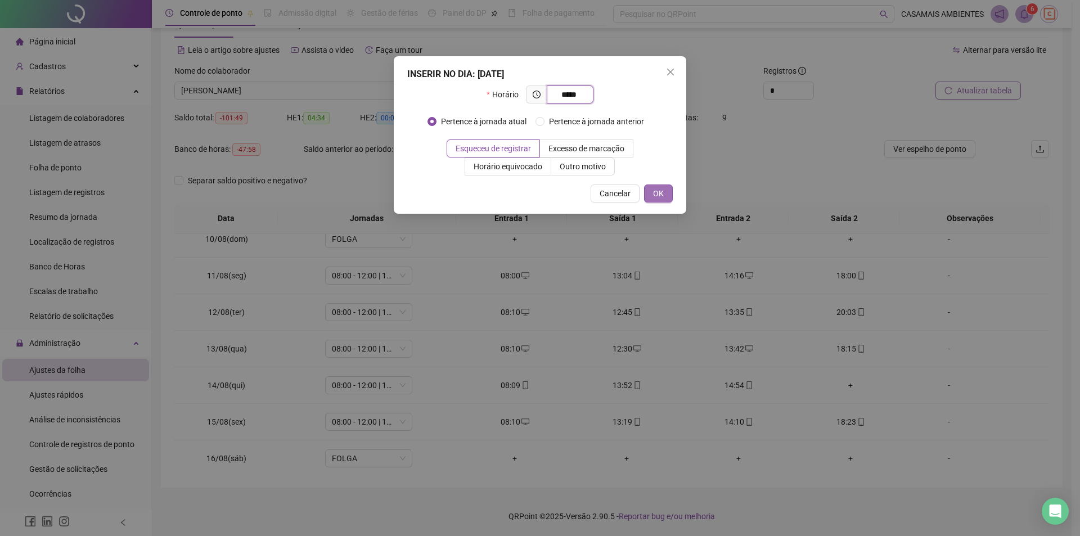
type input "*****"
click at [656, 191] on span "OK" at bounding box center [658, 193] width 11 height 12
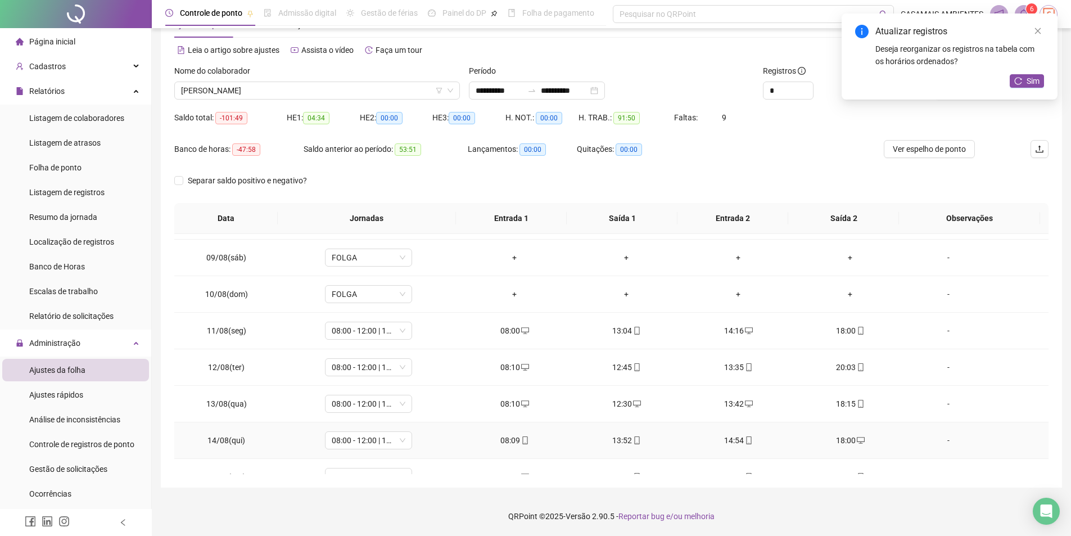
scroll to position [688, 0]
drag, startPoint x: 1034, startPoint y: 81, endPoint x: 1028, endPoint y: 93, distance: 13.3
click at [1034, 80] on span "Sim" at bounding box center [1033, 81] width 13 height 12
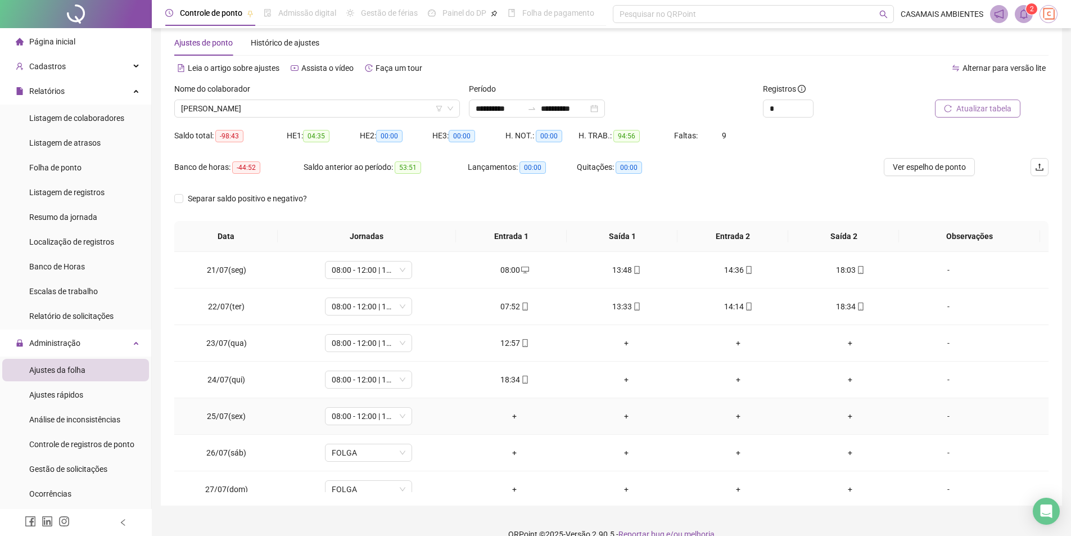
scroll to position [0, 0]
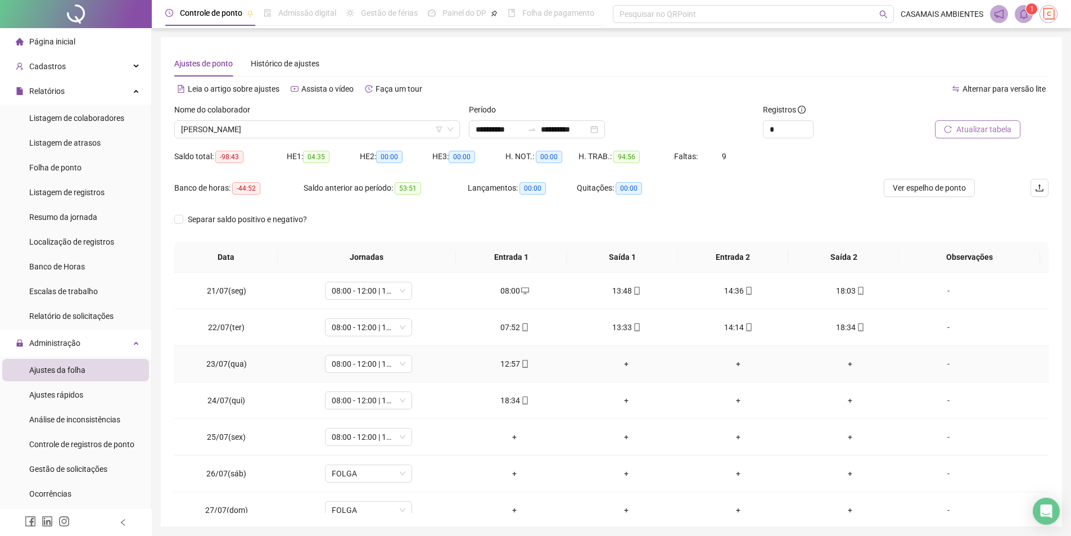
click at [621, 364] on div "+" at bounding box center [627, 364] width 94 height 12
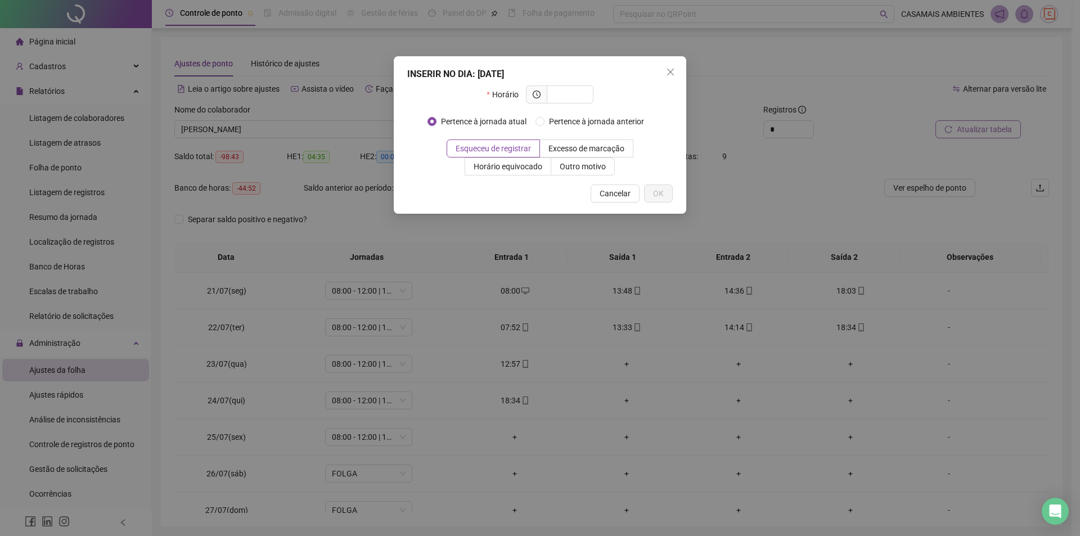
click at [554, 320] on div "INSERIR NO DIA : [DATE] Horário Pertence à jornada atual Pertence à jornada ant…" at bounding box center [540, 268] width 1080 height 536
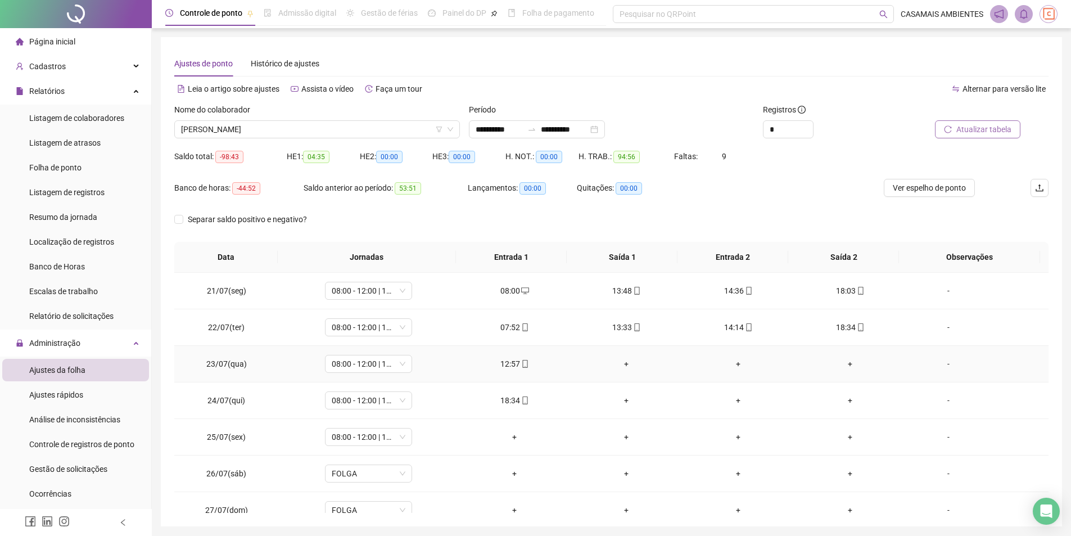
click at [840, 362] on div "+" at bounding box center [851, 364] width 94 height 12
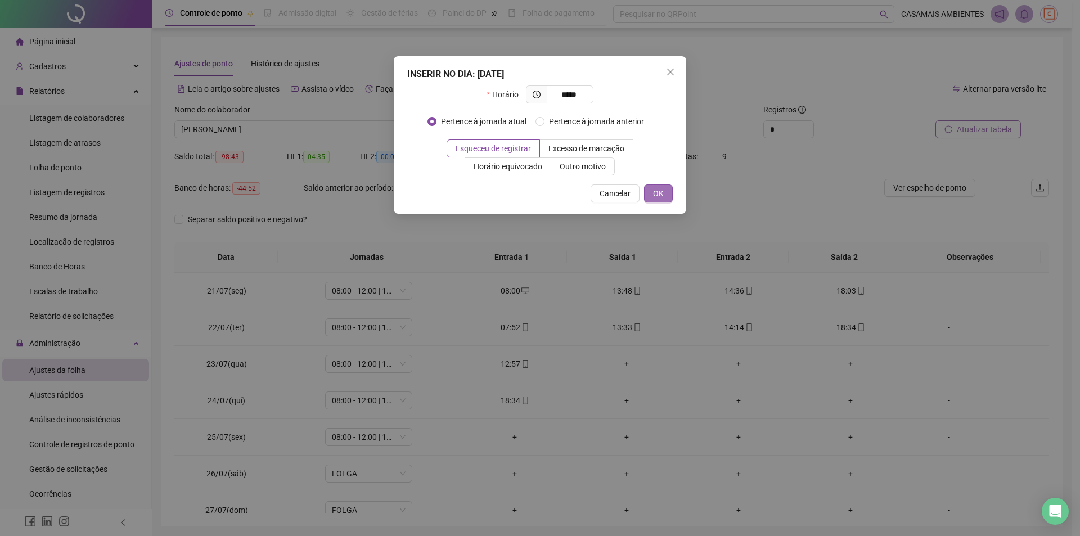
type input "*****"
click at [657, 193] on span "OK" at bounding box center [658, 193] width 11 height 12
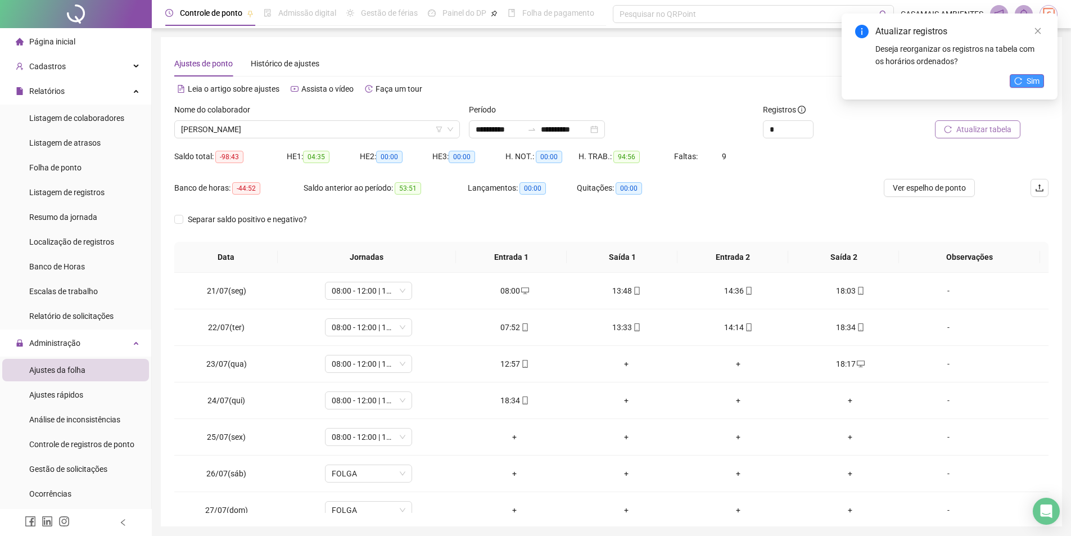
click at [1033, 80] on span "Sim" at bounding box center [1033, 81] width 13 height 12
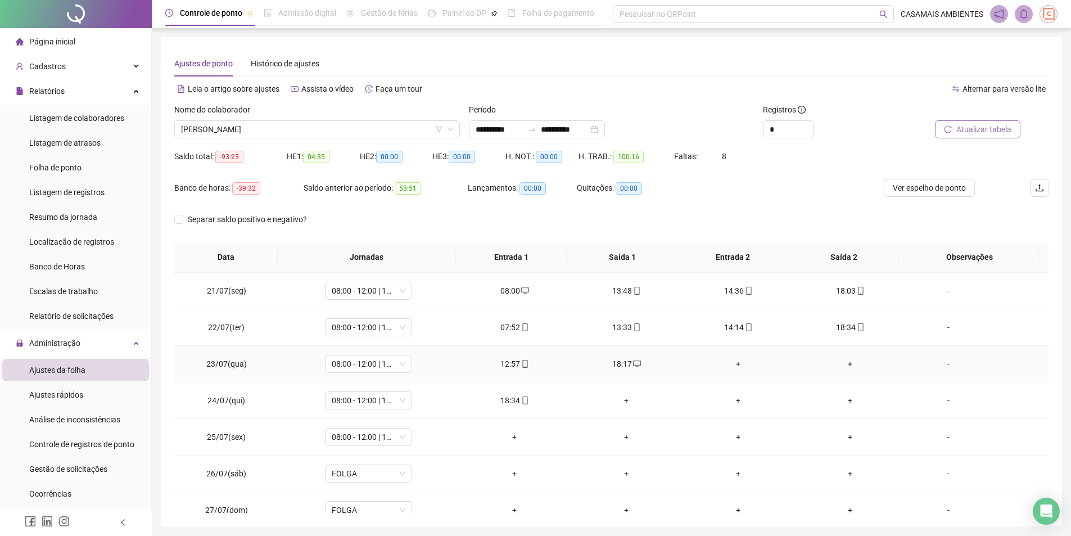
click at [730, 366] on div "+" at bounding box center [739, 364] width 94 height 12
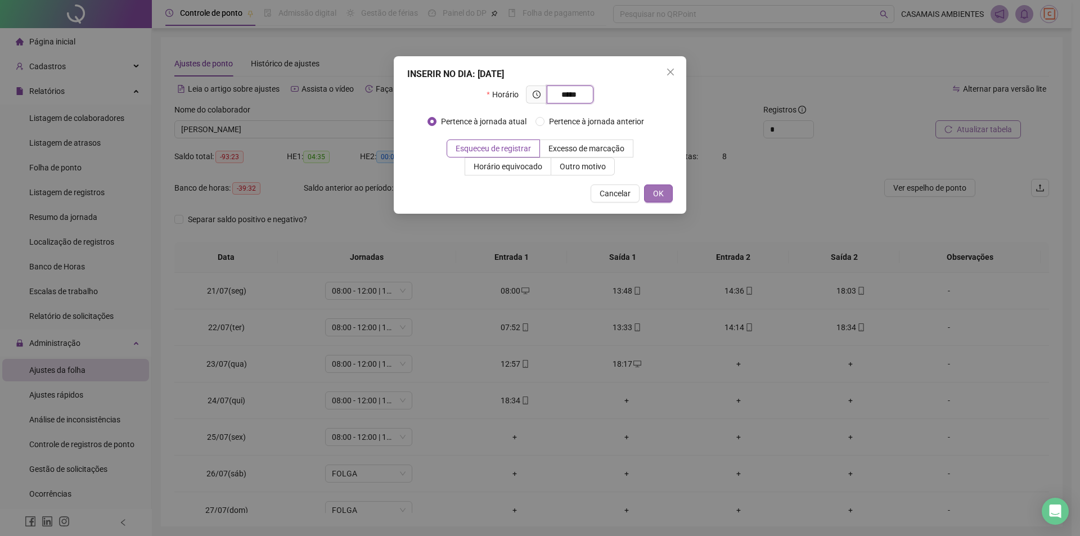
type input "*****"
click at [655, 196] on span "OK" at bounding box center [658, 193] width 11 height 12
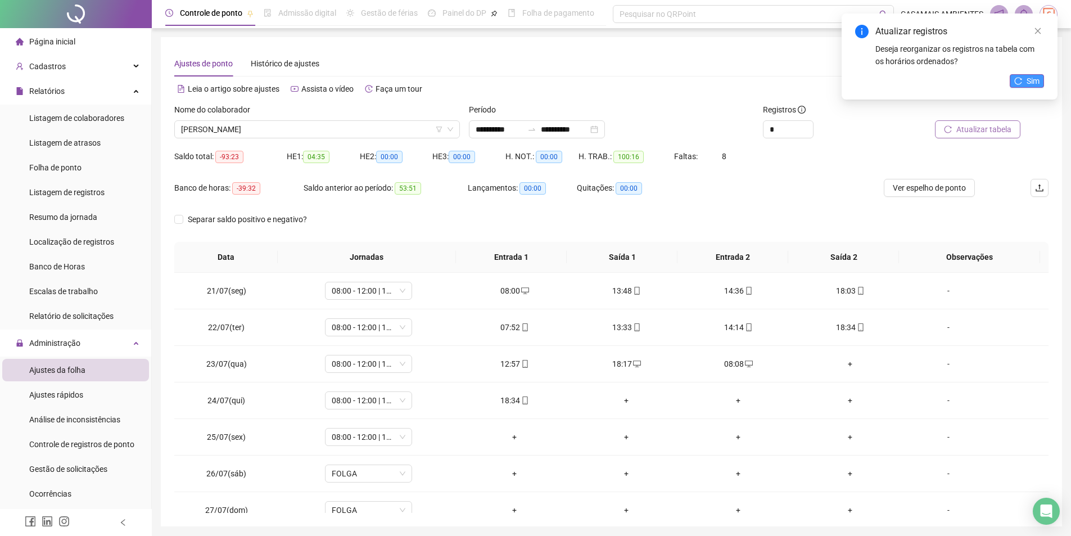
click at [1025, 83] on button "Sim" at bounding box center [1027, 80] width 34 height 13
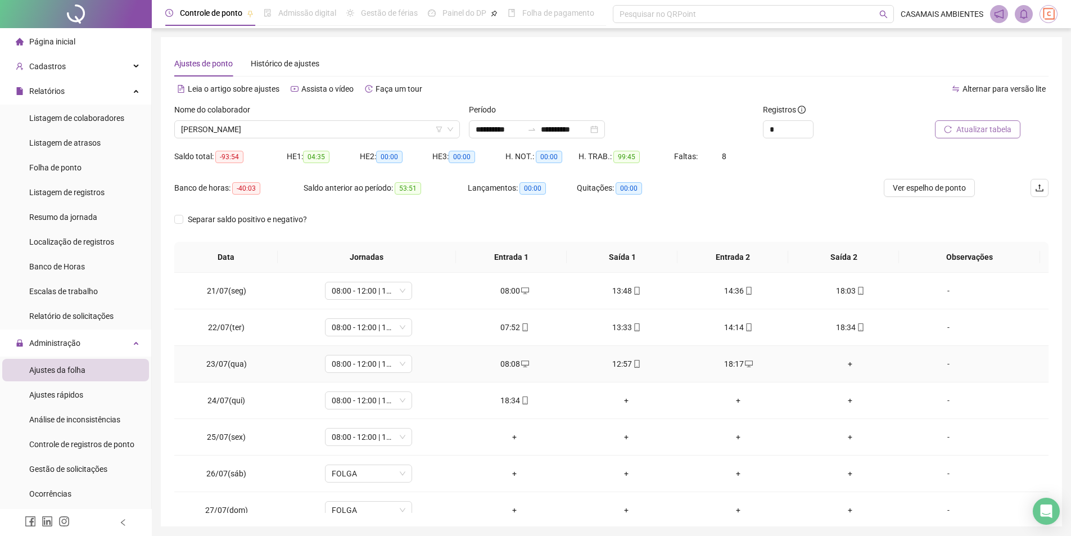
click at [841, 363] on div "+" at bounding box center [851, 364] width 94 height 12
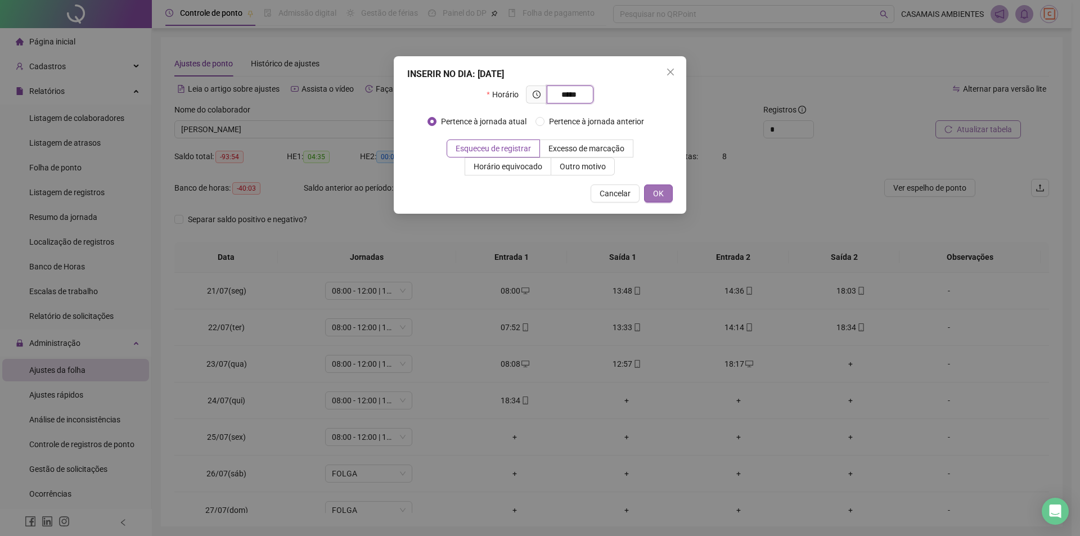
type input "*****"
click at [668, 187] on button "OK" at bounding box center [658, 193] width 29 height 18
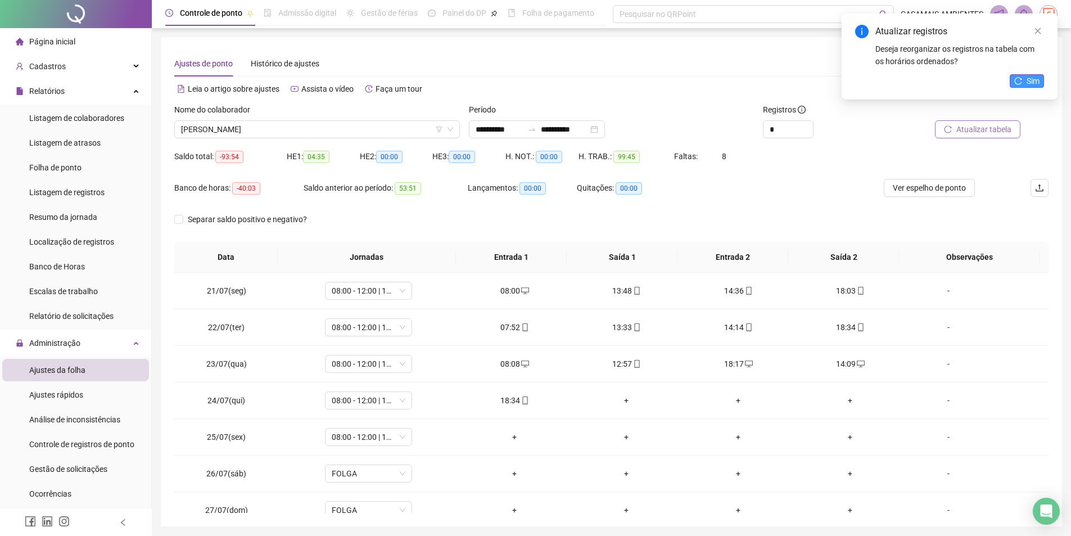
click at [1031, 83] on span "Sim" at bounding box center [1033, 81] width 13 height 12
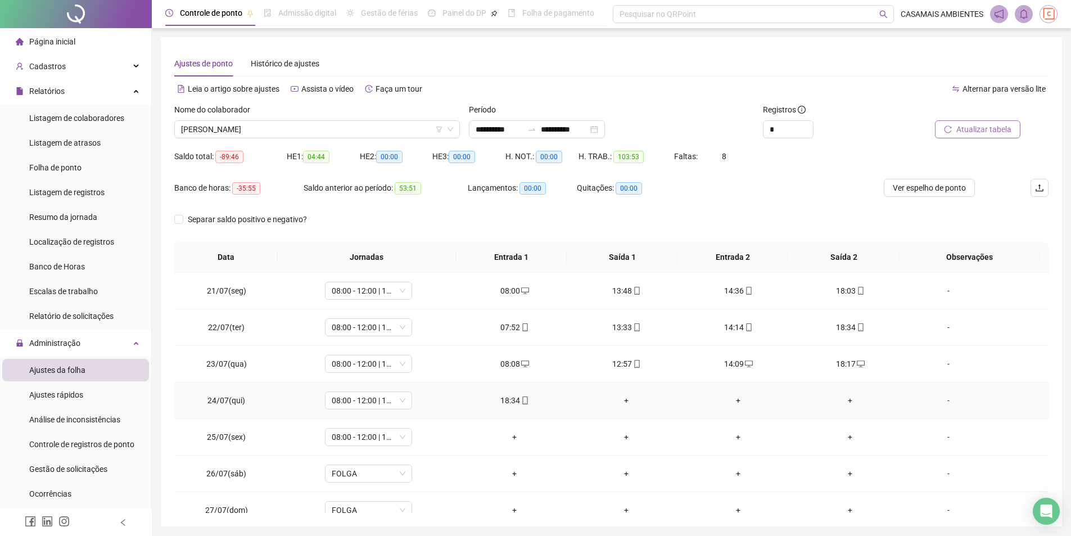
click at [622, 400] on div "+" at bounding box center [627, 400] width 94 height 12
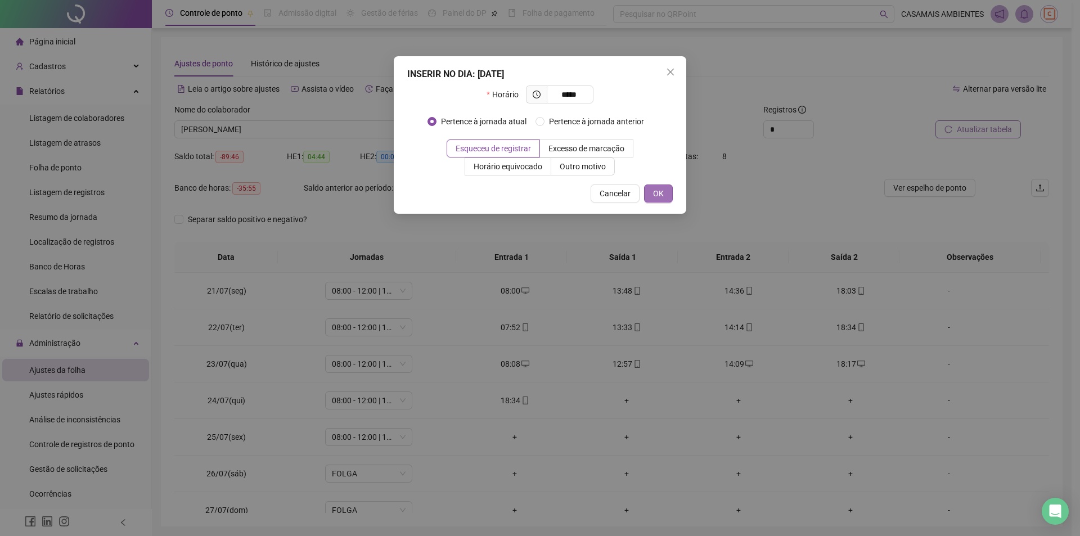
type input "*****"
click at [658, 194] on span "OK" at bounding box center [658, 193] width 11 height 12
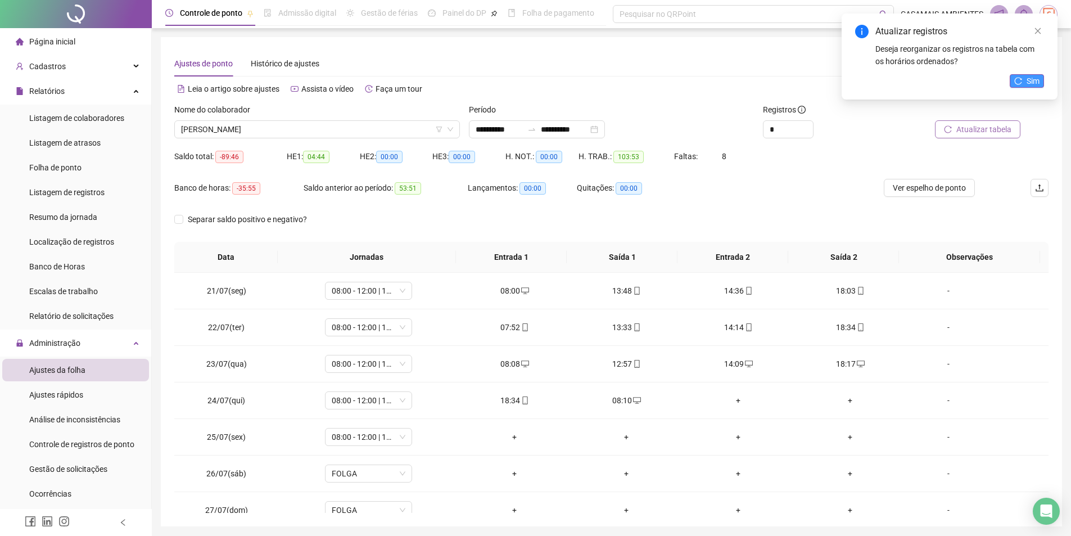
click at [1026, 84] on button "Sim" at bounding box center [1027, 80] width 34 height 13
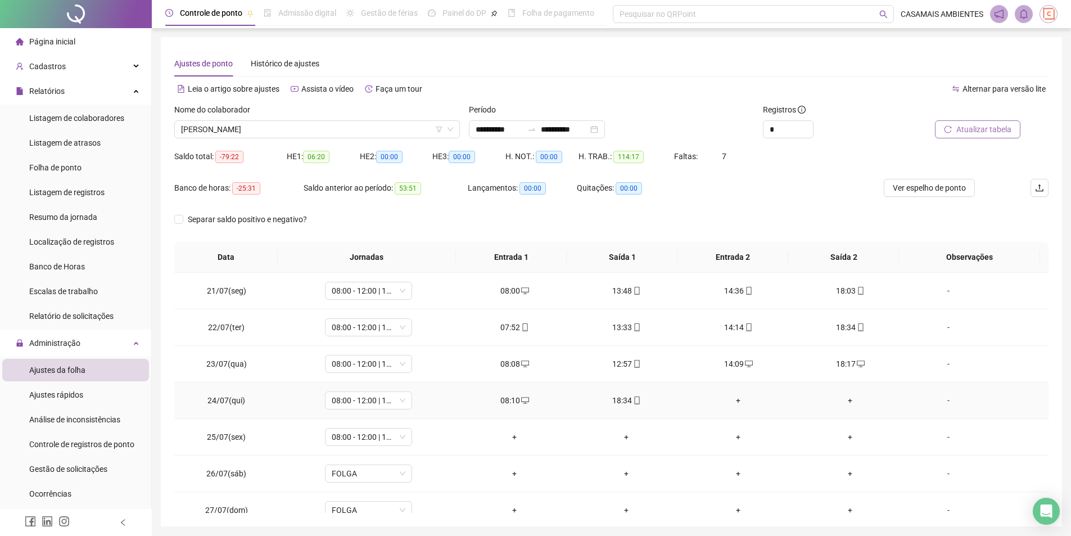
click at [733, 396] on div "+" at bounding box center [739, 400] width 94 height 12
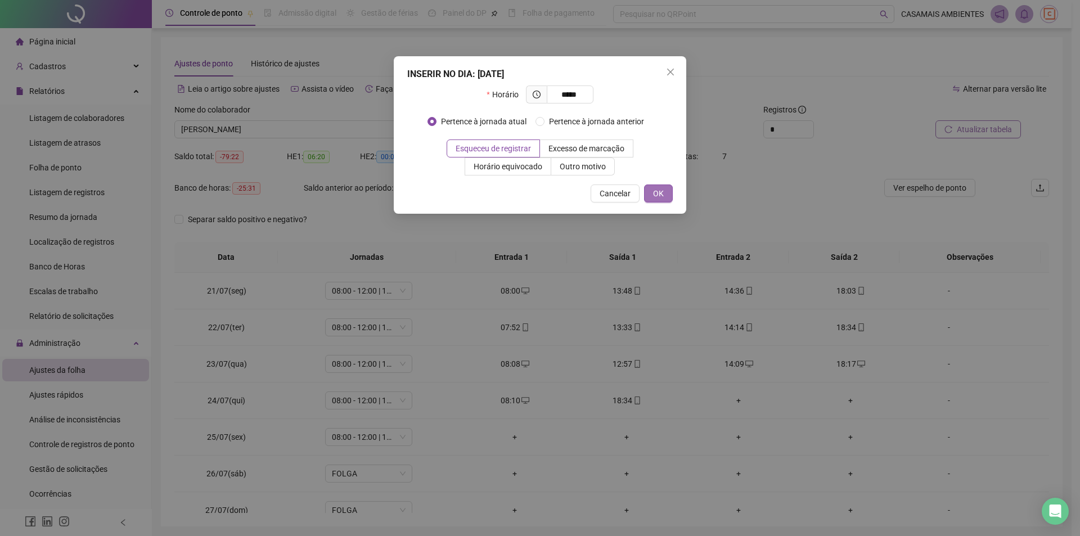
type input "*****"
click at [668, 195] on button "OK" at bounding box center [658, 193] width 29 height 18
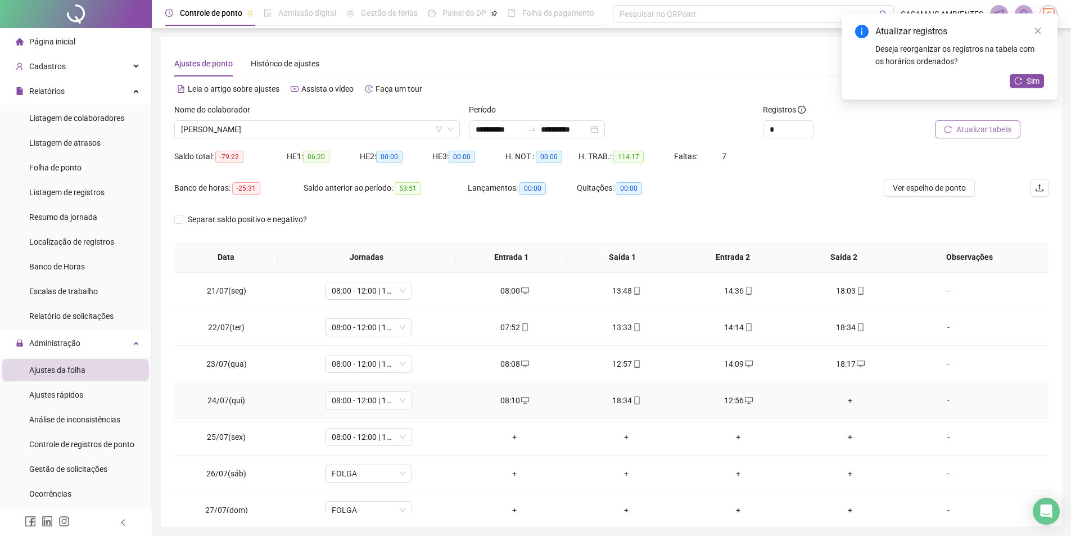
click at [844, 401] on div "+" at bounding box center [851, 400] width 94 height 12
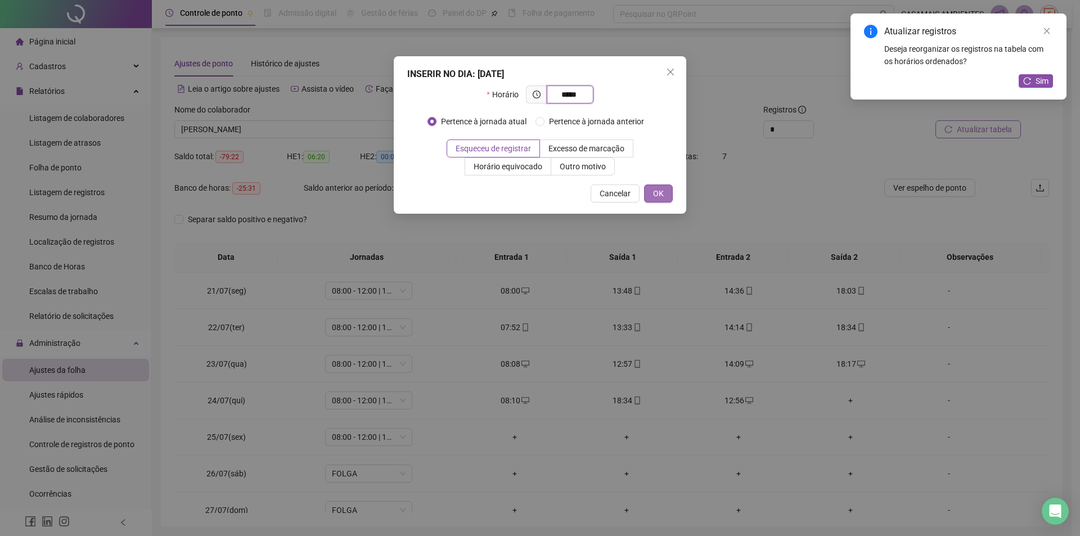
type input "*****"
click at [662, 191] on span "OK" at bounding box center [658, 193] width 11 height 12
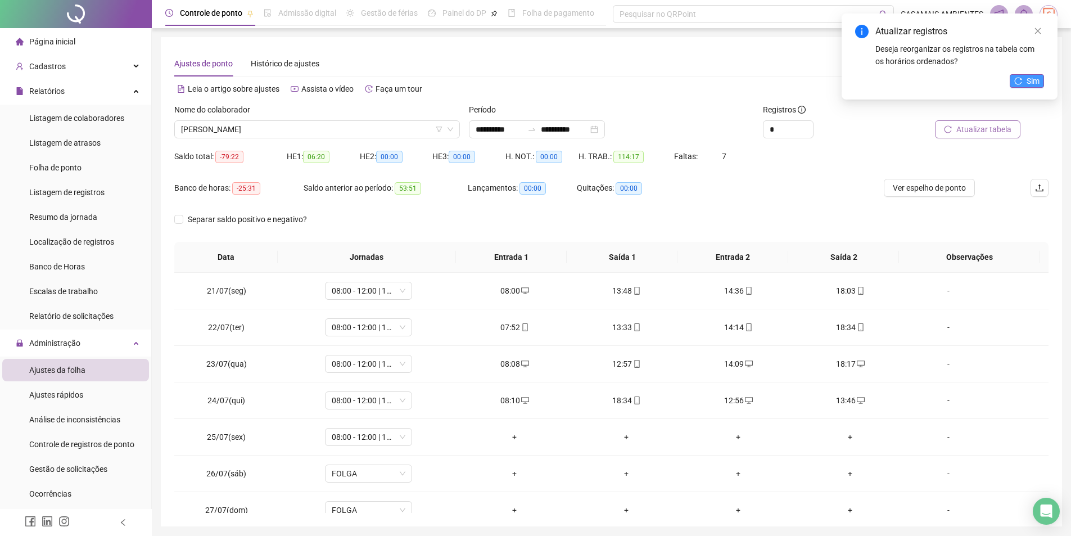
click at [1032, 82] on span "Sim" at bounding box center [1033, 81] width 13 height 12
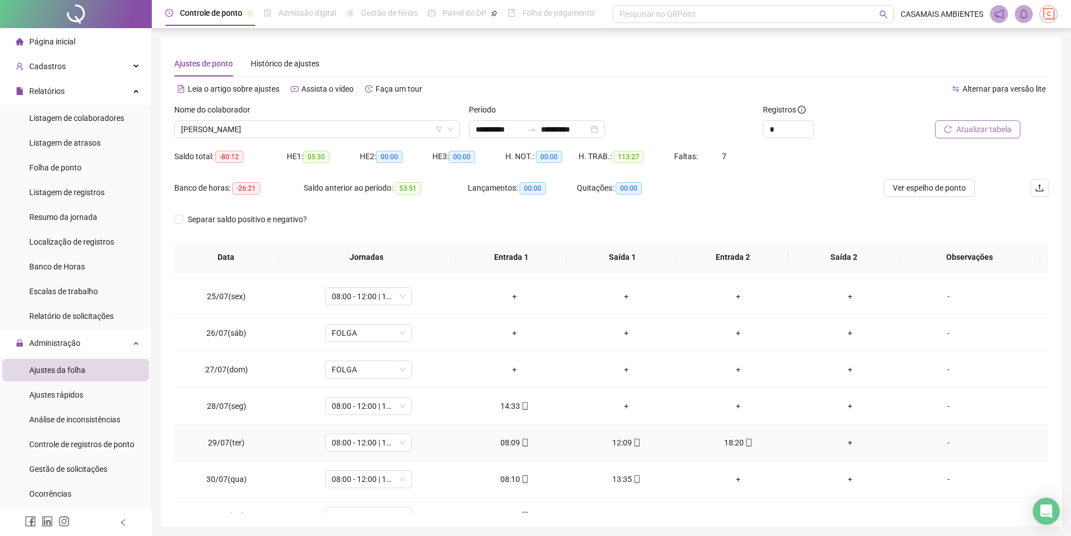
scroll to position [169, 0]
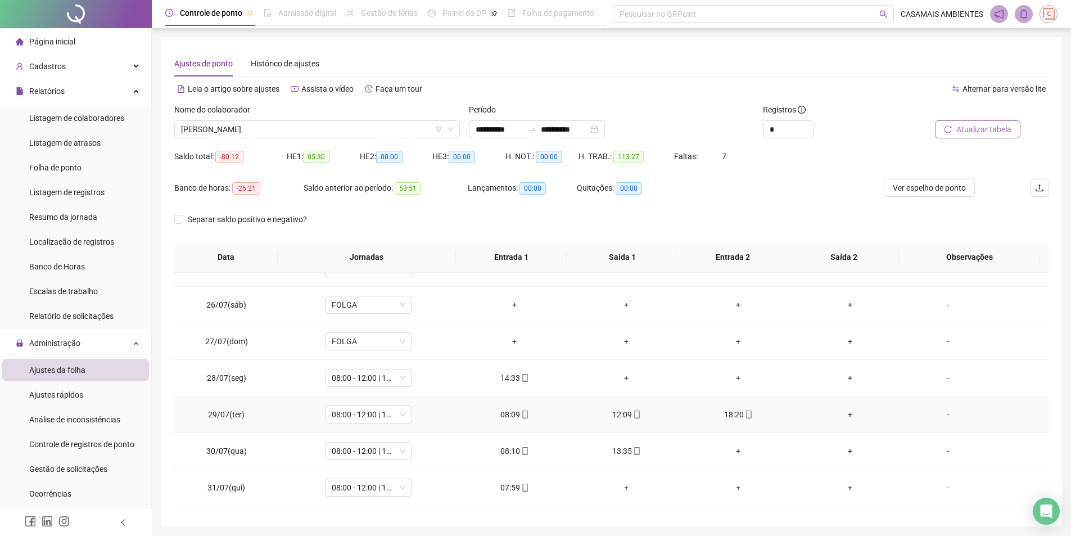
click at [844, 415] on div "+" at bounding box center [851, 414] width 94 height 12
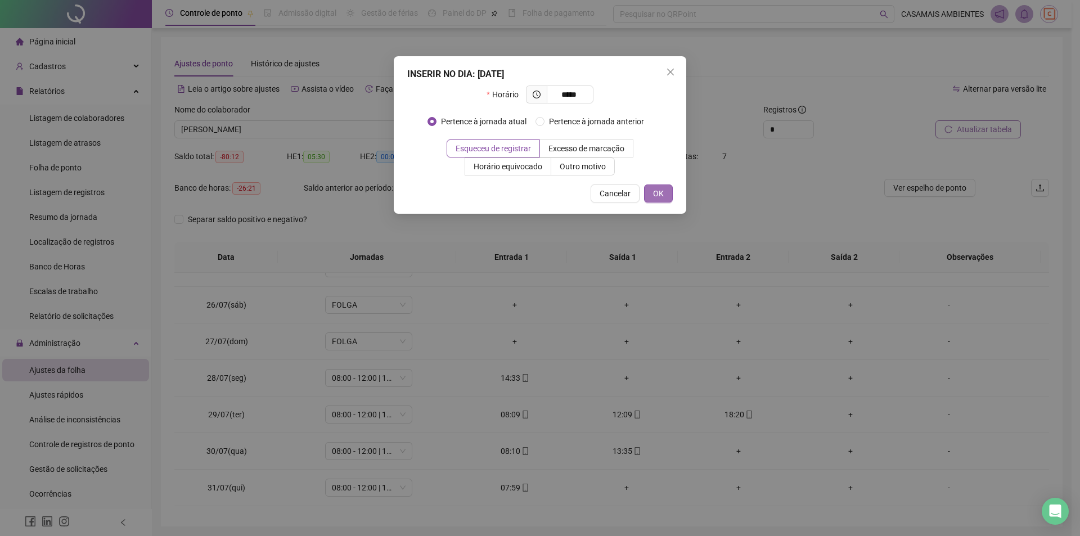
type input "*****"
click at [660, 197] on span "OK" at bounding box center [658, 193] width 11 height 12
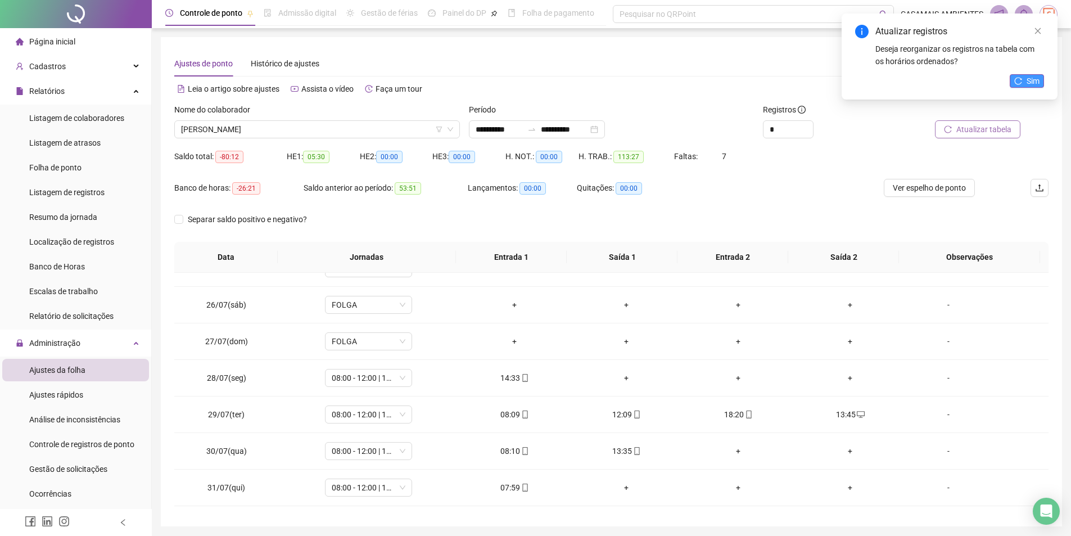
click at [1039, 85] on span "Sim" at bounding box center [1033, 81] width 13 height 12
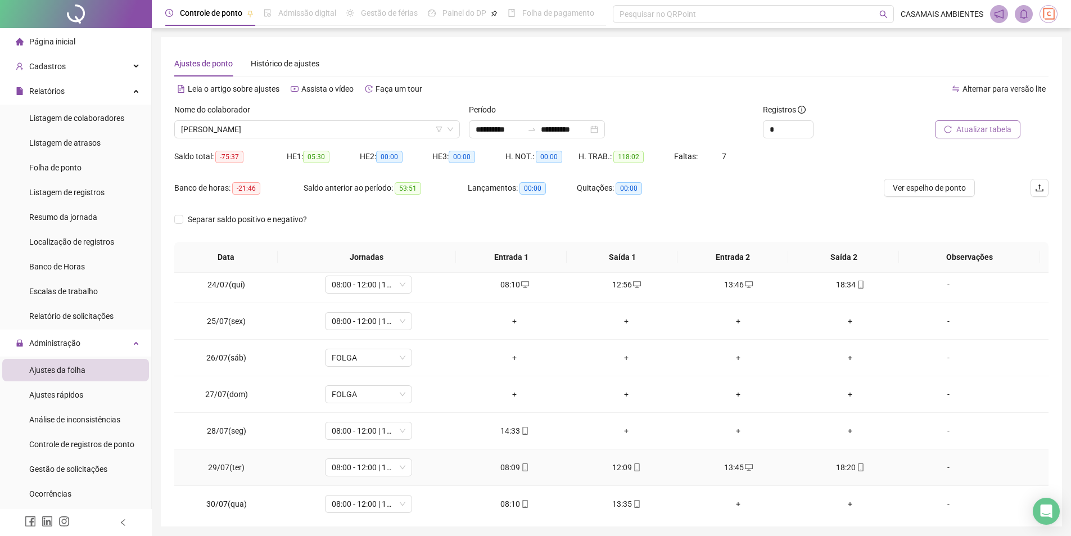
scroll to position [112, 0]
click at [517, 324] on div "+" at bounding box center [515, 324] width 94 height 12
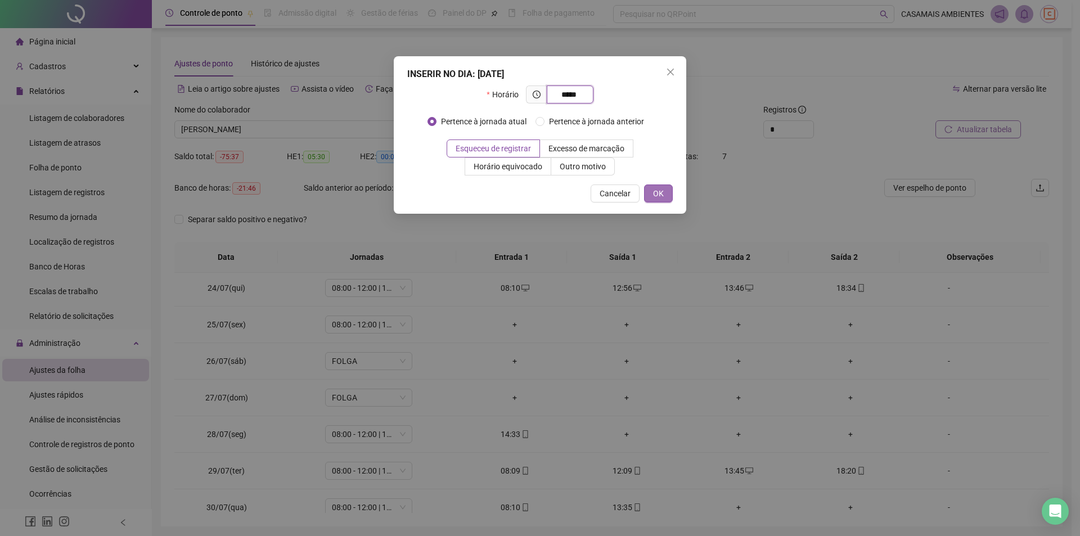
type input "*****"
click at [650, 194] on button "OK" at bounding box center [658, 193] width 29 height 18
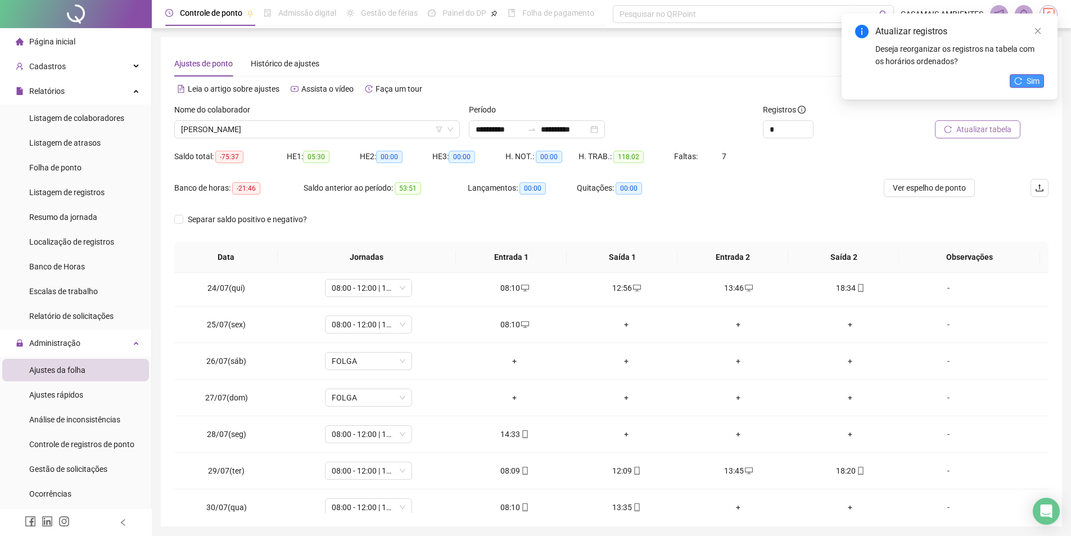
click at [1033, 77] on span "Sim" at bounding box center [1033, 81] width 13 height 12
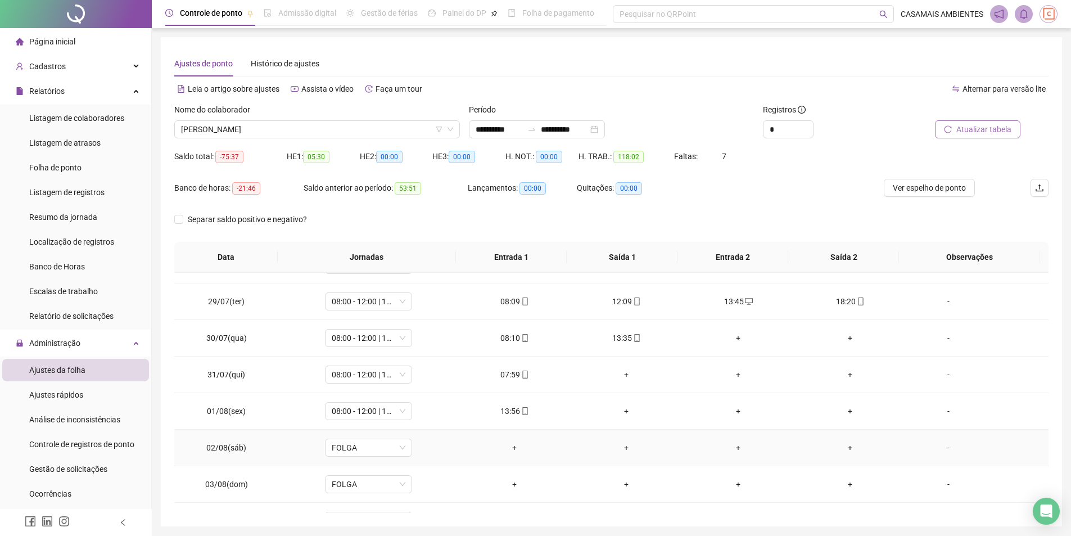
scroll to position [281, 0]
